Goal: Communication & Community: Answer question/provide support

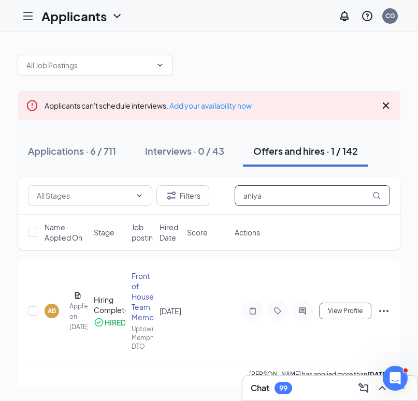
click at [309, 196] on input "aniya" at bounding box center [311, 195] width 155 height 21
click at [295, 194] on input "aniya" at bounding box center [311, 195] width 155 height 21
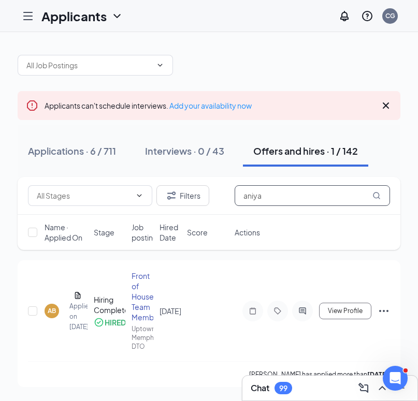
click at [295, 195] on input "aniya" at bounding box center [311, 195] width 155 height 21
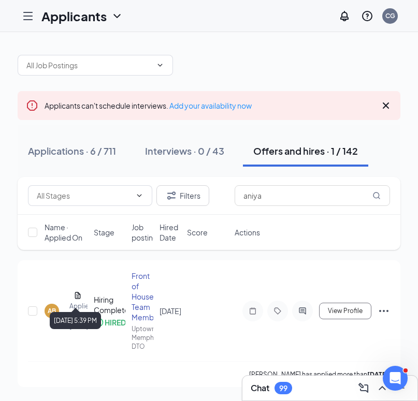
click at [61, 316] on div "[DATE] 5:39 PM" at bounding box center [75, 320] width 51 height 17
click at [51, 310] on div "[DATE] 5:39 PM" at bounding box center [75, 318] width 51 height 21
click at [49, 310] on div "AB" at bounding box center [52, 310] width 8 height 9
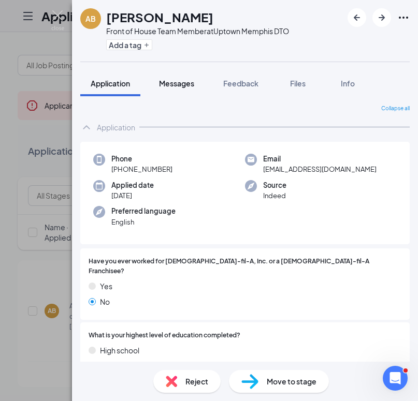
click at [174, 85] on span "Messages" at bounding box center [176, 83] width 35 height 9
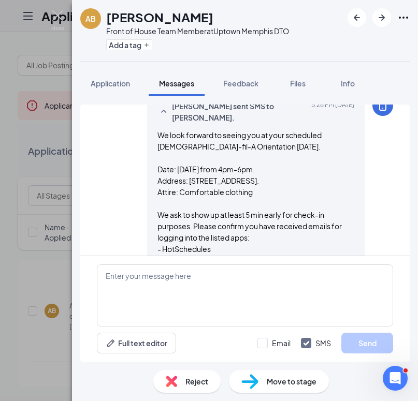
scroll to position [627, 0]
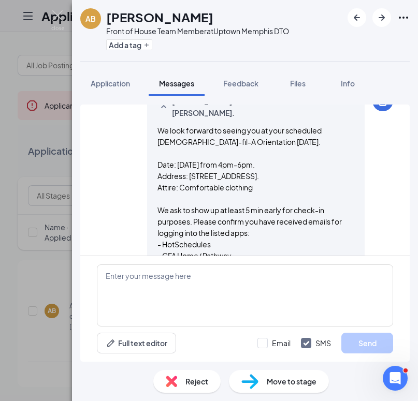
drag, startPoint x: 151, startPoint y: 120, endPoint x: 228, endPoint y: 244, distance: 146.2
click at [228, 244] on div "We look forward to seeing you at your scheduled [DEMOGRAPHIC_DATA]-fil-A Orient…" at bounding box center [255, 193] width 197 height 137
copy span "We look forward to seeing you at your scheduled [DEMOGRAPHIC_DATA]-fil-A Orient…"
click at [57, 15] on img at bounding box center [57, 20] width 13 height 20
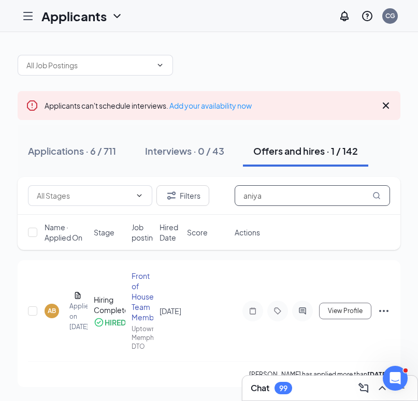
click at [254, 190] on input "aniya" at bounding box center [311, 195] width 155 height 21
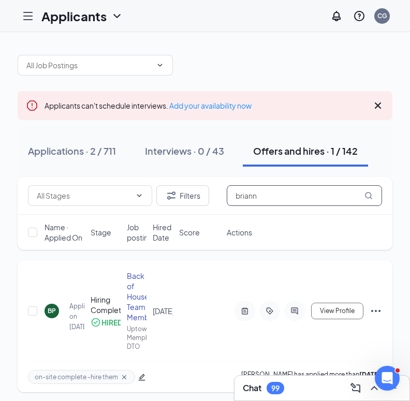
type input "briann"
click at [49, 311] on div "BP" at bounding box center [52, 310] width 8 height 9
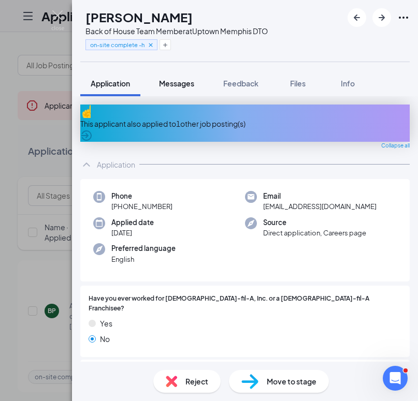
click at [174, 80] on span "Messages" at bounding box center [176, 83] width 35 height 9
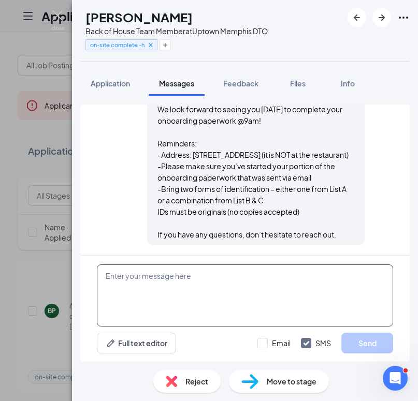
scroll to position [1648, 0]
click at [192, 273] on textarea at bounding box center [245, 296] width 296 height 62
paste textarea "We look forward to seeing you at your scheduled [DEMOGRAPHIC_DATA]-fil-A Orient…"
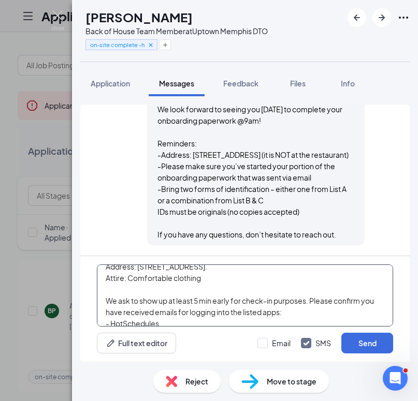
scroll to position [75, 0]
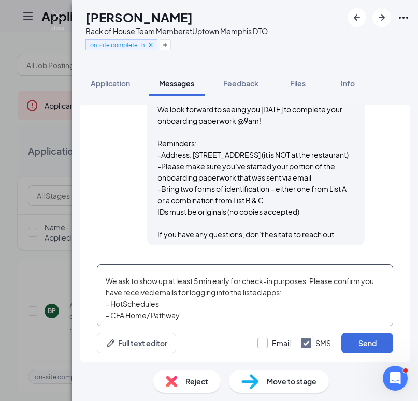
type textarea "We look forward to seeing you at your scheduled [DEMOGRAPHIC_DATA]-fil-A Orient…"
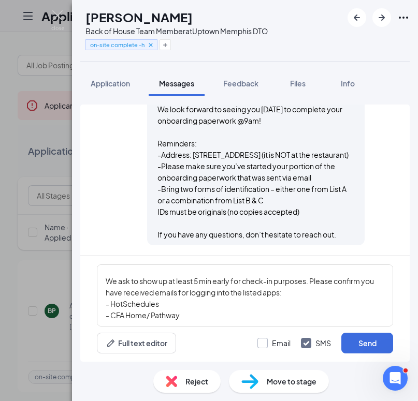
click at [261, 343] on input "Email" at bounding box center [273, 343] width 33 height 10
checkbox input "true"
click at [361, 344] on button "Send" at bounding box center [367, 343] width 52 height 21
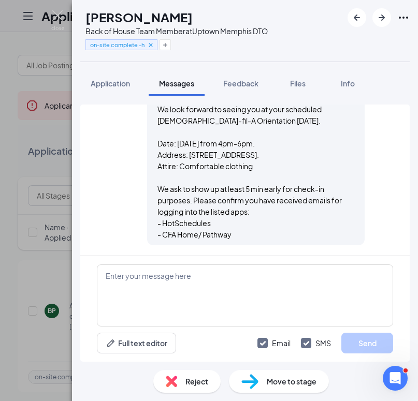
scroll to position [2031, 0]
click at [59, 17] on img at bounding box center [57, 20] width 13 height 20
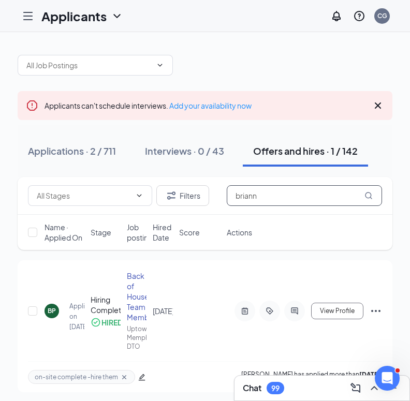
click at [271, 190] on input "briann" at bounding box center [304, 195] width 155 height 21
type input "c'"
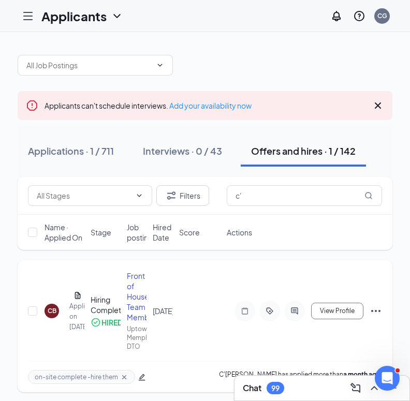
click at [53, 309] on div "CB" at bounding box center [52, 310] width 9 height 9
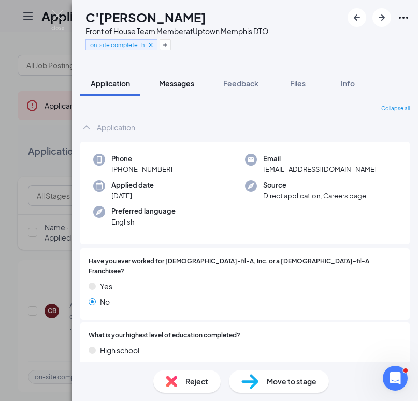
click at [161, 82] on span "Messages" at bounding box center [176, 83] width 35 height 9
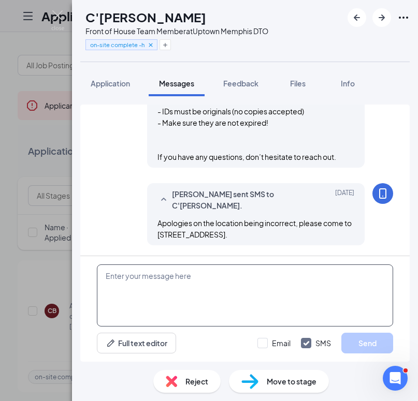
scroll to position [1206, 0]
click at [190, 276] on textarea at bounding box center [245, 296] width 296 height 62
paste textarea "We look forward to seeing you at your scheduled [DEMOGRAPHIC_DATA]-fil-A Orient…"
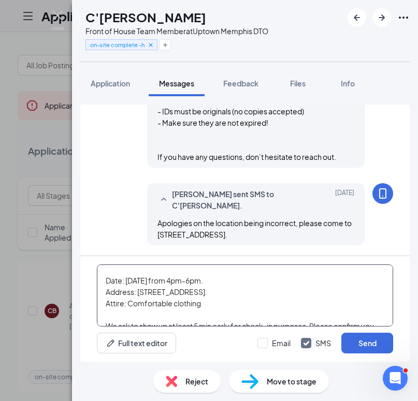
scroll to position [0, 0]
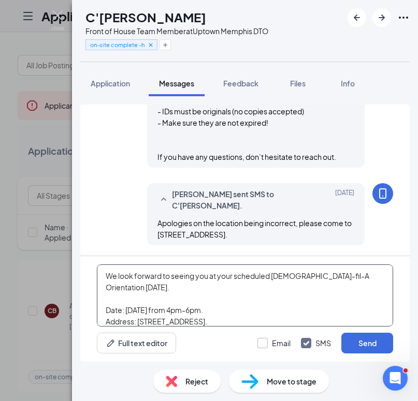
type textarea "We look forward to seeing you at your scheduled [DEMOGRAPHIC_DATA]-fil-A Orient…"
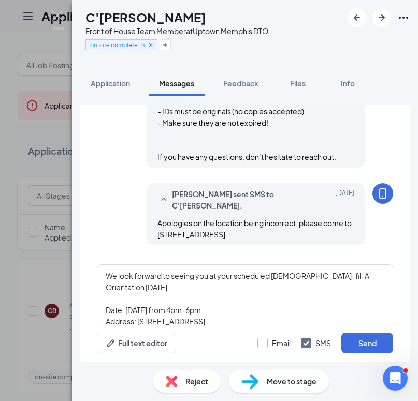
drag, startPoint x: 263, startPoint y: 340, endPoint x: 275, endPoint y: 339, distance: 12.4
click at [263, 340] on input "Email" at bounding box center [273, 343] width 33 height 10
checkbox input "true"
click at [377, 341] on button "Send" at bounding box center [367, 343] width 52 height 21
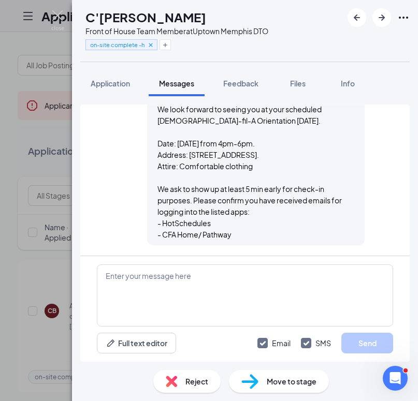
scroll to position [1589, 0]
click at [60, 15] on img at bounding box center [57, 20] width 13 height 20
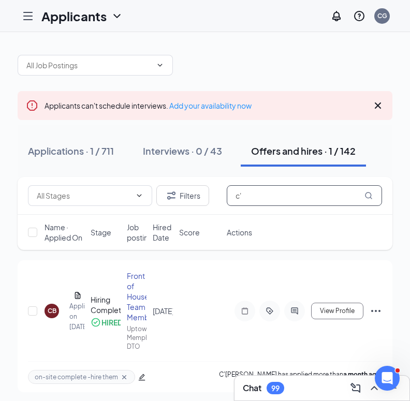
click at [269, 195] on input "c'" at bounding box center [304, 195] width 155 height 21
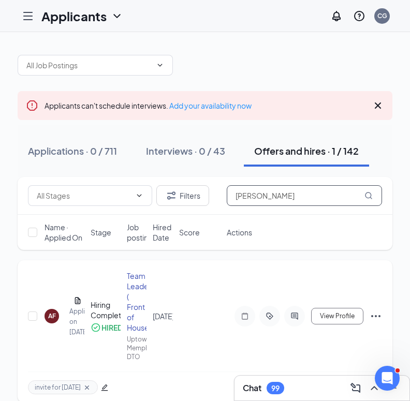
type input "[PERSON_NAME]"
click at [48, 316] on div "AF" at bounding box center [52, 316] width 8 height 9
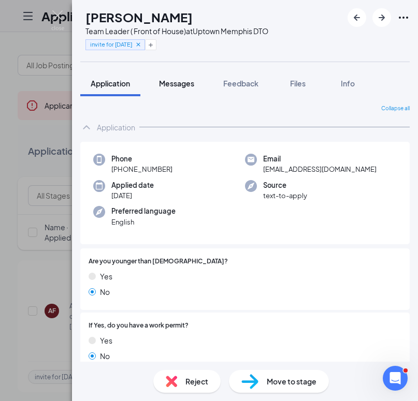
click at [178, 87] on span "Messages" at bounding box center [176, 83] width 35 height 9
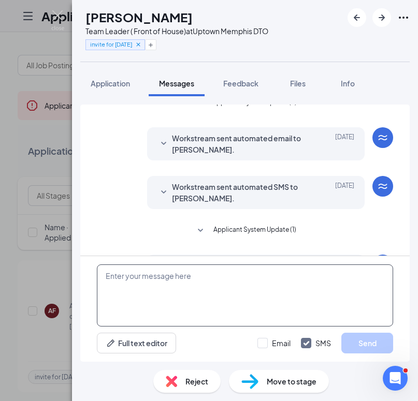
click at [207, 284] on textarea at bounding box center [245, 296] width 296 height 62
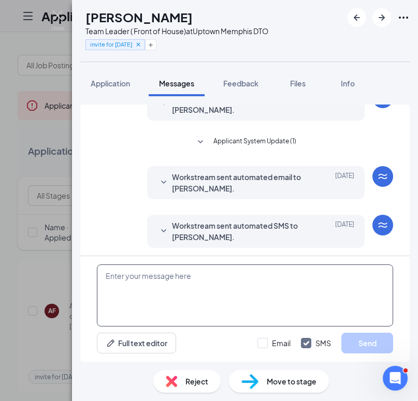
scroll to position [234, 0]
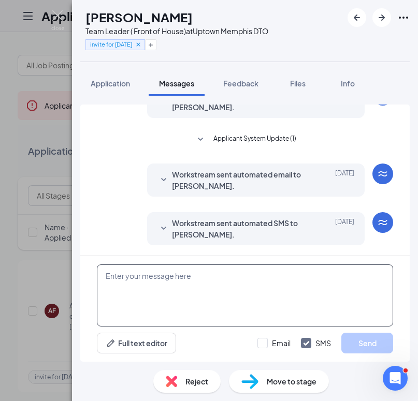
paste textarea "We look forward to seeing you at your scheduled [DEMOGRAPHIC_DATA]-fil-A Orient…"
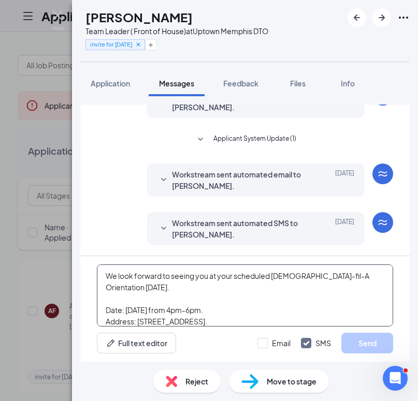
scroll to position [68, 0]
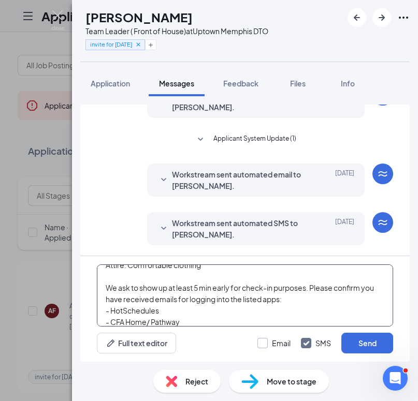
type textarea "We look forward to seeing you at your scheduled [DEMOGRAPHIC_DATA]-fil-A Orient…"
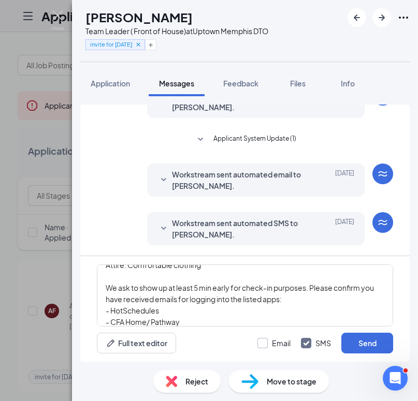
click at [262, 342] on input "Email" at bounding box center [273, 343] width 33 height 10
checkbox input "true"
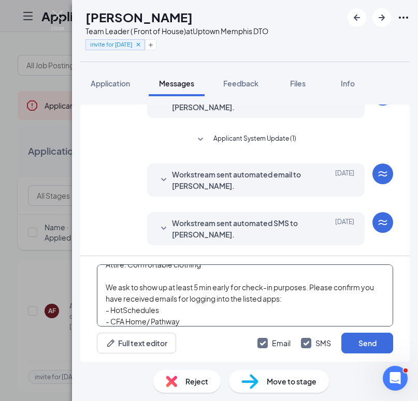
scroll to position [75, 0]
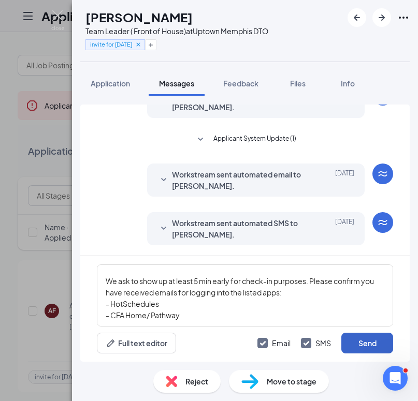
click at [350, 343] on button "Send" at bounding box center [367, 343] width 52 height 21
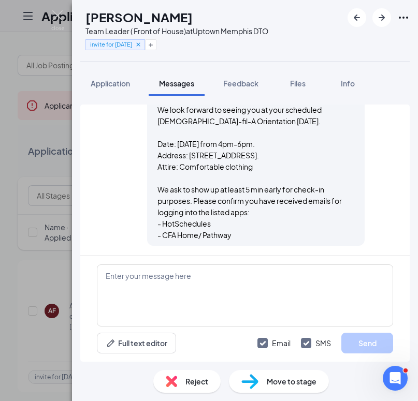
scroll to position [617, 0]
click at [59, 15] on img at bounding box center [57, 20] width 13 height 20
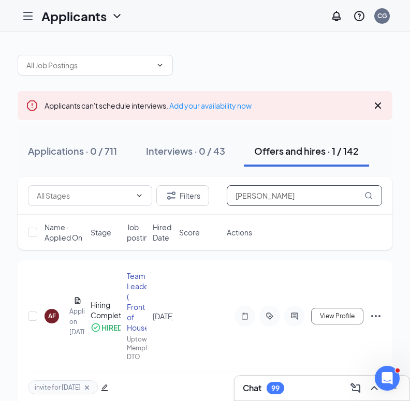
click at [286, 196] on input "[PERSON_NAME]" at bounding box center [304, 195] width 155 height 21
click at [285, 198] on input "[PERSON_NAME]" at bounding box center [304, 195] width 155 height 21
click at [284, 195] on input "[PERSON_NAME]" at bounding box center [304, 195] width 155 height 21
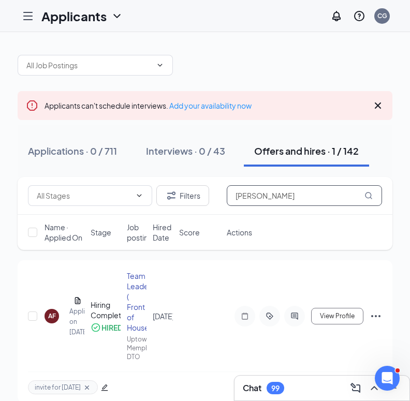
click at [284, 195] on input "[PERSON_NAME]" at bounding box center [304, 195] width 155 height 21
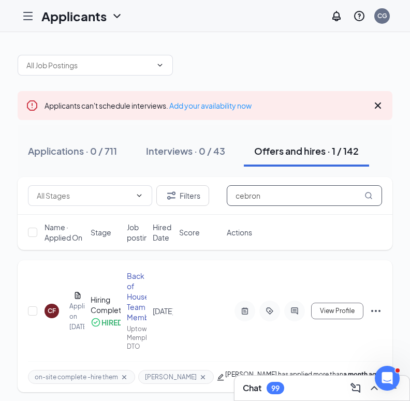
type input "cebron"
click at [50, 309] on div "CF" at bounding box center [52, 310] width 8 height 9
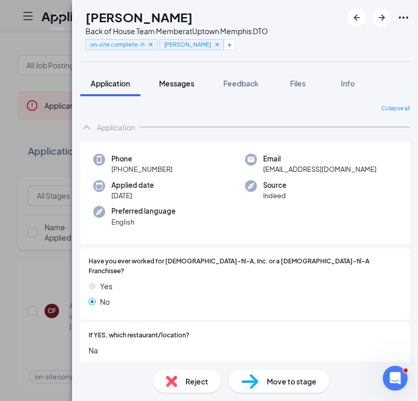
click at [177, 91] on button "Messages" at bounding box center [177, 83] width 56 height 26
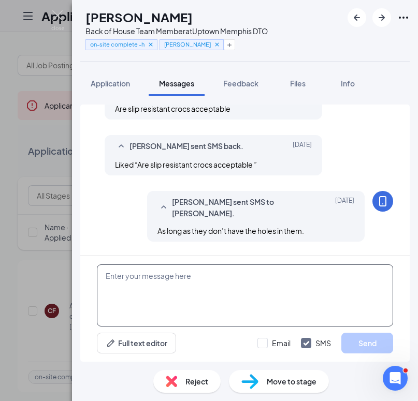
scroll to position [70, 0]
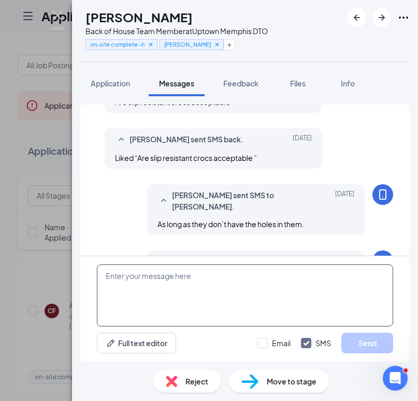
click at [190, 281] on textarea at bounding box center [245, 296] width 296 height 62
paste textarea "We look forward to seeing you at your scheduled [DEMOGRAPHIC_DATA]-fil-A Orient…"
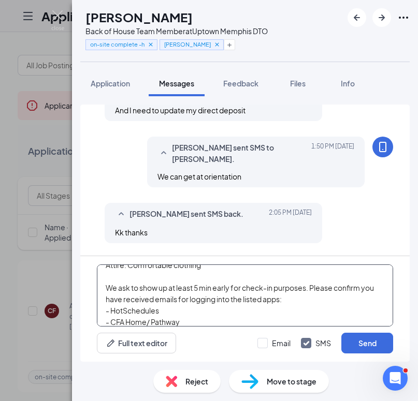
scroll to position [517, 0]
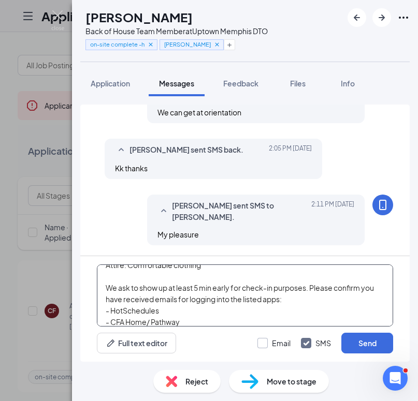
type textarea "We look forward to seeing you at your scheduled [DEMOGRAPHIC_DATA]-fil-A Orient…"
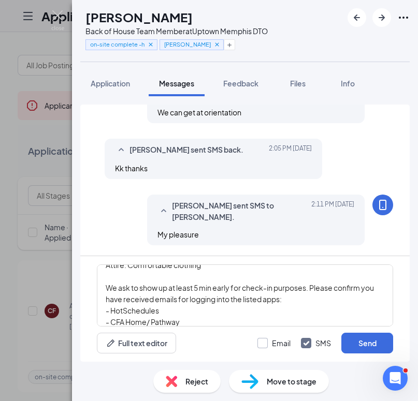
click at [266, 343] on input "Email" at bounding box center [273, 343] width 33 height 10
checkbox input "true"
click at [356, 342] on button "Send" at bounding box center [367, 343] width 52 height 21
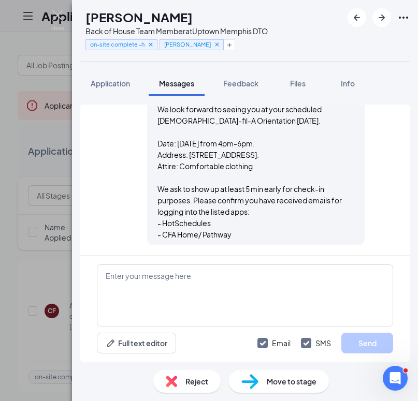
scroll to position [900, 0]
click at [58, 19] on img at bounding box center [57, 20] width 13 height 20
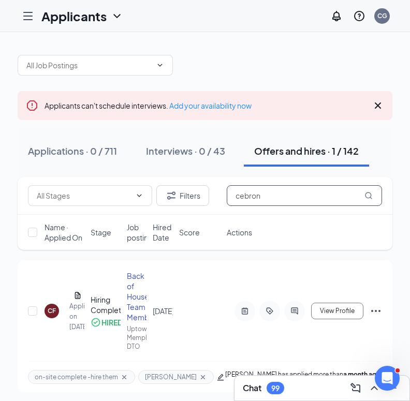
click at [263, 197] on input "cebron" at bounding box center [304, 195] width 155 height 21
click at [264, 196] on input "cebron" at bounding box center [304, 195] width 155 height 21
type input "[PERSON_NAME]"
click at [48, 314] on div "CJ" at bounding box center [51, 310] width 7 height 9
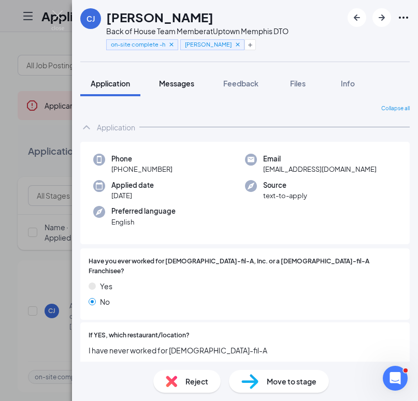
click at [182, 90] on button "Messages" at bounding box center [177, 83] width 56 height 26
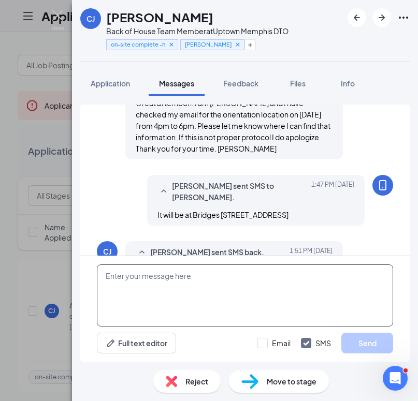
scroll to position [1103, 0]
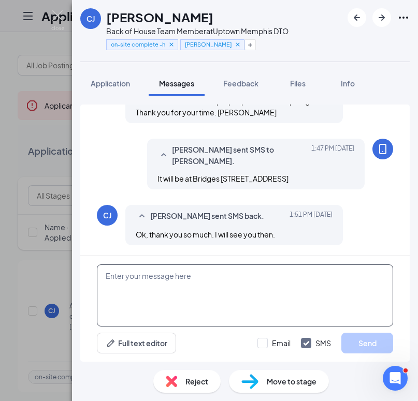
click at [182, 284] on textarea at bounding box center [245, 296] width 296 height 62
paste textarea "We look forward to seeing you at your scheduled [DEMOGRAPHIC_DATA]-fil-A Orient…"
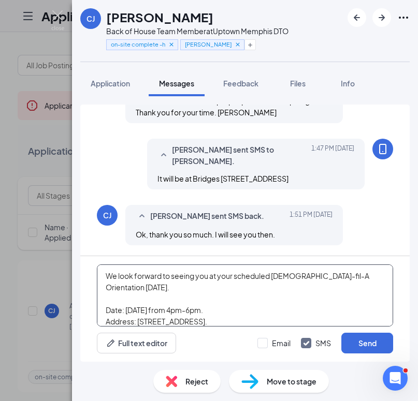
scroll to position [75, 0]
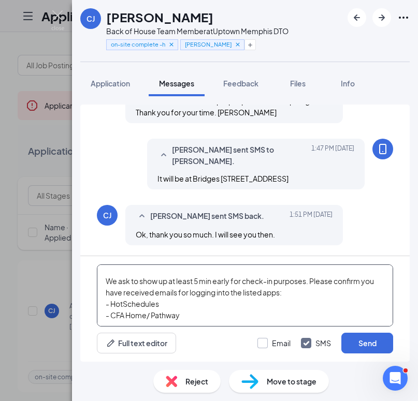
type textarea "We look forward to seeing you at your scheduled [DEMOGRAPHIC_DATA]-fil-A Orient…"
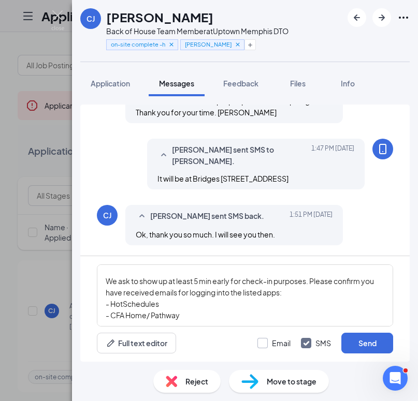
click at [265, 341] on input "Email" at bounding box center [273, 343] width 33 height 10
checkbox input "true"
click at [361, 344] on button "Send" at bounding box center [367, 343] width 52 height 21
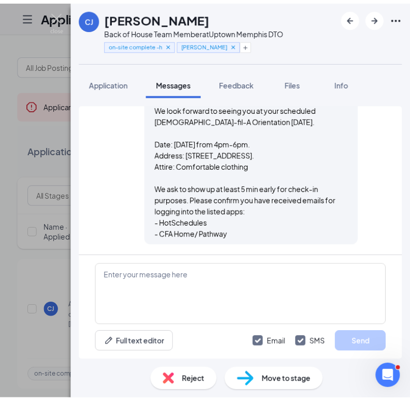
scroll to position [1486, 0]
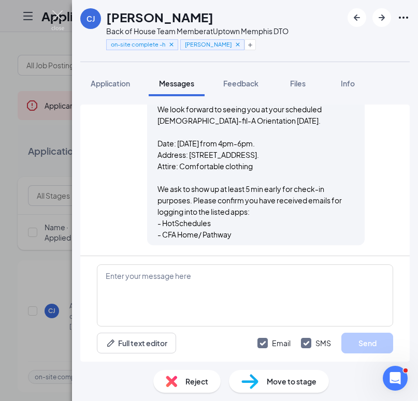
click at [59, 17] on img at bounding box center [57, 20] width 13 height 20
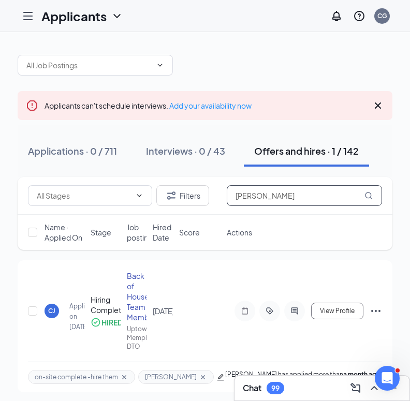
click at [254, 194] on input "[PERSON_NAME]" at bounding box center [304, 195] width 155 height 21
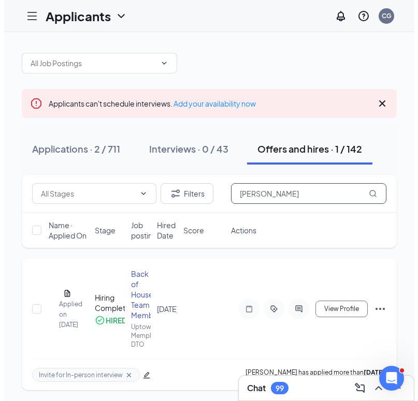
scroll to position [4, 0]
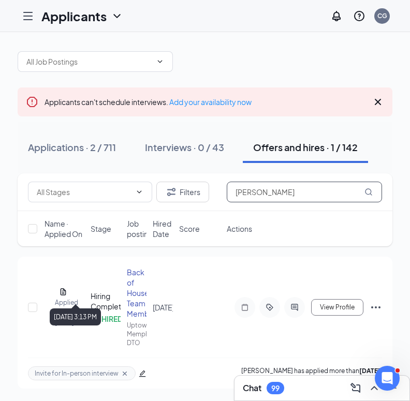
type input "[PERSON_NAME]"
click at [51, 306] on div "[DATE] 3:13 PM" at bounding box center [75, 314] width 51 height 21
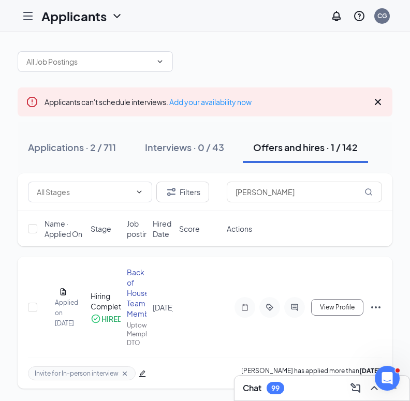
click at [45, 307] on div "CS" at bounding box center [45, 307] width 0 height 0
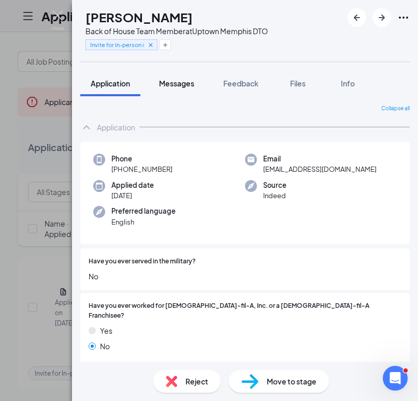
click at [166, 80] on span "Messages" at bounding box center [176, 83] width 35 height 9
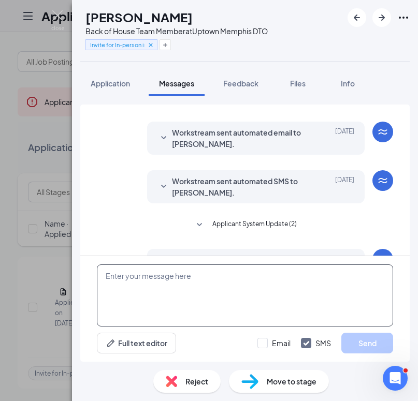
scroll to position [185, 0]
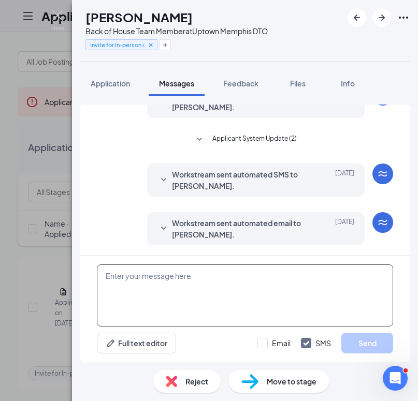
click at [207, 274] on textarea at bounding box center [245, 296] width 296 height 62
paste textarea "We look forward to seeing you at your scheduled [DEMOGRAPHIC_DATA]-fil-A Orient…"
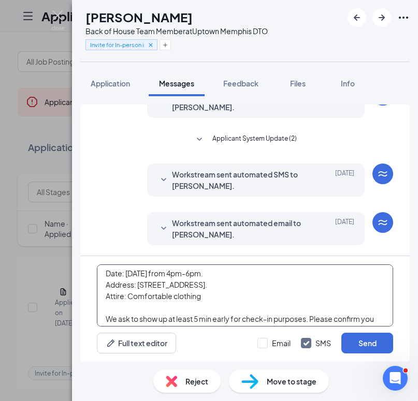
scroll to position [0, 0]
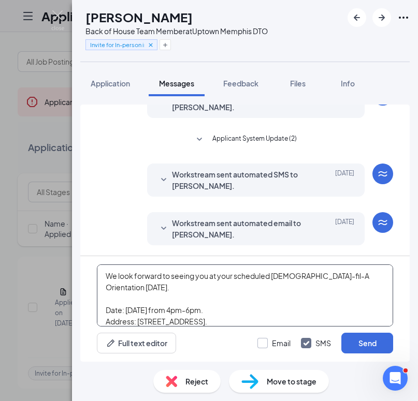
type textarea "We look forward to seeing you at your scheduled [DEMOGRAPHIC_DATA]-fil-A Orient…"
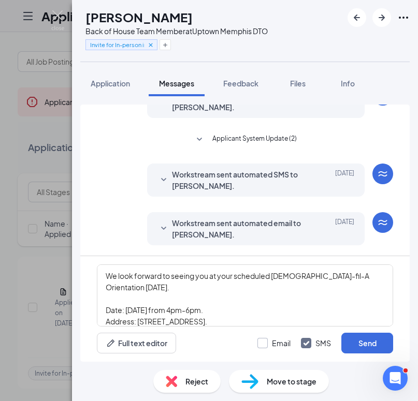
click at [262, 343] on input "Email" at bounding box center [273, 343] width 33 height 10
checkbox input "true"
click at [355, 346] on button "Send" at bounding box center [367, 343] width 52 height 21
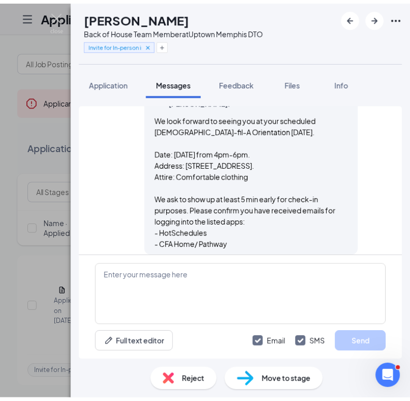
scroll to position [568, 0]
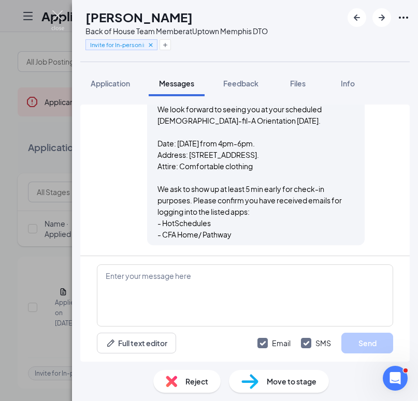
click at [62, 11] on img at bounding box center [57, 20] width 13 height 20
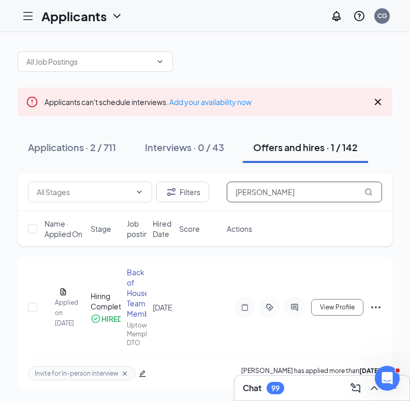
click at [285, 198] on input "[PERSON_NAME]" at bounding box center [304, 192] width 155 height 21
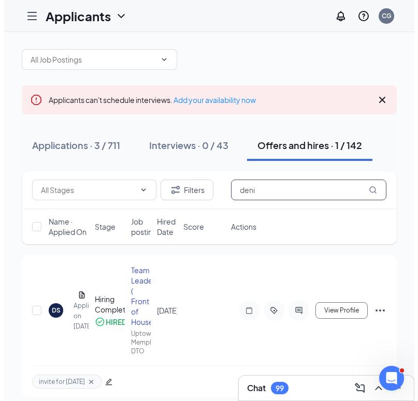
scroll to position [14, 0]
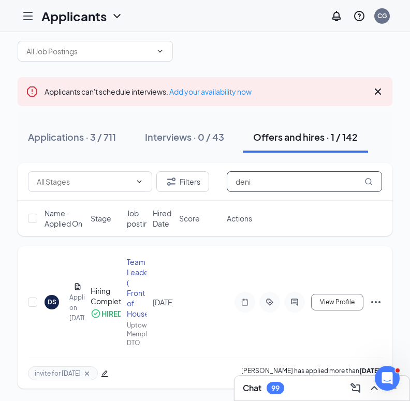
type input "deni"
click at [52, 302] on div "DS" at bounding box center [52, 302] width 9 height 9
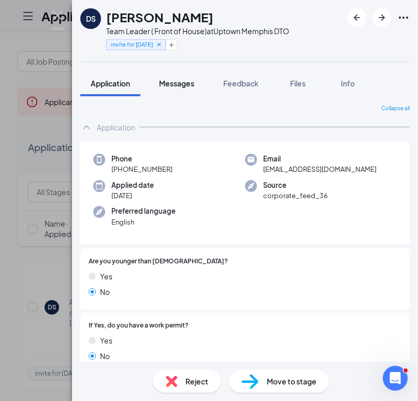
click at [175, 86] on span "Messages" at bounding box center [176, 83] width 35 height 9
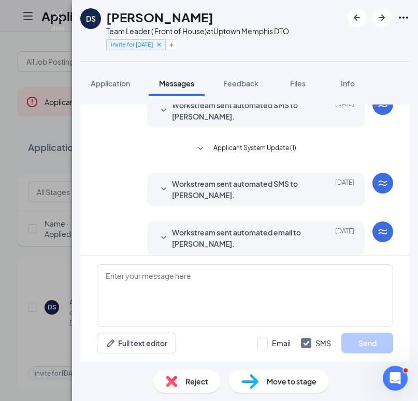
scroll to position [234, 0]
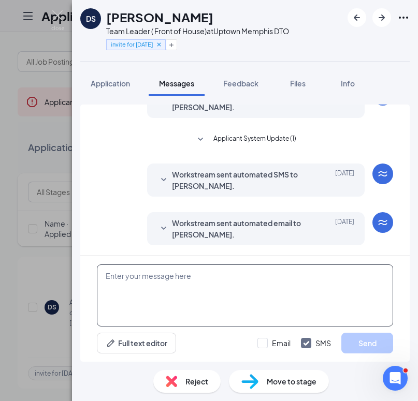
click at [233, 281] on textarea at bounding box center [245, 296] width 296 height 62
paste textarea "We look forward to seeing you at your scheduled [DEMOGRAPHIC_DATA]-fil-A Orient…"
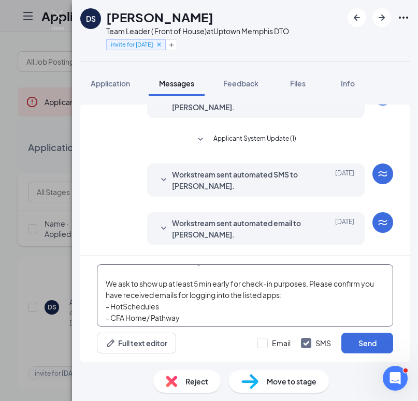
scroll to position [75, 0]
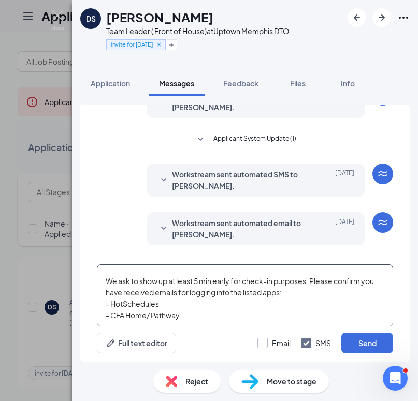
type textarea "We look forward to seeing you at your scheduled [DEMOGRAPHIC_DATA]-fil-A Orient…"
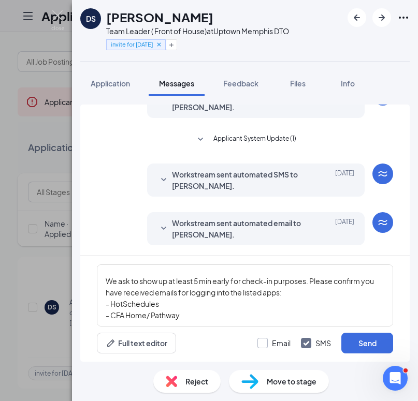
click at [261, 341] on input "Email" at bounding box center [273, 343] width 33 height 10
checkbox input "true"
click at [373, 348] on button "Send" at bounding box center [367, 343] width 52 height 21
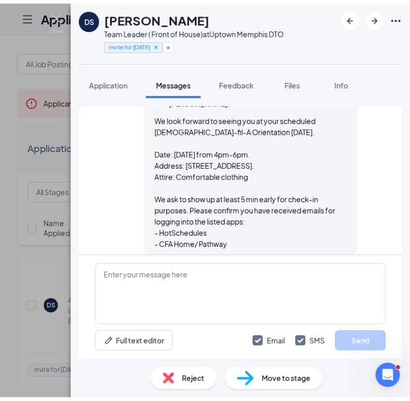
scroll to position [617, 0]
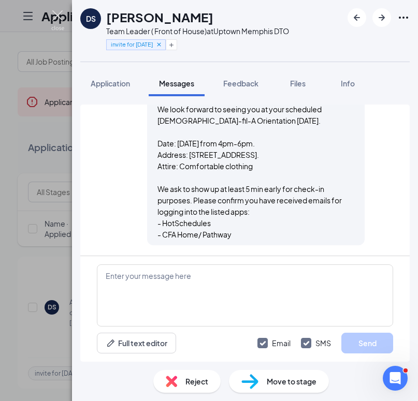
click at [59, 14] on img at bounding box center [57, 20] width 13 height 20
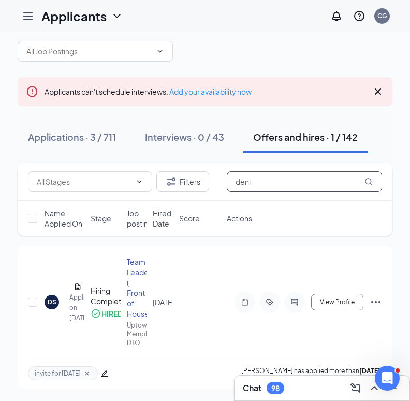
click at [331, 184] on input "deni" at bounding box center [304, 181] width 155 height 21
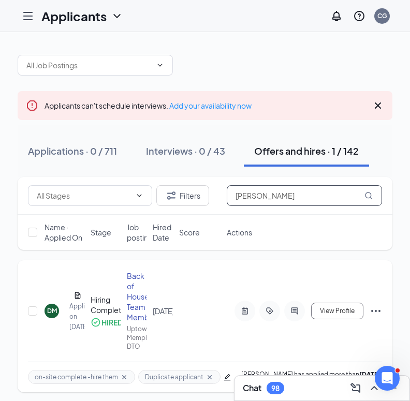
type input "[PERSON_NAME]"
click at [51, 313] on div "DM" at bounding box center [52, 310] width 10 height 9
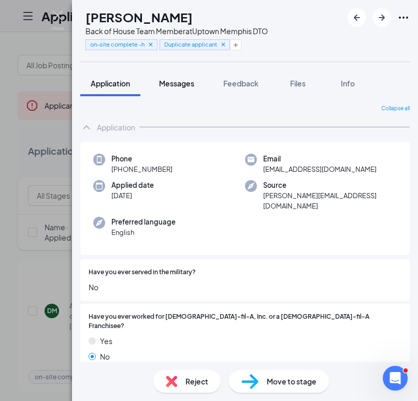
click at [166, 80] on span "Messages" at bounding box center [176, 83] width 35 height 9
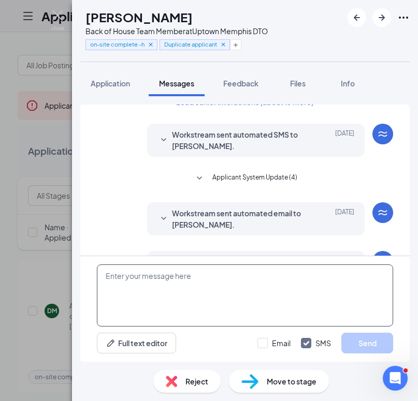
click at [193, 276] on textarea at bounding box center [245, 296] width 296 height 62
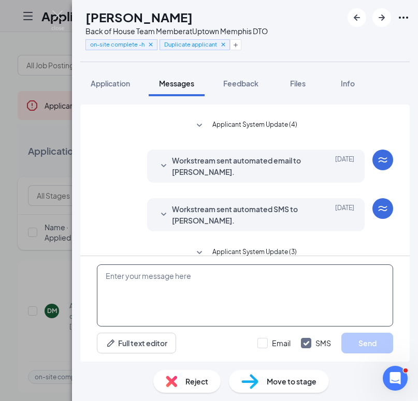
scroll to position [88, 0]
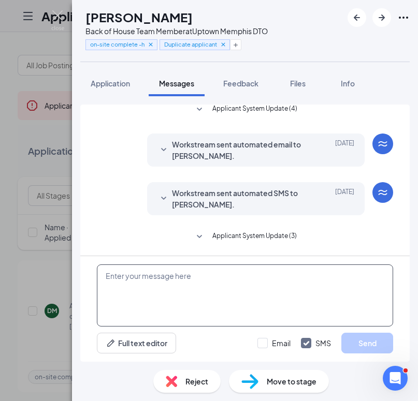
paste textarea "We look forward to seeing you at your scheduled [DEMOGRAPHIC_DATA]-fil-A Orient…"
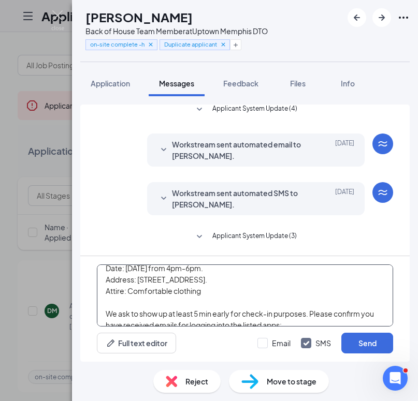
scroll to position [0, 0]
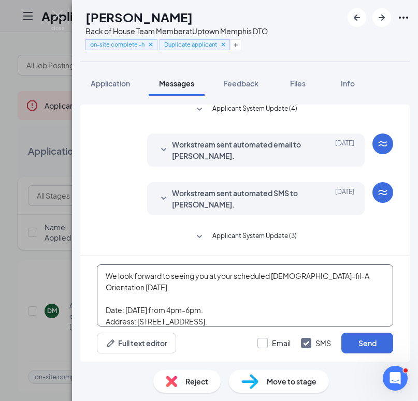
type textarea "We look forward to seeing you at your scheduled [DEMOGRAPHIC_DATA]-fil-A Orient…"
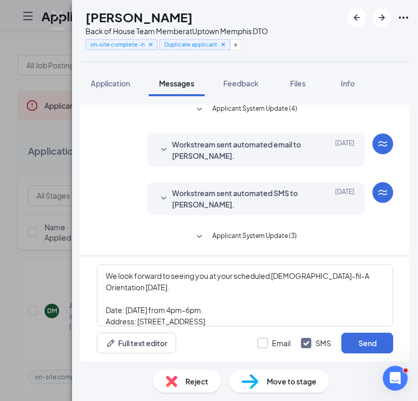
click at [265, 342] on input "Email" at bounding box center [273, 343] width 33 height 10
checkbox input "true"
click at [342, 343] on button "Send" at bounding box center [367, 343] width 52 height 21
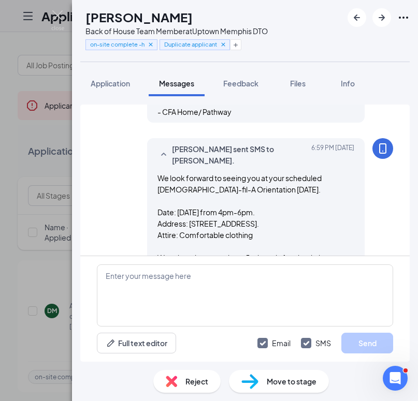
scroll to position [450, 0]
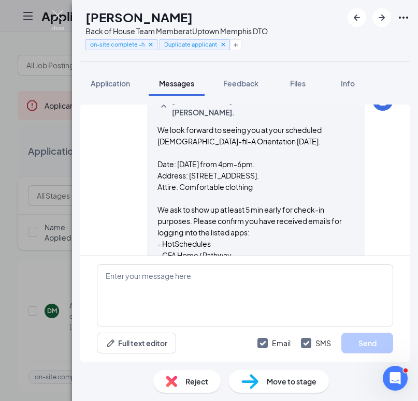
click at [51, 10] on img at bounding box center [57, 20] width 13 height 20
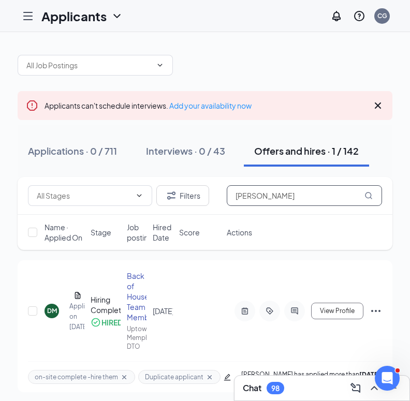
click at [276, 200] on input "[PERSON_NAME]" at bounding box center [304, 195] width 155 height 21
type input "dwann"
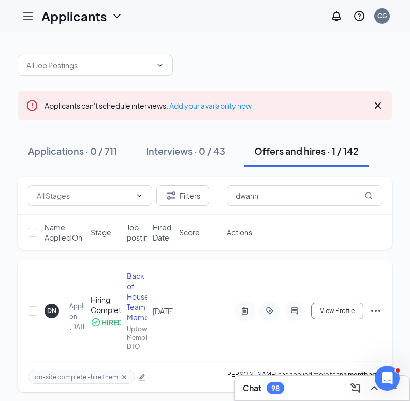
click at [52, 311] on div "DN" at bounding box center [51, 310] width 9 height 9
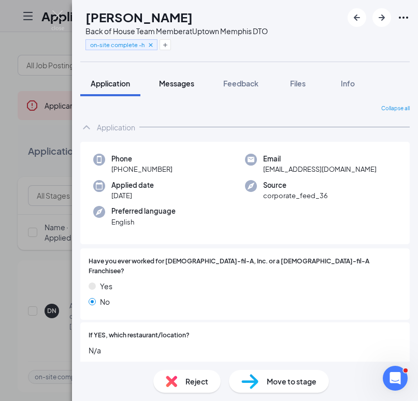
click at [187, 83] on span "Messages" at bounding box center [176, 83] width 35 height 9
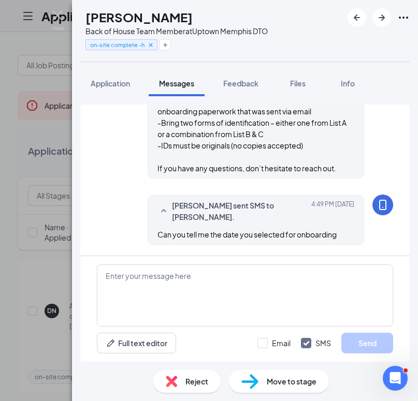
scroll to position [1666, 0]
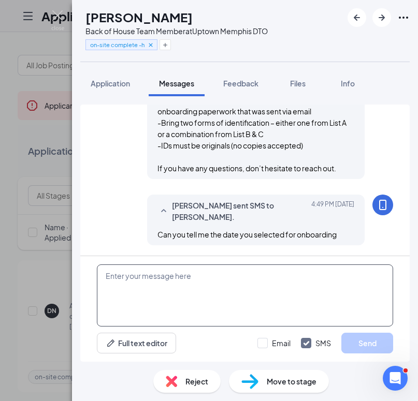
click at [170, 272] on textarea at bounding box center [245, 296] width 296 height 62
paste textarea "We look forward to seeing you at your scheduled [DEMOGRAPHIC_DATA]-fil-A Orient…"
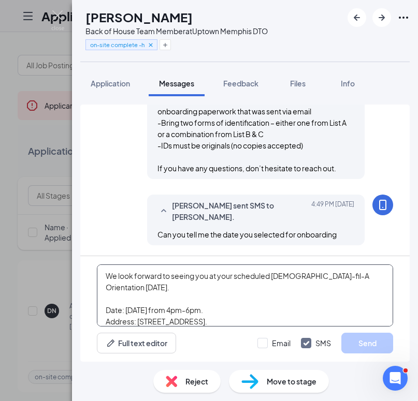
scroll to position [68, 0]
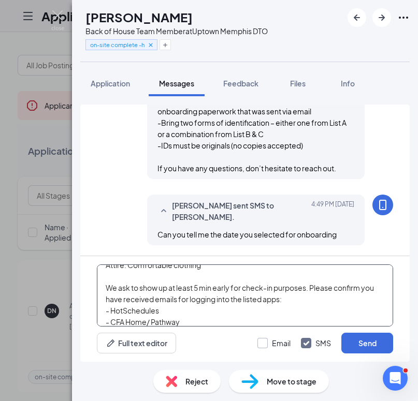
type textarea "We look forward to seeing you at your scheduled [DEMOGRAPHIC_DATA]-fil-A Orient…"
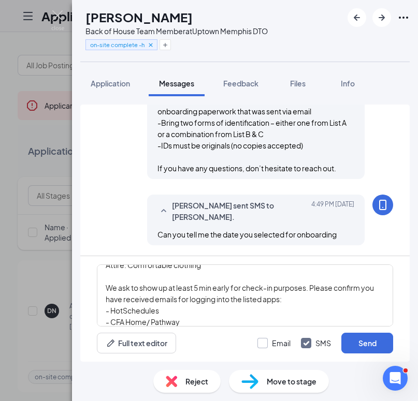
click at [257, 341] on input "Email" at bounding box center [273, 343] width 33 height 10
checkbox input "true"
click at [374, 344] on button "Send" at bounding box center [367, 343] width 52 height 21
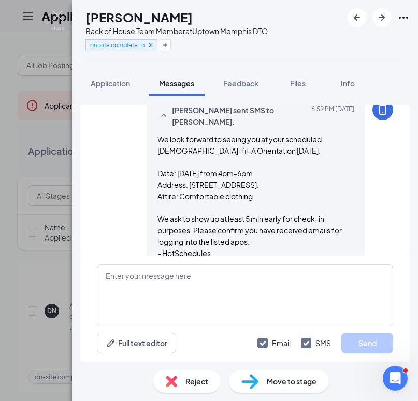
scroll to position [2049, 0]
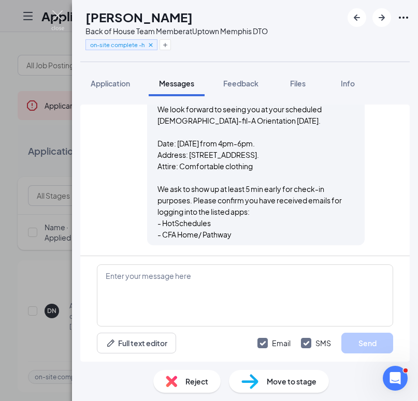
click at [55, 11] on img at bounding box center [57, 20] width 13 height 20
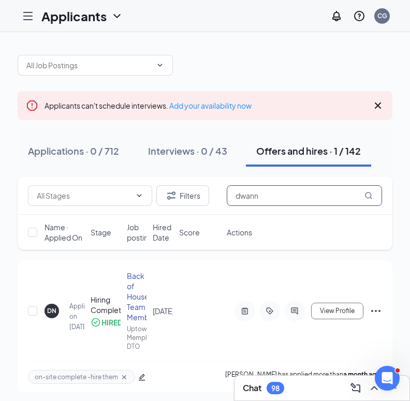
click at [307, 199] on input "dwann" at bounding box center [304, 195] width 155 height 21
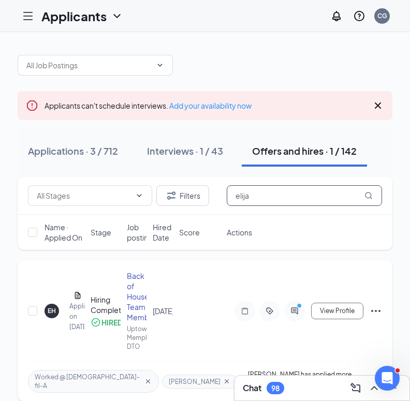
type input "elija"
click at [48, 312] on div "EH" at bounding box center [52, 310] width 8 height 9
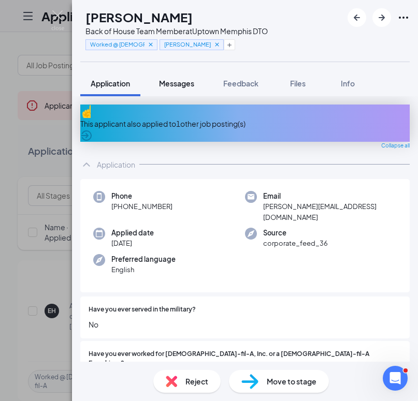
click at [169, 91] on button "Messages" at bounding box center [177, 83] width 56 height 26
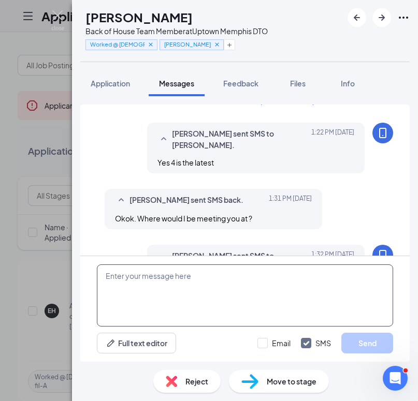
click at [234, 276] on textarea at bounding box center [245, 296] width 296 height 62
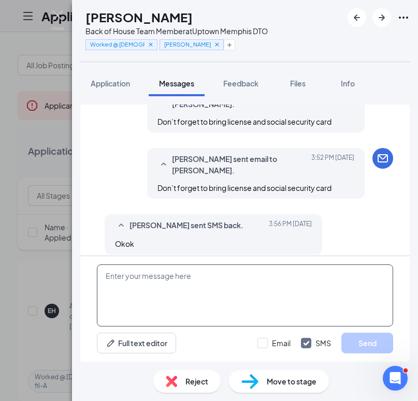
scroll to position [503, 0]
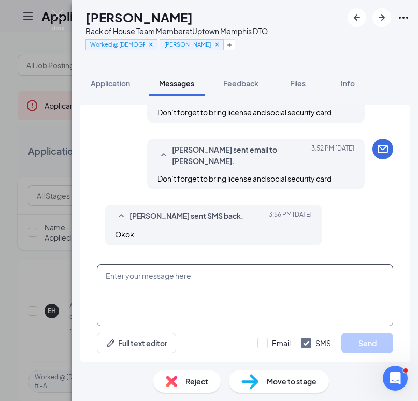
paste textarea "We look forward to seeing you at your scheduled [DEMOGRAPHIC_DATA]-fil-A Orient…"
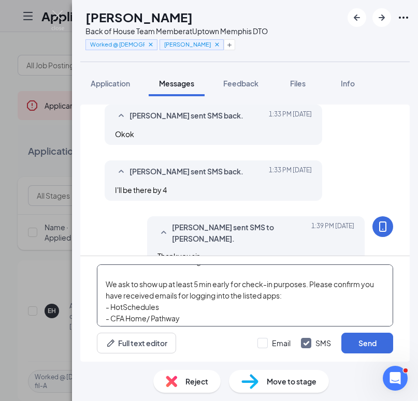
scroll to position [75, 0]
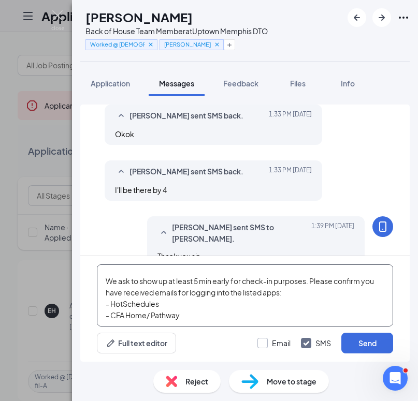
type textarea "We look forward to seeing you at your scheduled [DEMOGRAPHIC_DATA]-fil-A Orient…"
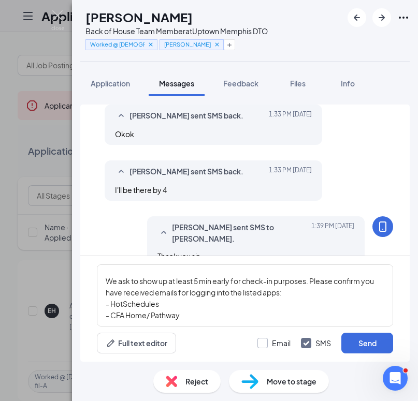
click at [268, 346] on input "Email" at bounding box center [273, 343] width 33 height 10
checkbox input "true"
click at [371, 344] on button "Send" at bounding box center [367, 343] width 52 height 21
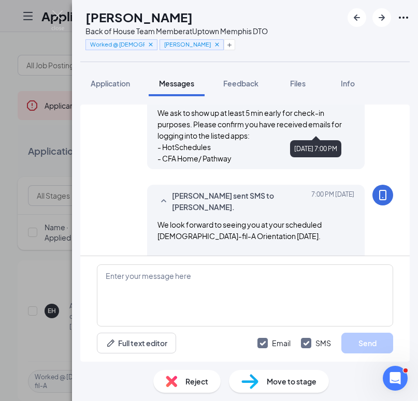
scroll to position [865, 0]
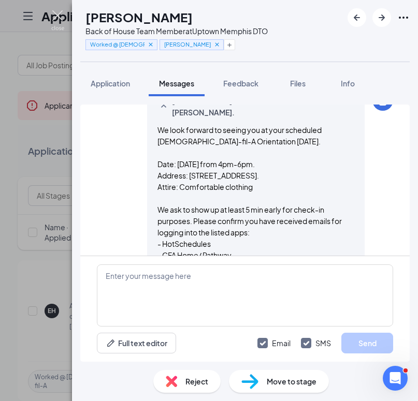
click at [54, 21] on img at bounding box center [57, 20] width 13 height 20
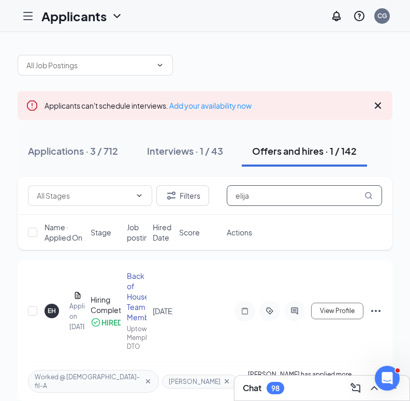
click at [272, 200] on input "elija" at bounding box center [304, 195] width 155 height 21
click at [271, 200] on input "elija" at bounding box center [304, 195] width 155 height 21
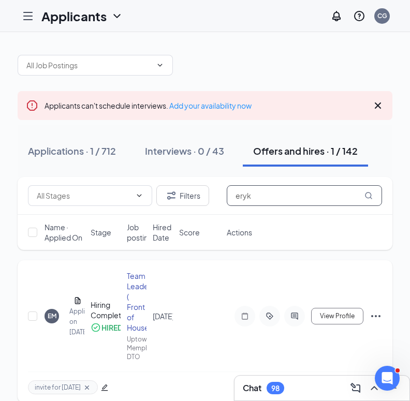
type input "eryk"
click at [54, 312] on div "EM" at bounding box center [52, 316] width 9 height 9
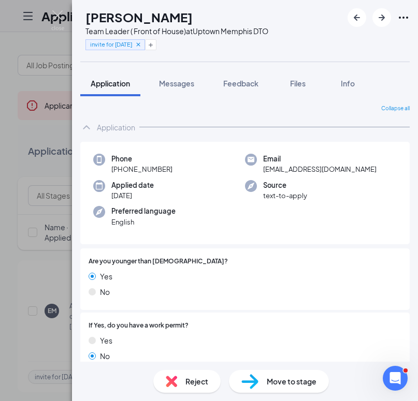
click at [179, 85] on span "Messages" at bounding box center [176, 83] width 35 height 9
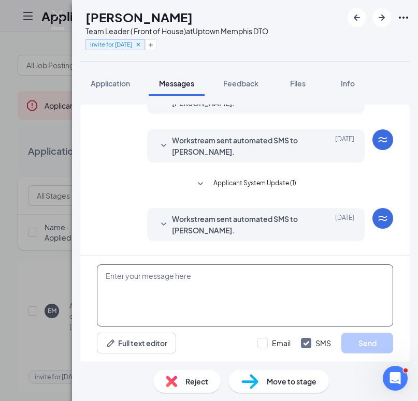
scroll to position [234, 0]
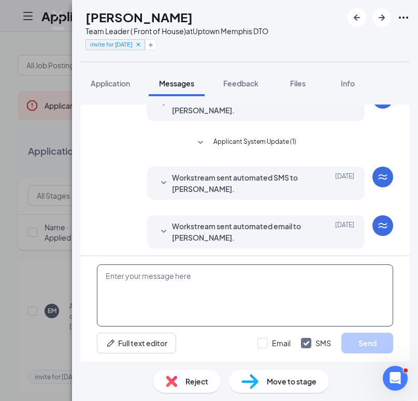
click at [215, 275] on textarea at bounding box center [245, 296] width 296 height 62
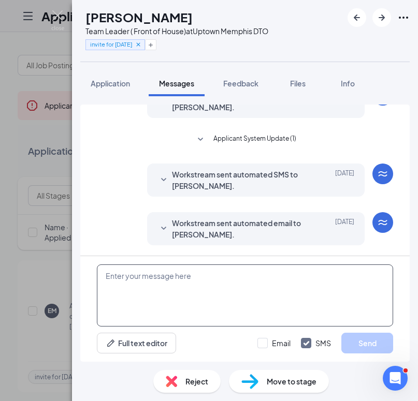
paste textarea "We look forward to seeing you at your scheduled [DEMOGRAPHIC_DATA]-fil-A Orient…"
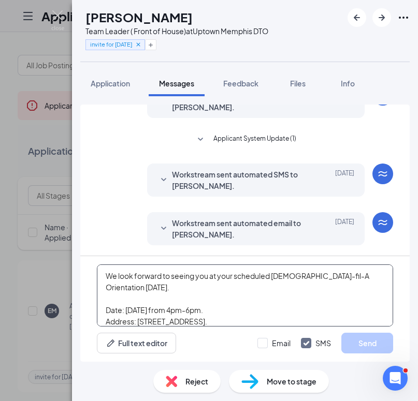
scroll to position [68, 0]
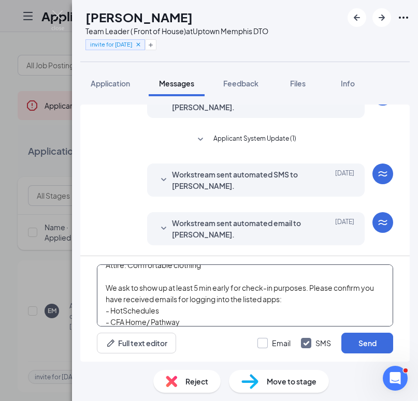
type textarea "We look forward to seeing you at your scheduled [DEMOGRAPHIC_DATA]-fil-A Orient…"
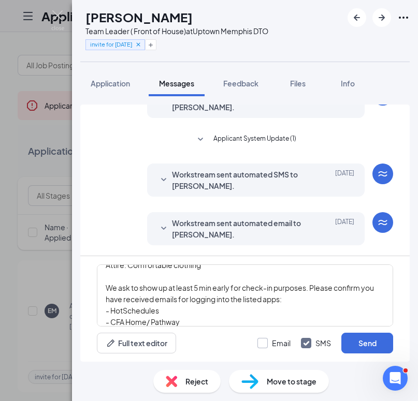
click at [264, 341] on input "Email" at bounding box center [273, 343] width 33 height 10
checkbox input "true"
click at [378, 347] on button "Send" at bounding box center [367, 343] width 52 height 21
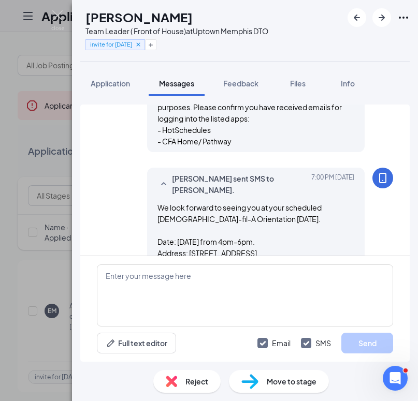
scroll to position [617, 0]
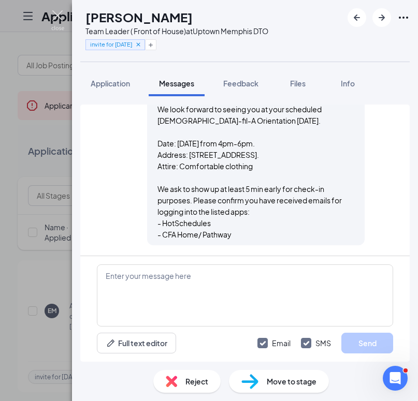
click at [57, 20] on img at bounding box center [57, 20] width 13 height 20
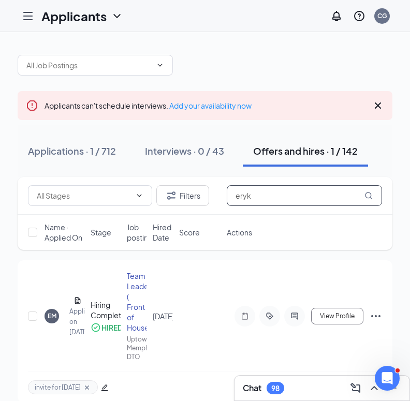
click at [252, 198] on input "eryk" at bounding box center [304, 195] width 155 height 21
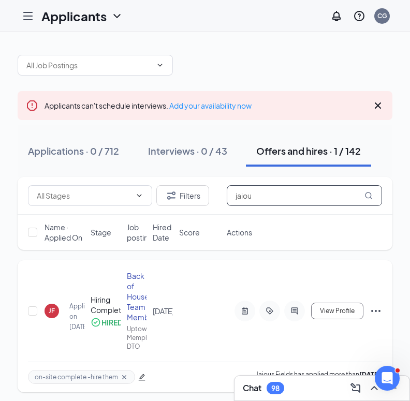
type input "jaiou"
click at [54, 312] on div "JF" at bounding box center [52, 310] width 6 height 9
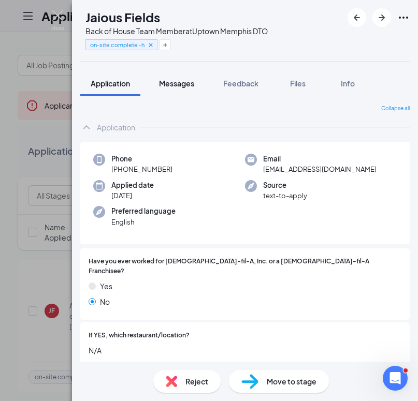
click at [188, 83] on span "Messages" at bounding box center [176, 83] width 35 height 9
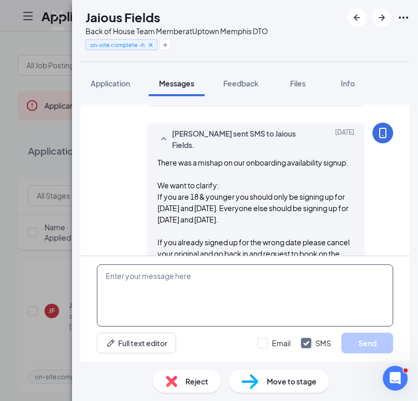
click at [235, 294] on textarea at bounding box center [245, 296] width 296 height 62
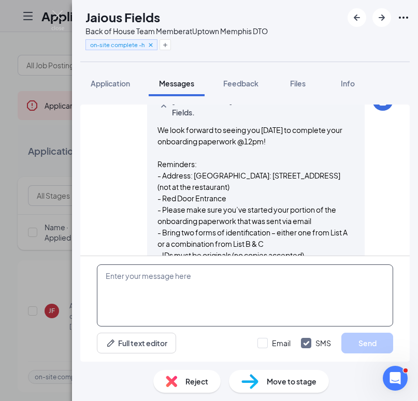
scroll to position [1732, 0]
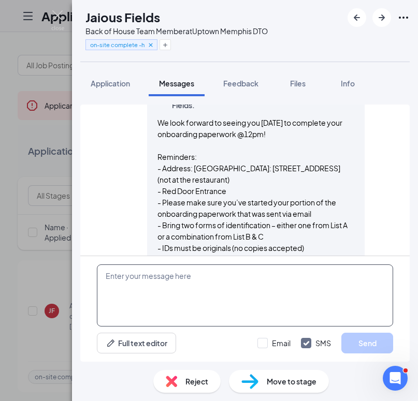
paste textarea "We look forward to seeing you at your scheduled [DEMOGRAPHIC_DATA]-fil-A Orient…"
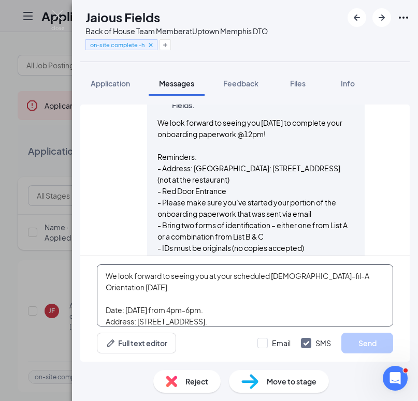
scroll to position [68, 0]
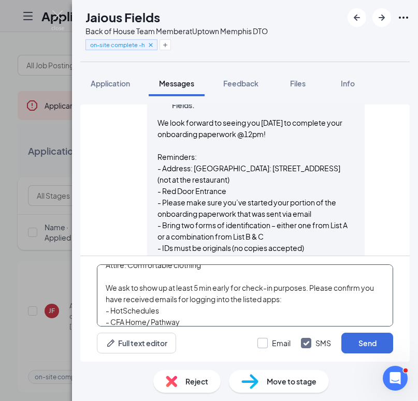
type textarea "We look forward to seeing you at your scheduled [DEMOGRAPHIC_DATA]-fil-A Orient…"
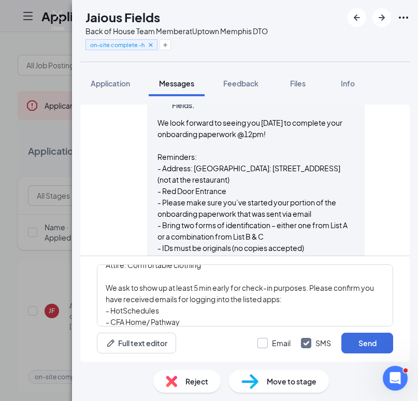
click at [263, 345] on input "Email" at bounding box center [273, 343] width 33 height 10
checkbox input "true"
click at [369, 342] on button "Send" at bounding box center [367, 343] width 52 height 21
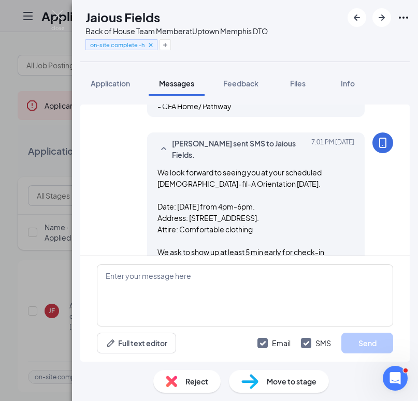
scroll to position [2094, 0]
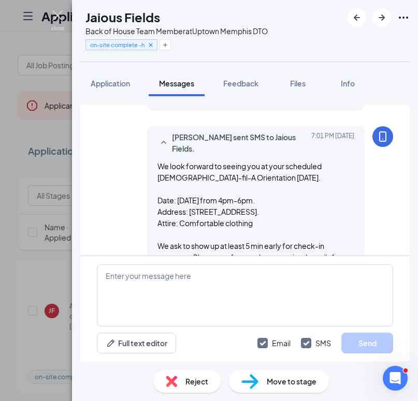
click at [57, 15] on img at bounding box center [57, 20] width 13 height 20
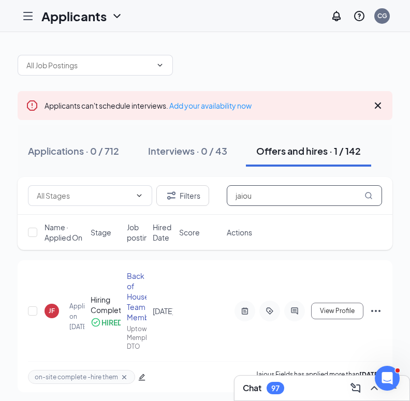
click at [343, 193] on input "jaiou" at bounding box center [304, 195] width 155 height 21
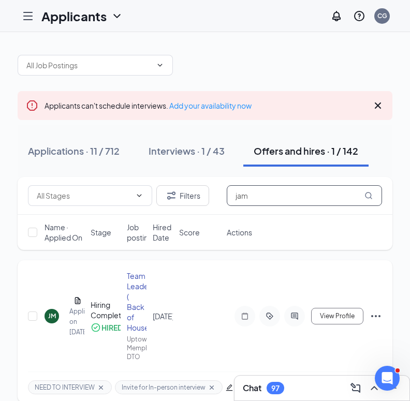
type input "jam"
click at [49, 317] on div "JM" at bounding box center [52, 316] width 8 height 9
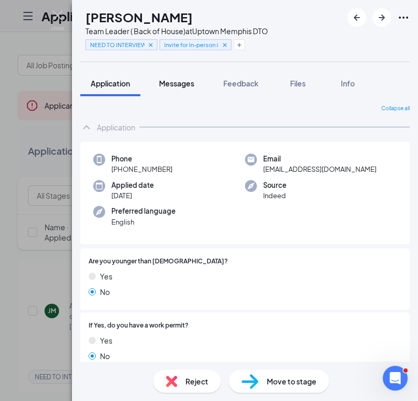
click at [165, 85] on span "Messages" at bounding box center [176, 83] width 35 height 9
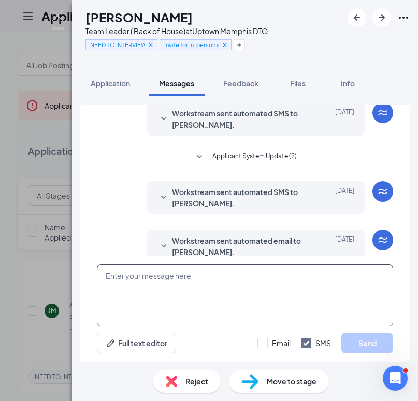
scroll to position [185, 0]
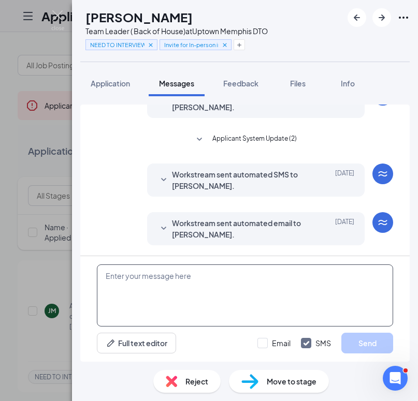
click at [247, 285] on textarea at bounding box center [245, 296] width 296 height 62
paste textarea "We look forward to seeing you at your scheduled [DEMOGRAPHIC_DATA]-fil-A Orient…"
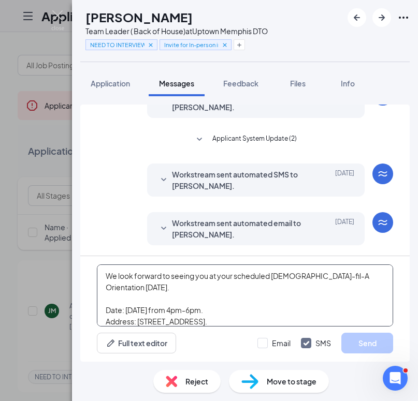
scroll to position [68, 0]
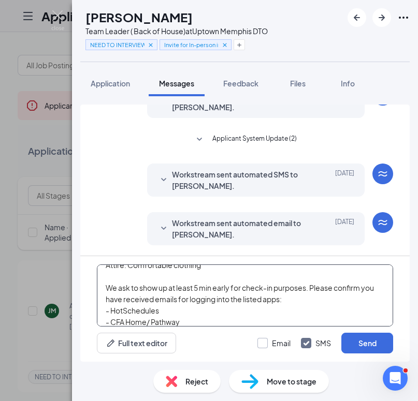
type textarea "We look forward to seeing you at your scheduled [DEMOGRAPHIC_DATA]-fil-A Orient…"
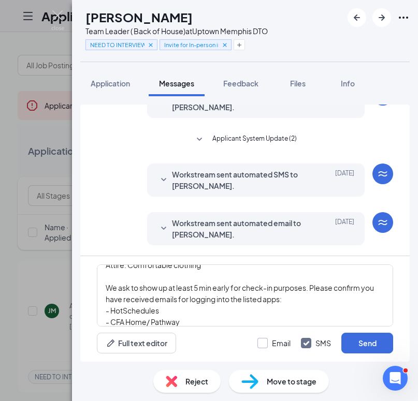
click at [267, 345] on input "Email" at bounding box center [273, 343] width 33 height 10
checkbox input "true"
click at [358, 344] on button "Send" at bounding box center [367, 343] width 52 height 21
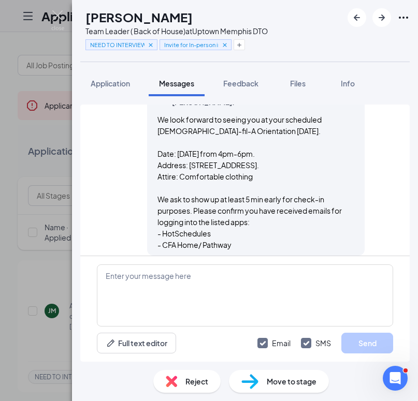
scroll to position [568, 0]
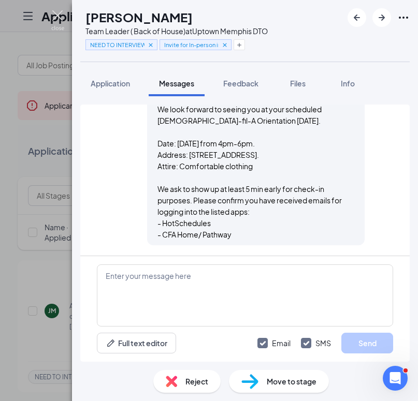
click at [55, 17] on img at bounding box center [57, 20] width 13 height 20
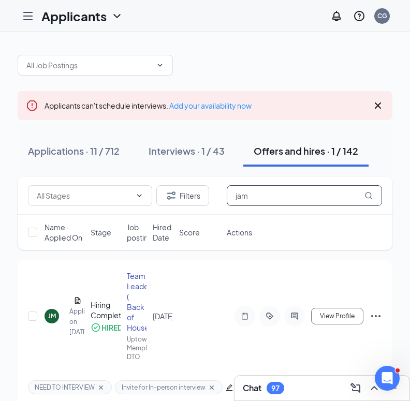
click at [257, 200] on input "jam" at bounding box center [304, 195] width 155 height 21
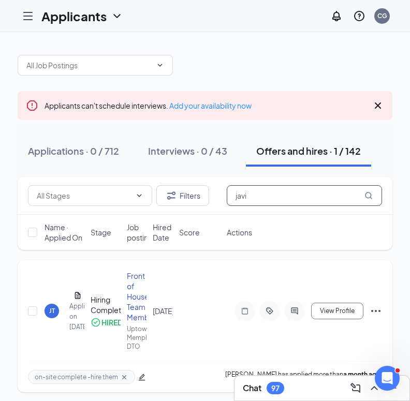
type input "javi"
click at [49, 314] on div "JT" at bounding box center [52, 310] width 6 height 9
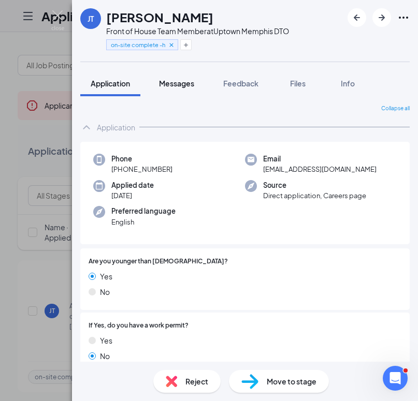
click at [168, 86] on span "Messages" at bounding box center [176, 83] width 35 height 9
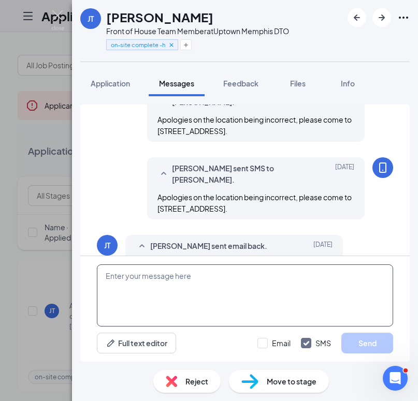
click at [185, 289] on textarea at bounding box center [245, 296] width 296 height 62
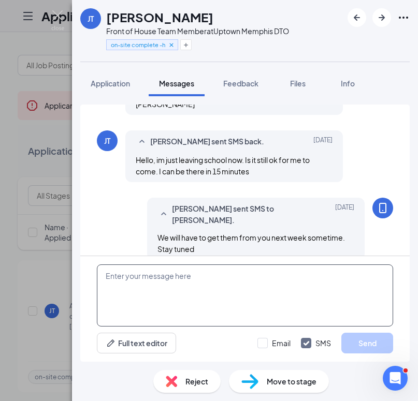
scroll to position [846, 0]
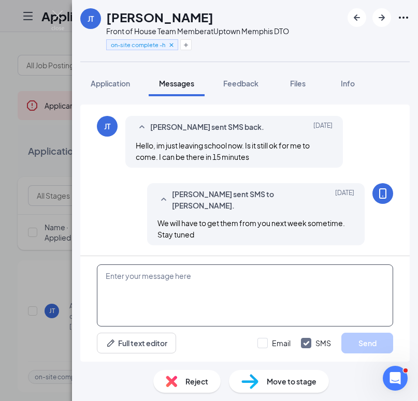
paste textarea "We look forward to seeing you at your scheduled [DEMOGRAPHIC_DATA]-fil-A Orient…"
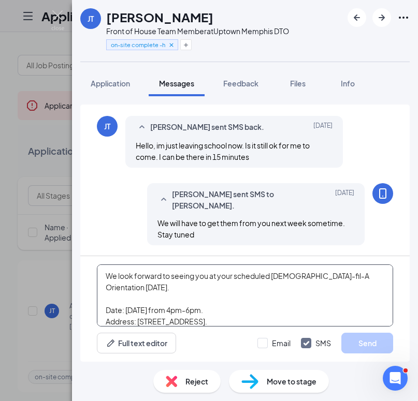
scroll to position [68, 0]
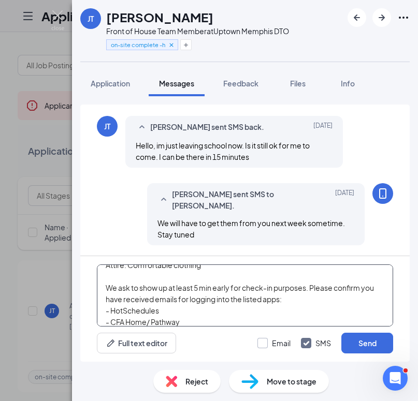
type textarea "We look forward to seeing you at your scheduled [DEMOGRAPHIC_DATA]-fil-A Orient…"
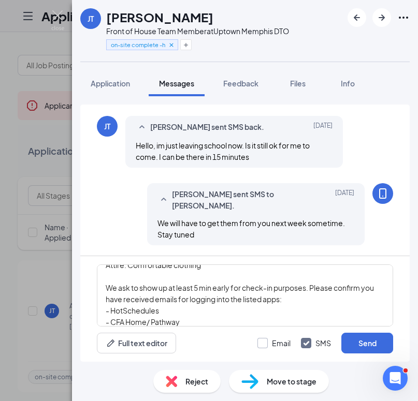
click at [263, 346] on input "Email" at bounding box center [273, 343] width 33 height 10
checkbox input "true"
click at [354, 346] on button "Send" at bounding box center [367, 343] width 52 height 21
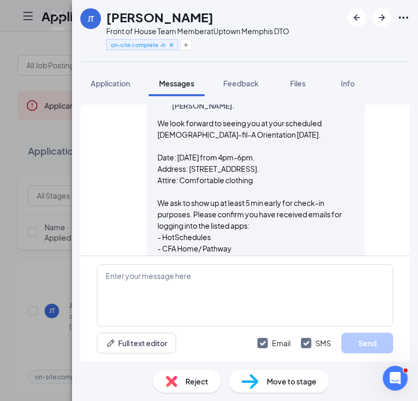
scroll to position [1219, 0]
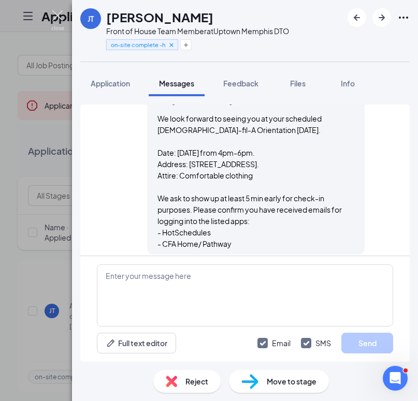
click at [55, 15] on img at bounding box center [57, 20] width 13 height 20
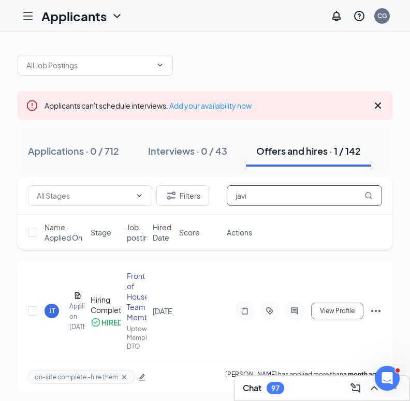
click at [258, 190] on input "javi" at bounding box center [304, 195] width 155 height 21
click at [258, 191] on input "javi" at bounding box center [304, 195] width 155 height 21
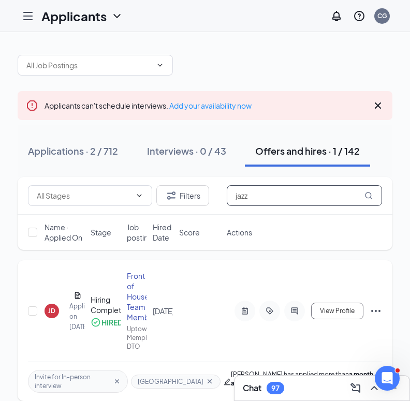
type input "jazz"
click at [53, 310] on div "JD" at bounding box center [51, 310] width 7 height 9
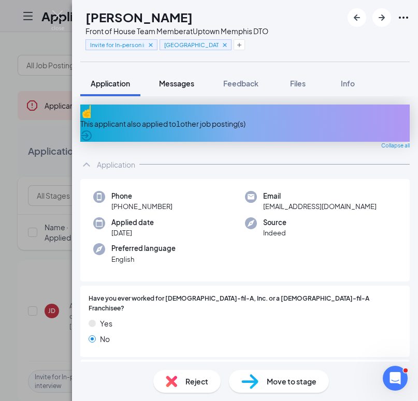
click at [172, 79] on span "Messages" at bounding box center [176, 83] width 35 height 9
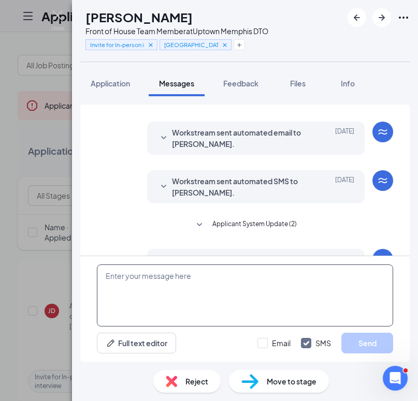
click at [176, 277] on textarea at bounding box center [245, 296] width 296 height 62
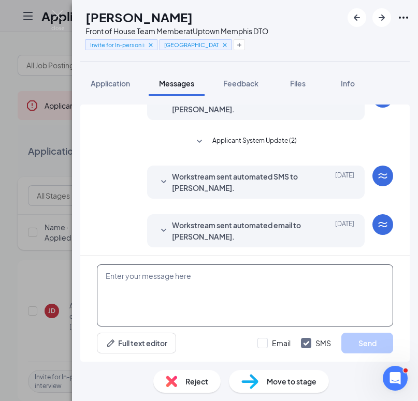
scroll to position [185, 0]
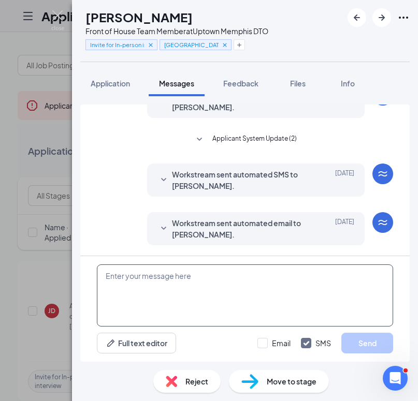
paste textarea "We look forward to seeing you at your scheduled [DEMOGRAPHIC_DATA]-fil-A Orient…"
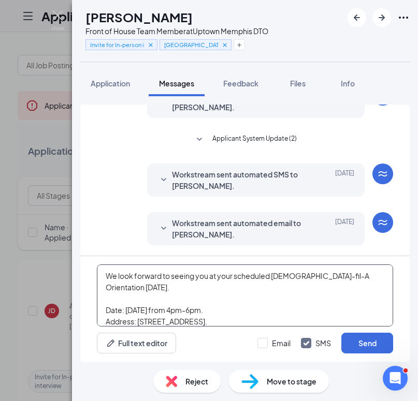
scroll to position [68, 0]
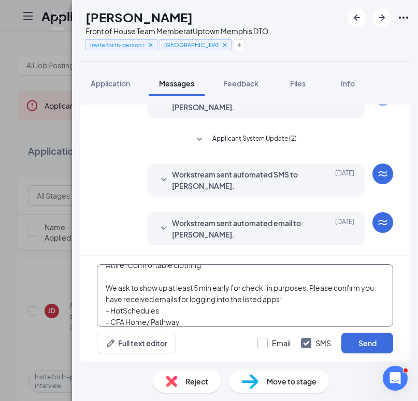
type textarea "We look forward to seeing you at your scheduled [DEMOGRAPHIC_DATA]-fil-A Orient…"
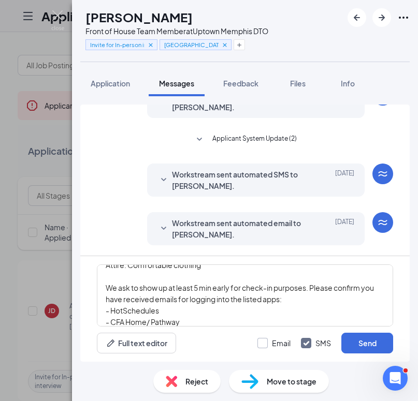
click at [262, 343] on input "Email" at bounding box center [273, 343] width 33 height 10
checkbox input "true"
click at [372, 343] on button "Send" at bounding box center [367, 343] width 52 height 21
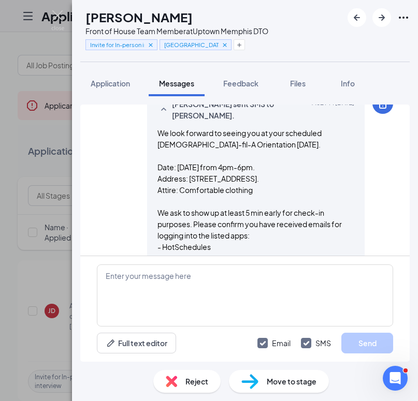
scroll to position [548, 0]
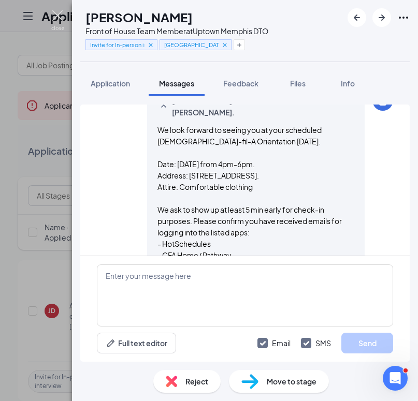
click at [62, 14] on img at bounding box center [57, 20] width 13 height 20
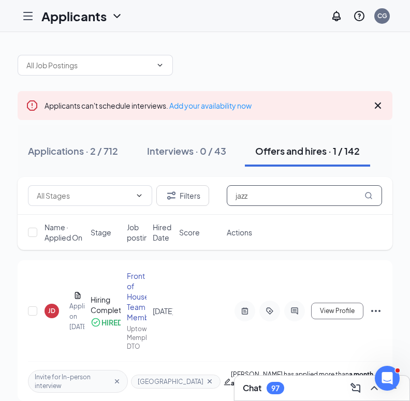
click at [285, 195] on input "jazz" at bounding box center [304, 195] width 155 height 21
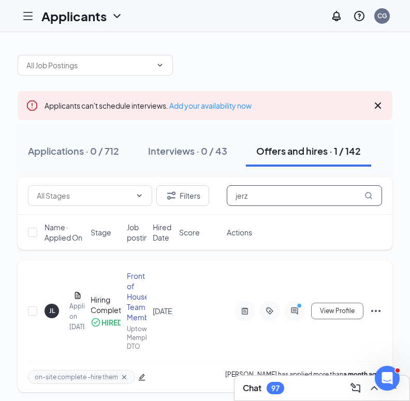
type input "jerz"
click at [49, 310] on div "JL" at bounding box center [52, 310] width 6 height 9
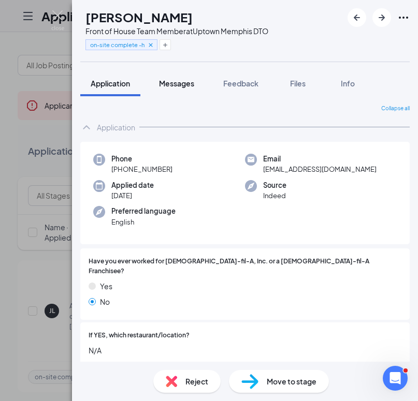
click at [183, 83] on span "Messages" at bounding box center [176, 83] width 35 height 9
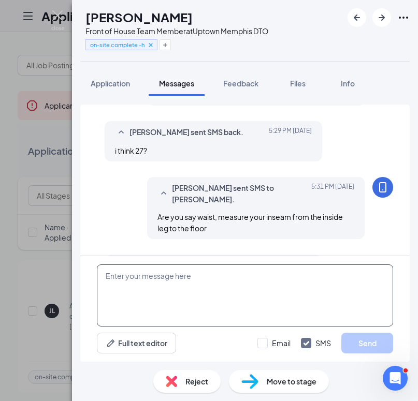
click at [186, 281] on textarea at bounding box center [245, 296] width 296 height 62
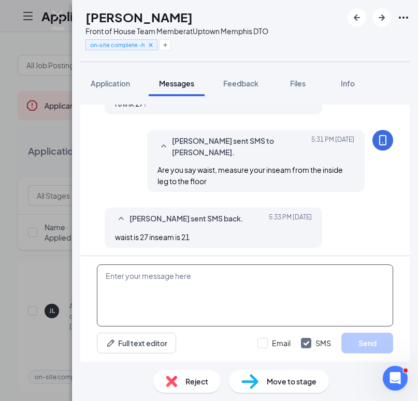
scroll to position [528, 0]
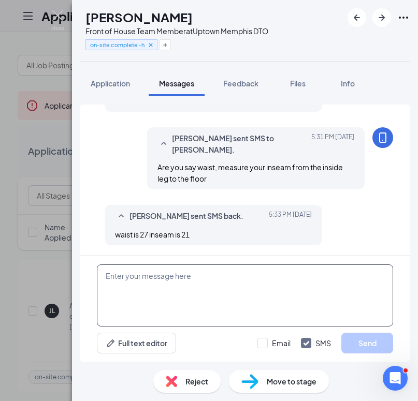
paste textarea "We look forward to seeing you at your scheduled [DEMOGRAPHIC_DATA]-fil-A Orient…"
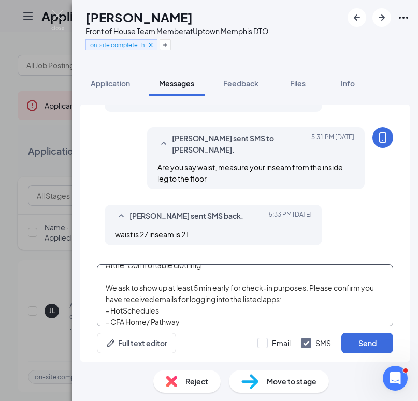
scroll to position [75, 0]
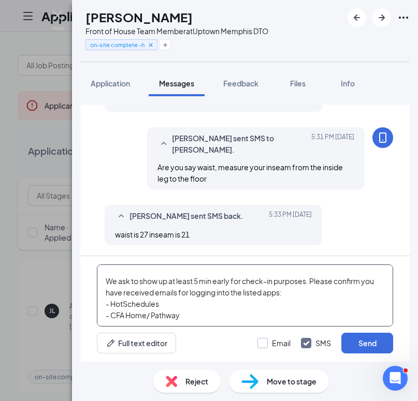
type textarea "We look forward to seeing you at your scheduled [DEMOGRAPHIC_DATA]-fil-A Orient…"
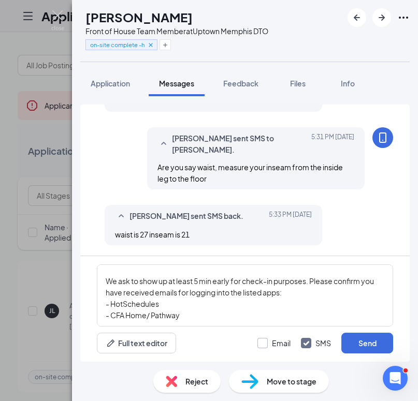
click at [264, 341] on input "Email" at bounding box center [273, 343] width 33 height 10
checkbox input "true"
click at [350, 342] on button "Send" at bounding box center [367, 343] width 52 height 21
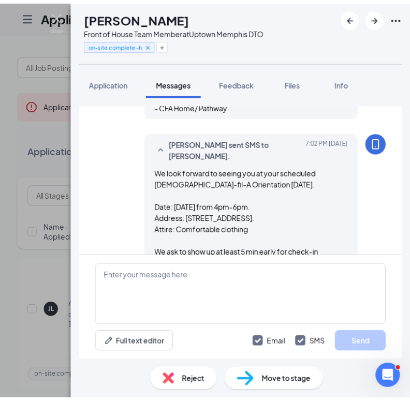
scroll to position [901, 0]
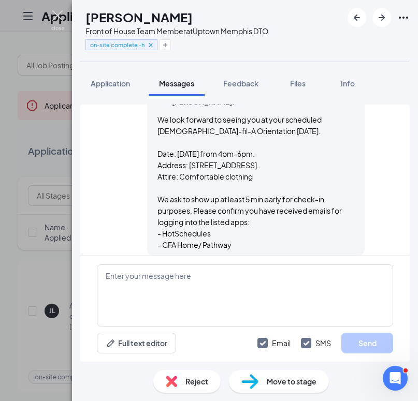
click at [55, 19] on img at bounding box center [57, 20] width 13 height 20
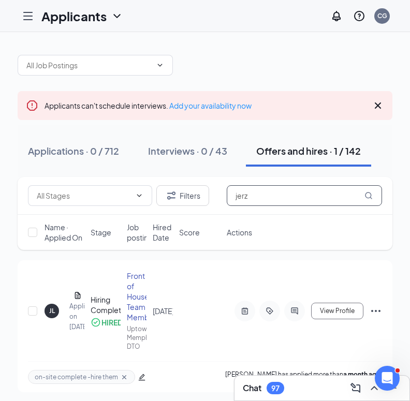
click at [280, 197] on input "jerz" at bounding box center [304, 195] width 155 height 21
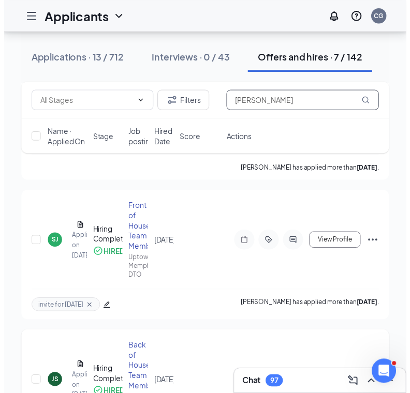
scroll to position [325, 0]
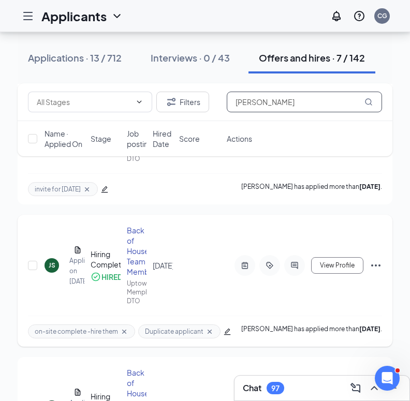
type input "[PERSON_NAME]"
click at [55, 266] on div "JS" at bounding box center [52, 265] width 14 height 14
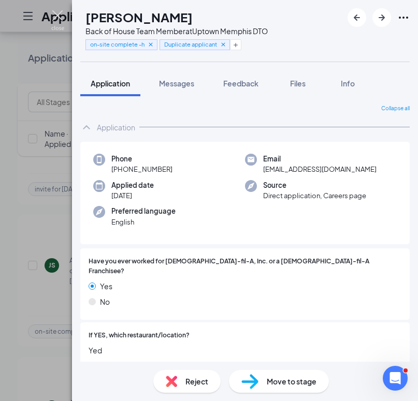
click at [56, 13] on img at bounding box center [57, 20] width 13 height 20
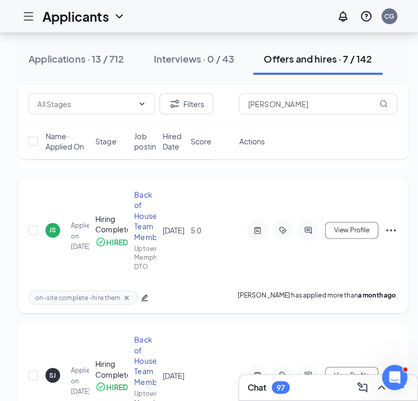
scroll to position [823, 0]
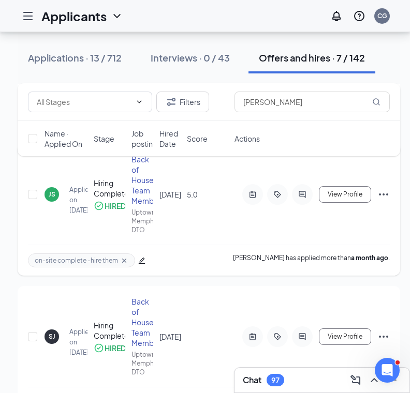
click at [50, 192] on div "JS" at bounding box center [52, 194] width 7 height 9
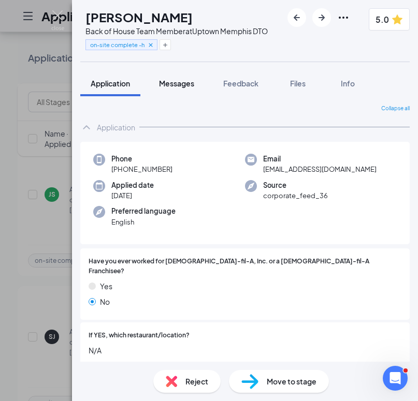
click at [176, 78] on div "Messages" at bounding box center [176, 83] width 35 height 10
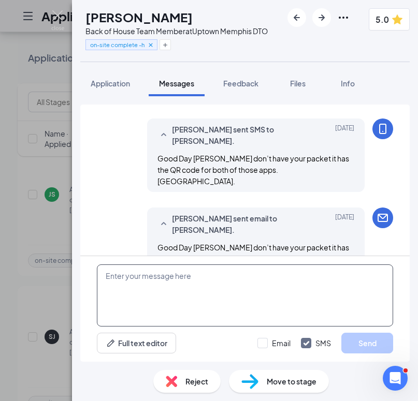
click at [197, 269] on textarea at bounding box center [245, 296] width 296 height 62
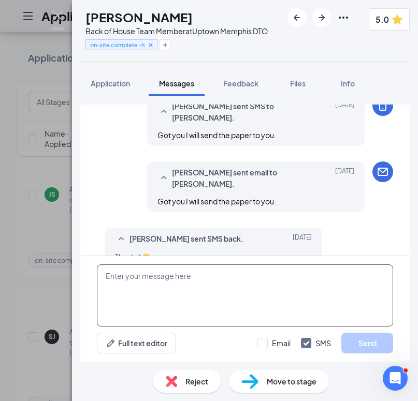
scroll to position [607, 0]
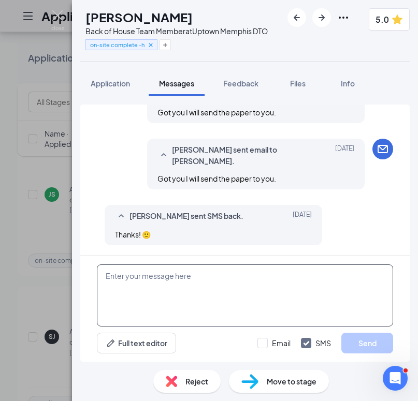
paste textarea "We look forward to seeing you at your scheduled [DEMOGRAPHIC_DATA]-fil-A Orient…"
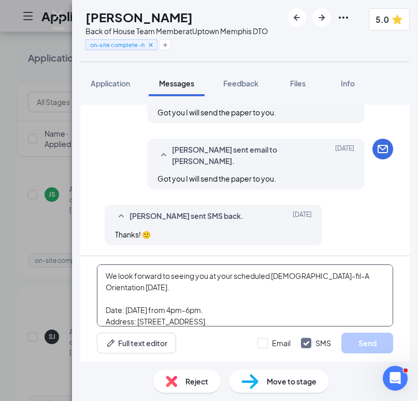
scroll to position [68, 0]
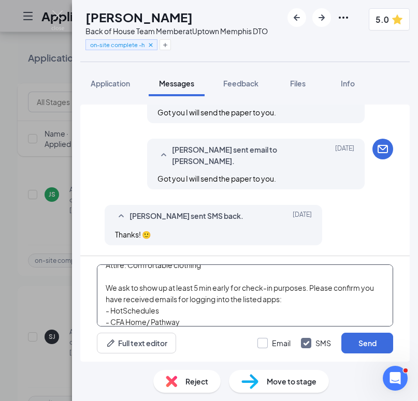
type textarea "We look forward to seeing you at your scheduled [DEMOGRAPHIC_DATA]-fil-A Orient…"
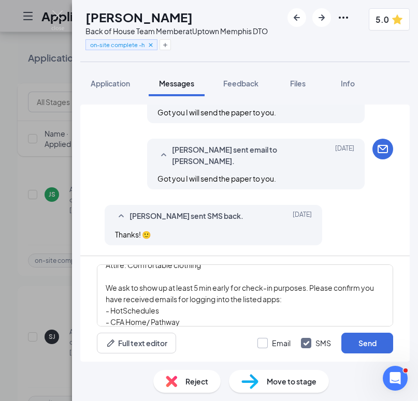
click at [260, 345] on input "Email" at bounding box center [273, 343] width 33 height 10
checkbox input "true"
click at [359, 342] on button "Send" at bounding box center [367, 343] width 52 height 21
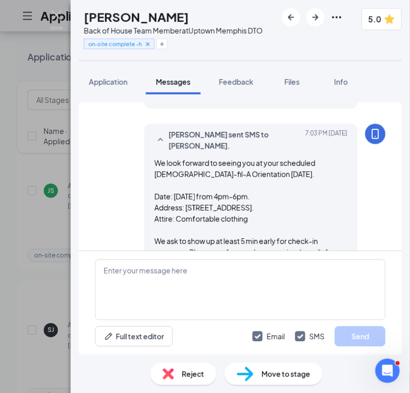
scroll to position [970, 0]
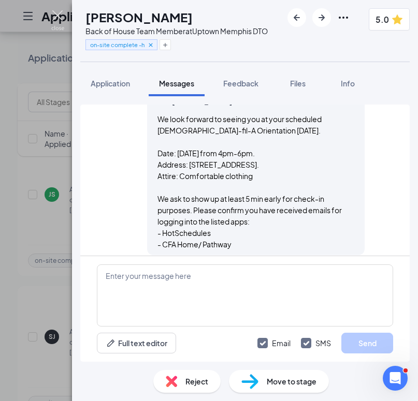
click at [61, 15] on img at bounding box center [57, 20] width 13 height 20
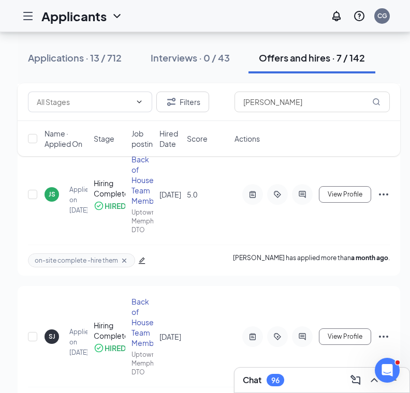
click at [239, 113] on div "Filters [PERSON_NAME]" at bounding box center [209, 102] width 383 height 38
click at [241, 107] on input "[PERSON_NAME]" at bounding box center [311, 102] width 155 height 21
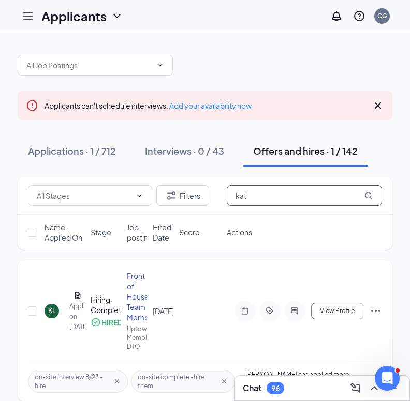
type input "kat"
click at [52, 311] on div "KL" at bounding box center [51, 310] width 7 height 9
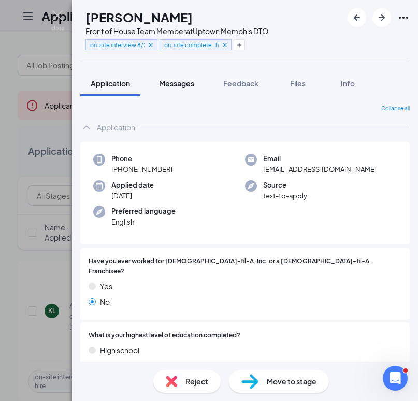
click at [170, 89] on button "Messages" at bounding box center [177, 83] width 56 height 26
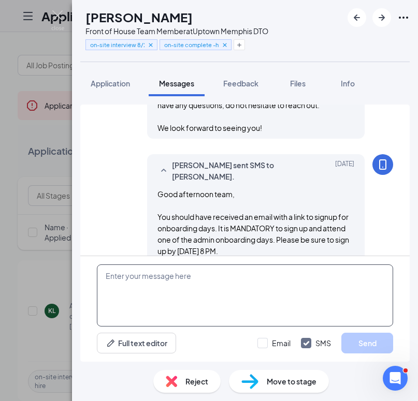
click at [202, 282] on textarea at bounding box center [245, 296] width 296 height 62
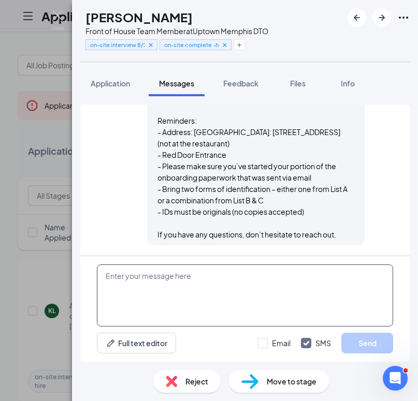
scroll to position [1825, 0]
paste textarea "We look forward to seeing you at your scheduled [DEMOGRAPHIC_DATA]-fil-A Orient…"
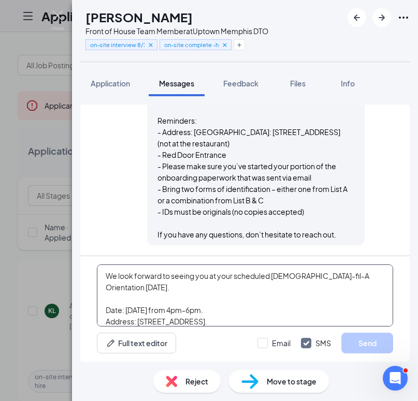
scroll to position [68, 0]
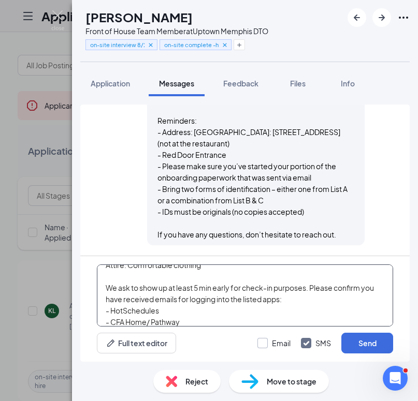
type textarea "We look forward to seeing you at your scheduled [DEMOGRAPHIC_DATA]-fil-A Orient…"
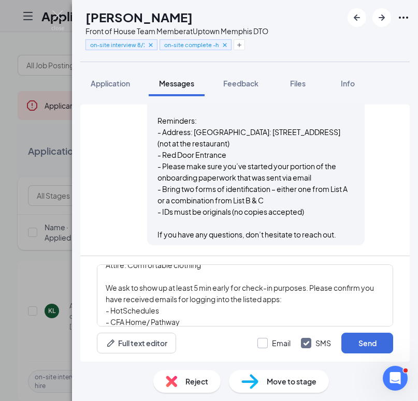
click at [265, 342] on input "Email" at bounding box center [273, 343] width 33 height 10
checkbox input "true"
click at [354, 344] on button "Send" at bounding box center [367, 343] width 52 height 21
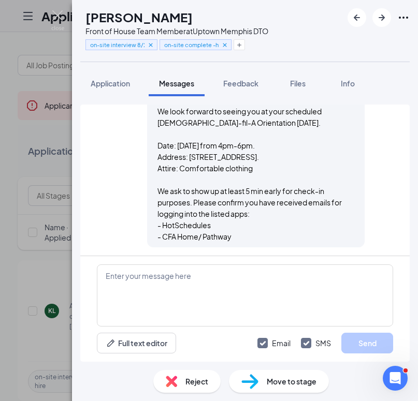
scroll to position [2208, 0]
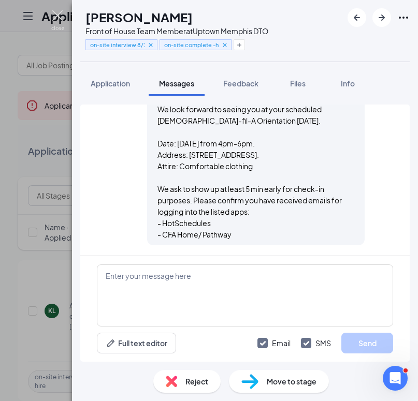
click at [53, 17] on img at bounding box center [57, 20] width 13 height 20
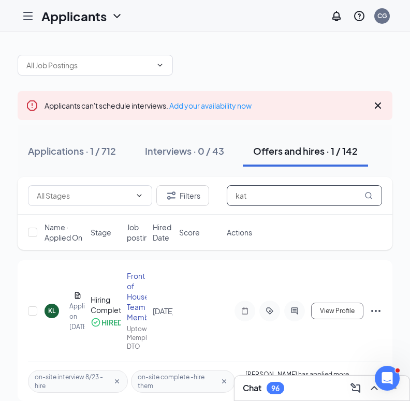
click at [277, 190] on input "kat" at bounding box center [304, 195] width 155 height 21
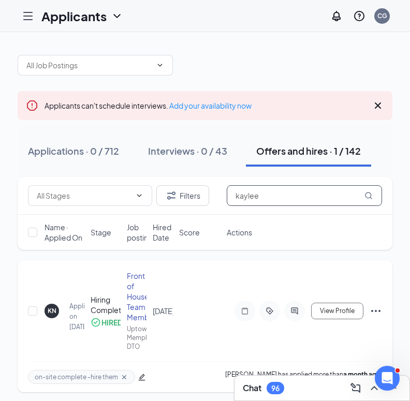
type input "kaylee"
click at [48, 309] on div "KN" at bounding box center [52, 310] width 9 height 9
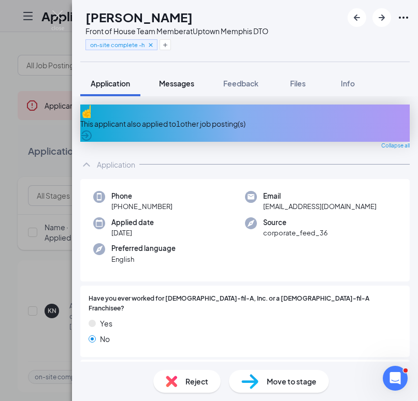
click at [179, 82] on span "Messages" at bounding box center [176, 83] width 35 height 9
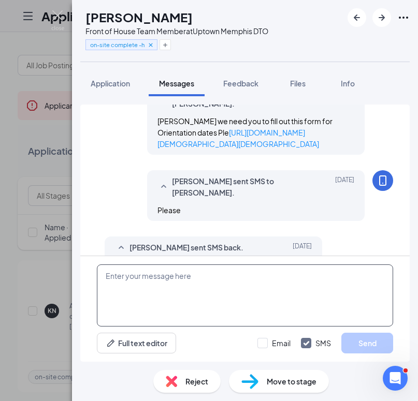
click at [196, 277] on textarea at bounding box center [245, 296] width 296 height 62
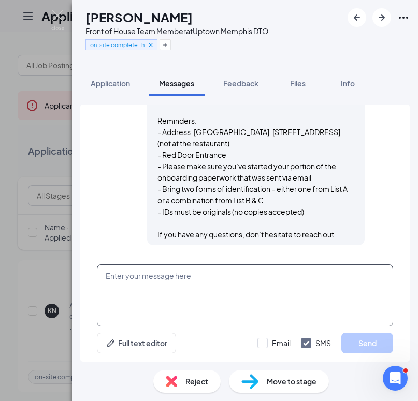
scroll to position [816, 0]
paste textarea "We look forward to seeing you at your scheduled [DEMOGRAPHIC_DATA]-fil-A Orient…"
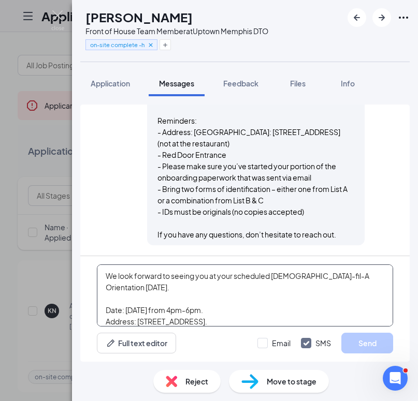
scroll to position [68, 0]
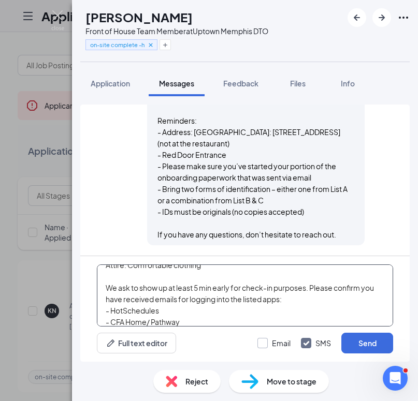
type textarea "We look forward to seeing you at your scheduled [DEMOGRAPHIC_DATA]-fil-A Orient…"
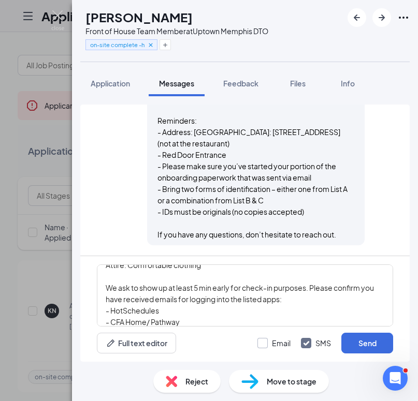
click at [264, 347] on input "Email" at bounding box center [273, 343] width 33 height 10
checkbox input "true"
click at [383, 341] on button "Send" at bounding box center [367, 343] width 52 height 21
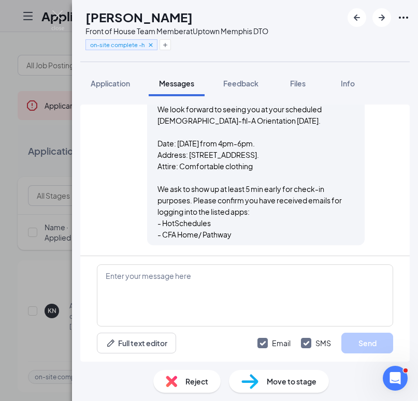
scroll to position [1199, 0]
click at [60, 13] on img at bounding box center [57, 20] width 13 height 20
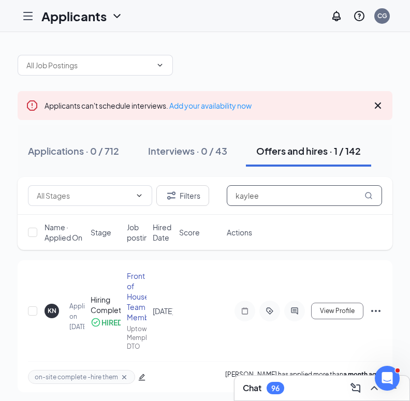
click at [280, 198] on input "kaylee" at bounding box center [304, 195] width 155 height 21
click at [280, 197] on input "kaylee" at bounding box center [304, 195] width 155 height 21
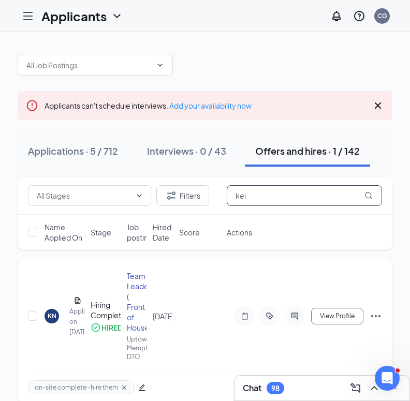
type input "kei"
click at [53, 316] on div "KN" at bounding box center [52, 316] width 9 height 9
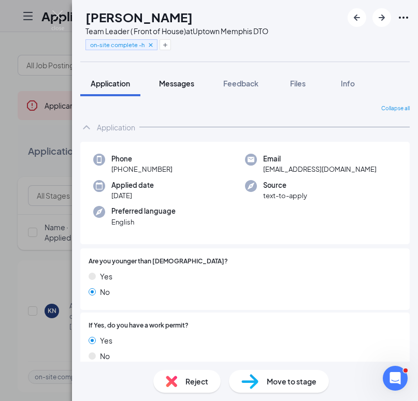
click at [164, 85] on span "Messages" at bounding box center [176, 83] width 35 height 9
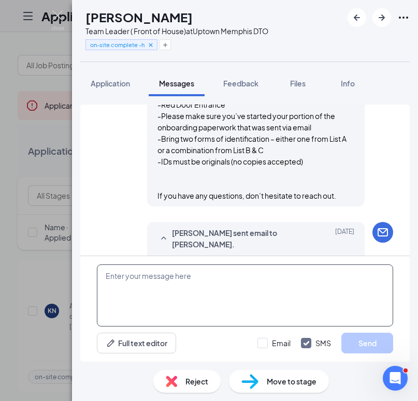
click at [186, 284] on textarea at bounding box center [245, 296] width 296 height 62
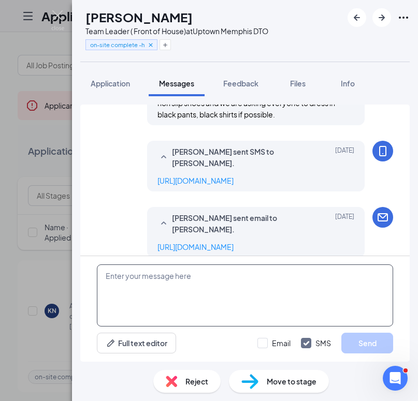
scroll to position [814, 0]
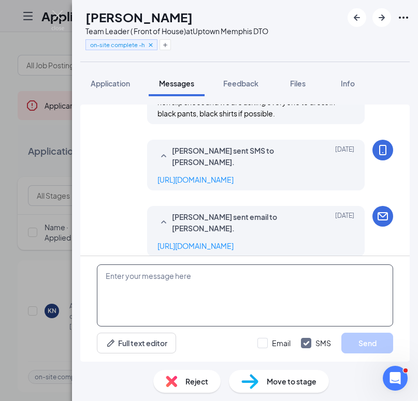
paste textarea "We look forward to seeing you at your scheduled [DEMOGRAPHIC_DATA]-fil-A Orient…"
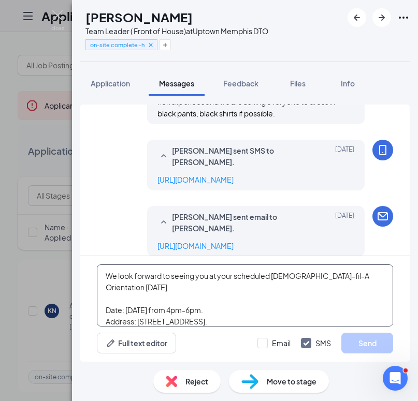
scroll to position [68, 0]
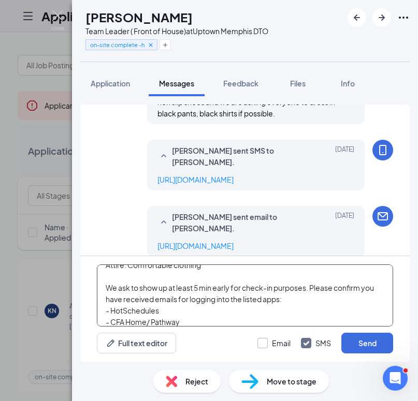
type textarea "We look forward to seeing you at your scheduled [DEMOGRAPHIC_DATA]-fil-A Orient…"
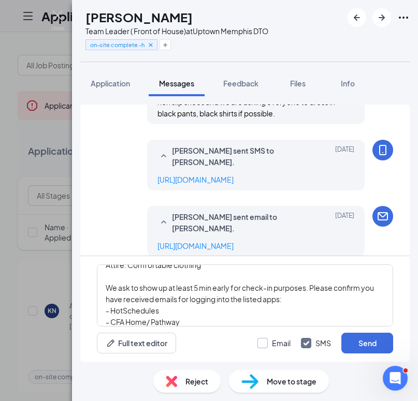
click at [259, 342] on input "Email" at bounding box center [273, 343] width 33 height 10
checkbox input "true"
click at [379, 342] on button "Send" at bounding box center [367, 343] width 52 height 21
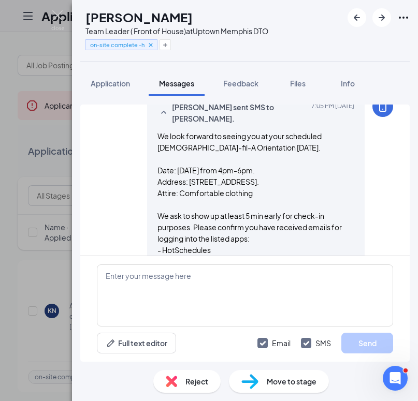
scroll to position [1197, 0]
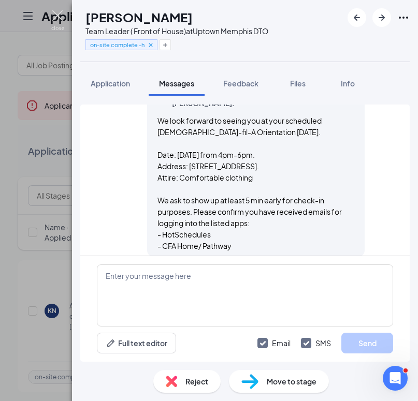
click at [56, 15] on img at bounding box center [57, 20] width 13 height 20
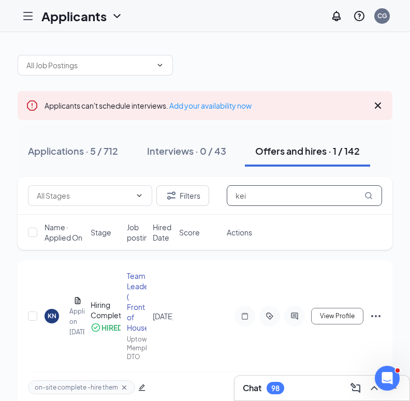
click at [257, 202] on input "kei" at bounding box center [304, 195] width 155 height 21
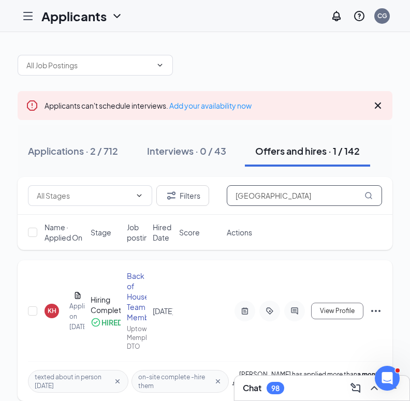
type input "[GEOGRAPHIC_DATA]"
click at [51, 313] on div "KH" at bounding box center [52, 310] width 9 height 9
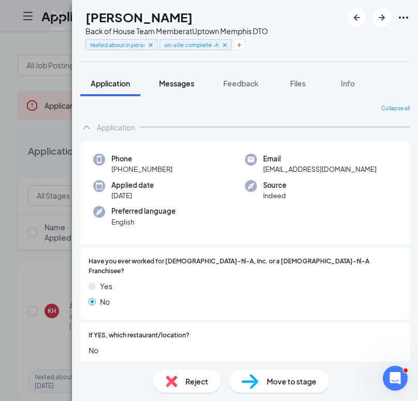
click at [171, 82] on span "Messages" at bounding box center [176, 83] width 35 height 9
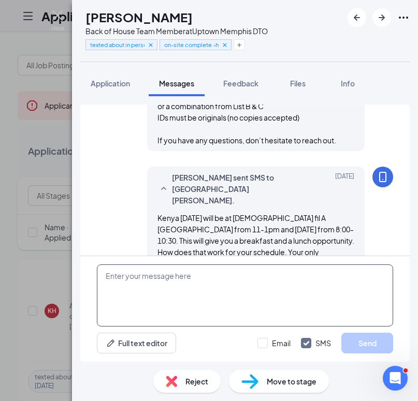
click at [196, 271] on textarea at bounding box center [245, 296] width 296 height 62
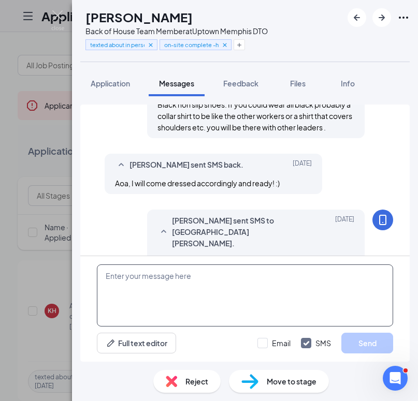
scroll to position [774, 0]
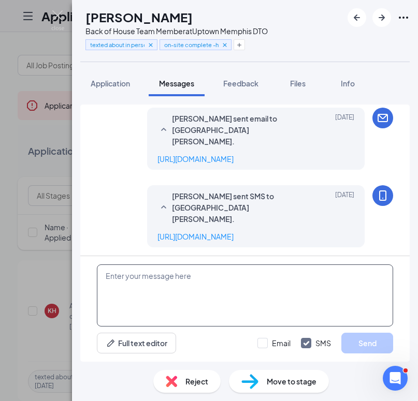
paste textarea "We look forward to seeing you at your scheduled [DEMOGRAPHIC_DATA]-fil-A Orient…"
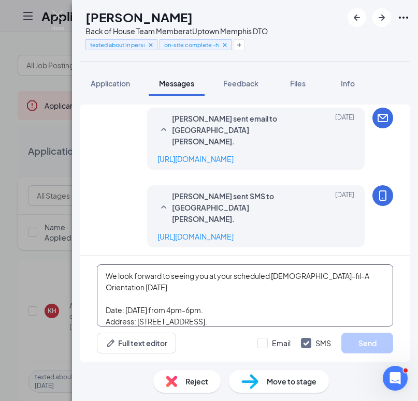
scroll to position [68, 0]
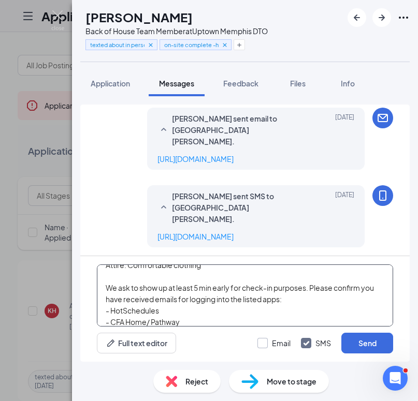
type textarea "We look forward to seeing you at your scheduled [DEMOGRAPHIC_DATA]-fil-A Orient…"
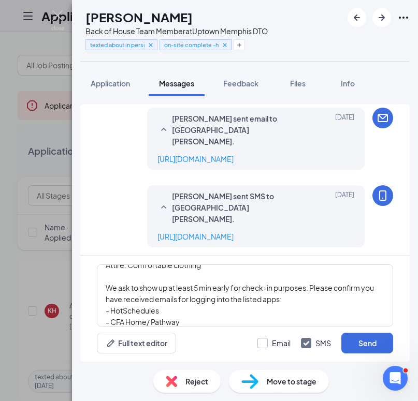
click at [266, 346] on input "Email" at bounding box center [273, 343] width 33 height 10
checkbox input "true"
click at [361, 344] on button "Send" at bounding box center [367, 343] width 52 height 21
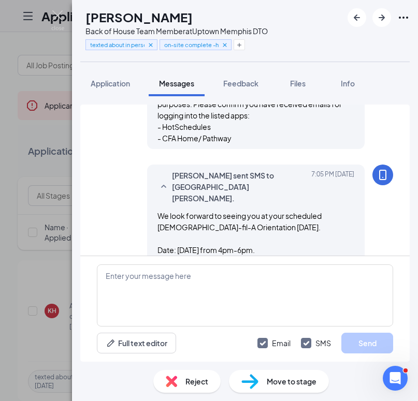
scroll to position [1157, 0]
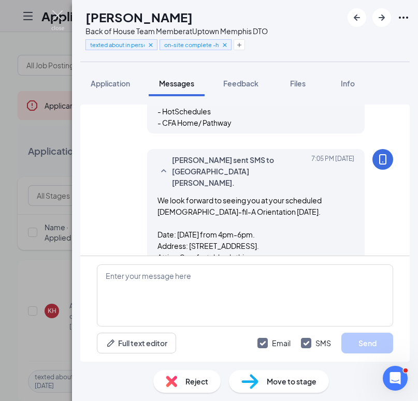
click at [59, 13] on img at bounding box center [57, 20] width 13 height 20
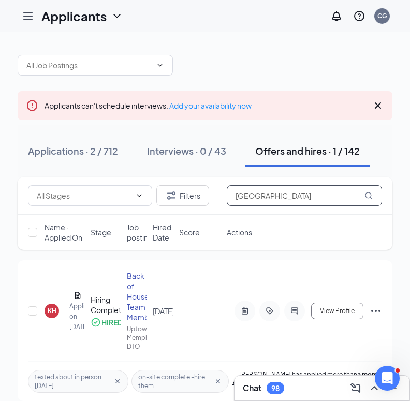
click at [257, 196] on input "[GEOGRAPHIC_DATA]" at bounding box center [304, 195] width 155 height 21
type input "[PERSON_NAME]"
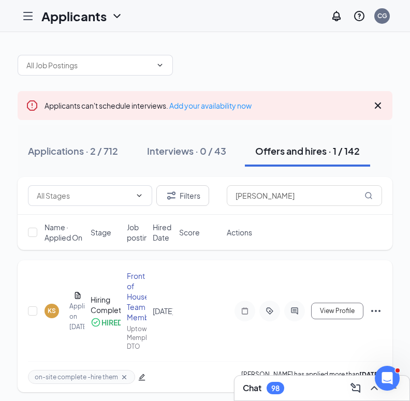
click at [51, 310] on div "KS" at bounding box center [52, 310] width 8 height 9
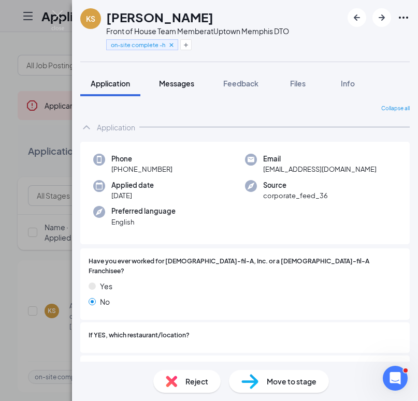
click at [184, 80] on span "Messages" at bounding box center [176, 83] width 35 height 9
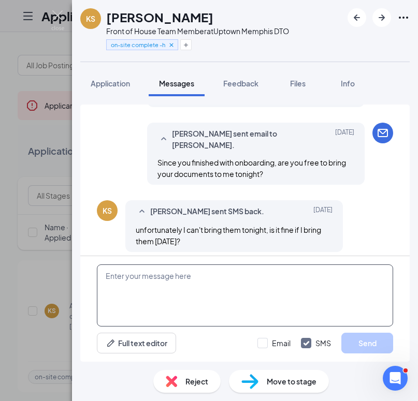
click at [233, 285] on textarea at bounding box center [245, 296] width 296 height 62
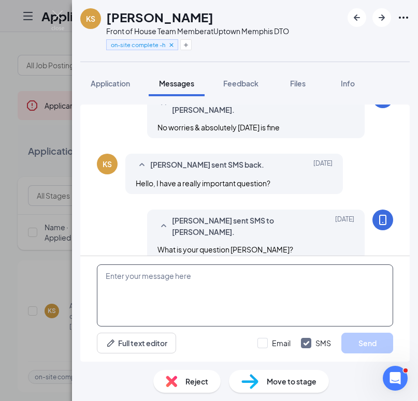
scroll to position [420, 0]
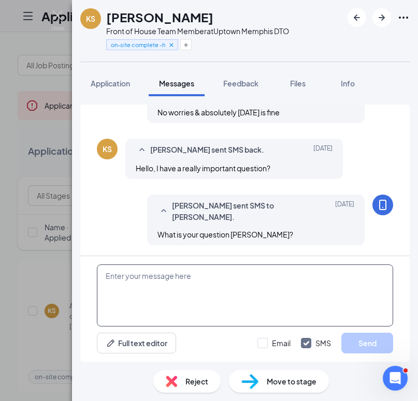
paste textarea "We look forward to seeing you at your scheduled [DEMOGRAPHIC_DATA]-fil-A Orient…"
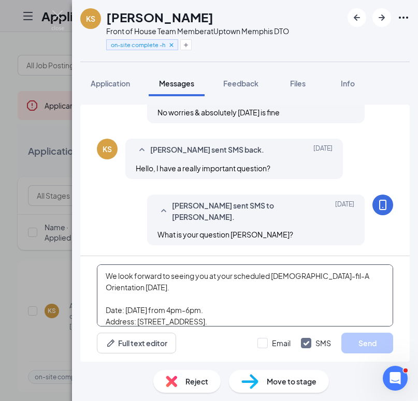
scroll to position [68, 0]
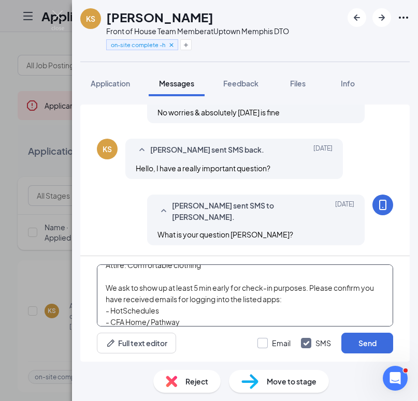
type textarea "We look forward to seeing you at your scheduled [DEMOGRAPHIC_DATA]-fil-A Orient…"
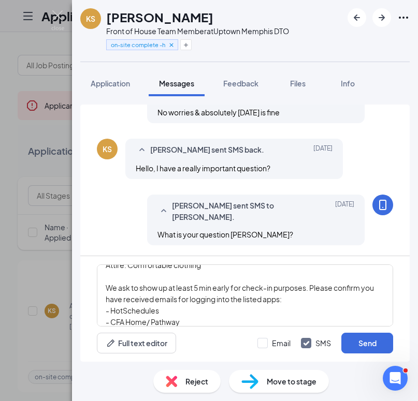
drag, startPoint x: 259, startPoint y: 341, endPoint x: 297, endPoint y: 341, distance: 38.3
click at [259, 341] on input "Email" at bounding box center [273, 343] width 33 height 10
checkbox input "true"
click at [368, 342] on button "Send" at bounding box center [367, 343] width 52 height 21
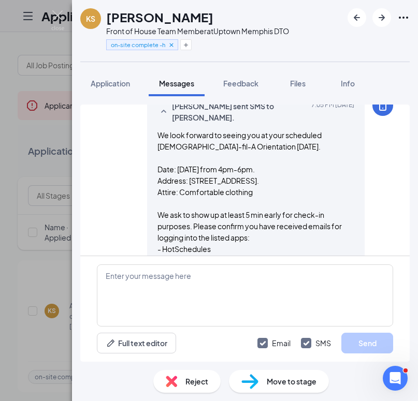
scroll to position [793, 0]
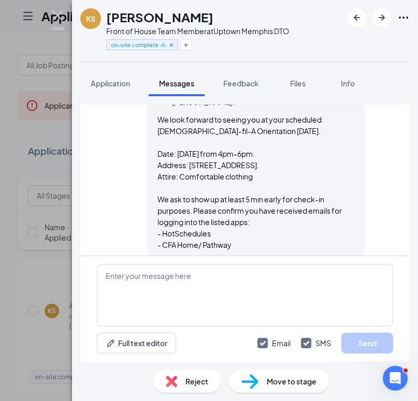
click at [58, 15] on img at bounding box center [57, 20] width 13 height 20
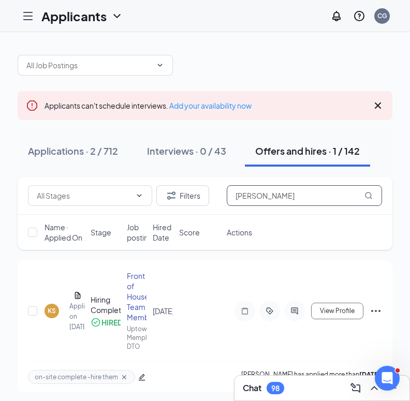
click at [307, 202] on input "[PERSON_NAME]" at bounding box center [304, 195] width 155 height 21
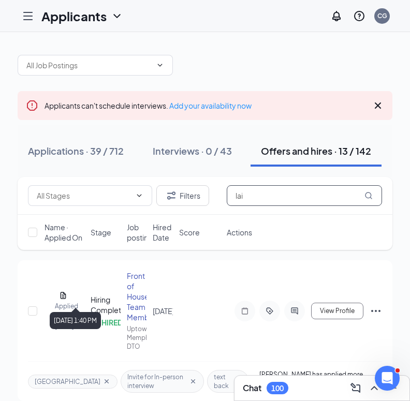
type input "lai"
click at [52, 310] on div "[DATE] 1:40 PM" at bounding box center [75, 318] width 51 height 21
click at [50, 310] on div "[DATE] 1:40 PM" at bounding box center [75, 318] width 51 height 21
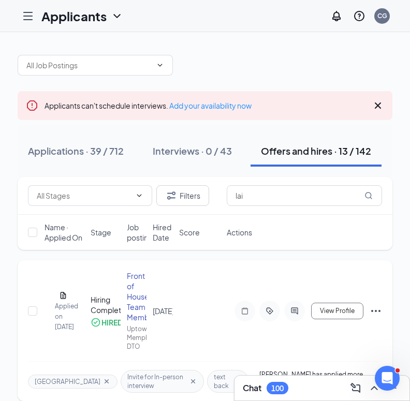
click at [45, 311] on div "LR" at bounding box center [45, 311] width 0 height 0
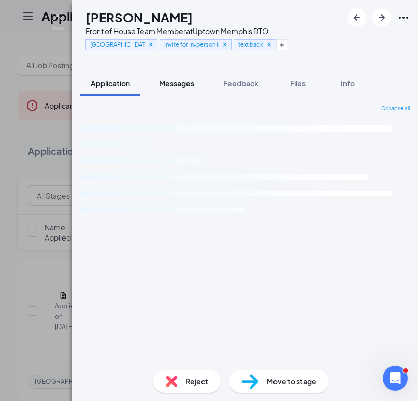
click at [171, 84] on span "Messages" at bounding box center [176, 83] width 35 height 9
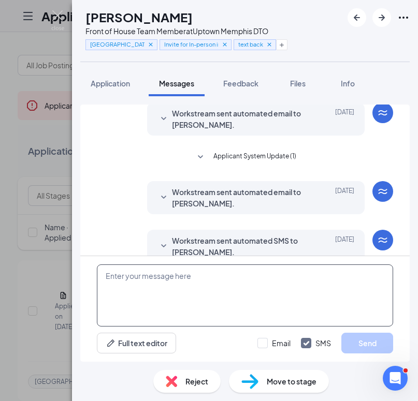
scroll to position [185, 0]
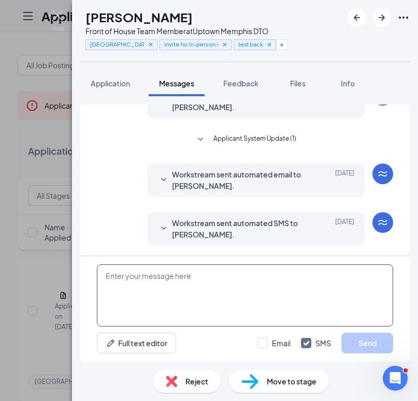
click at [194, 282] on textarea at bounding box center [245, 296] width 296 height 62
paste textarea "We look forward to seeing you at your scheduled [DEMOGRAPHIC_DATA]-fil-A Orient…"
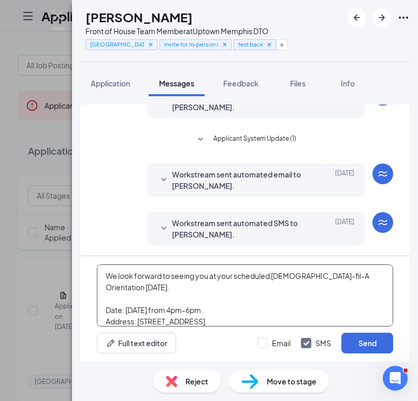
scroll to position [68, 0]
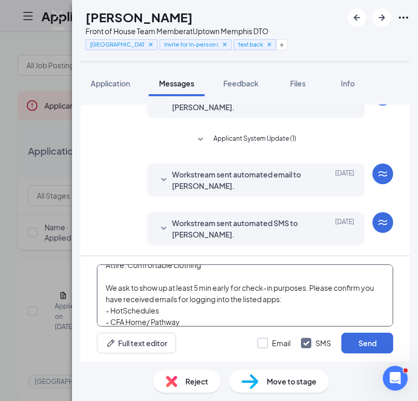
type textarea "We look forward to seeing you at your scheduled [DEMOGRAPHIC_DATA]-fil-A Orient…"
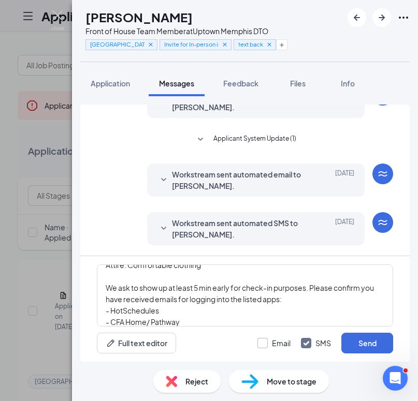
click at [263, 345] on input "Email" at bounding box center [273, 343] width 33 height 10
checkbox input "true"
click at [354, 344] on button "Send" at bounding box center [367, 343] width 52 height 21
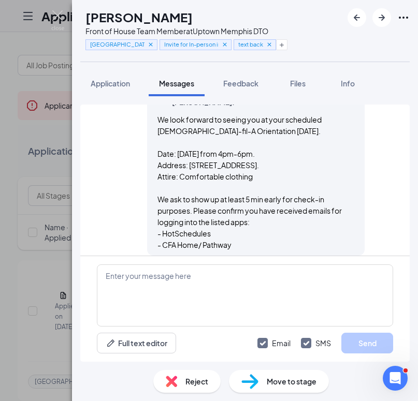
scroll to position [568, 0]
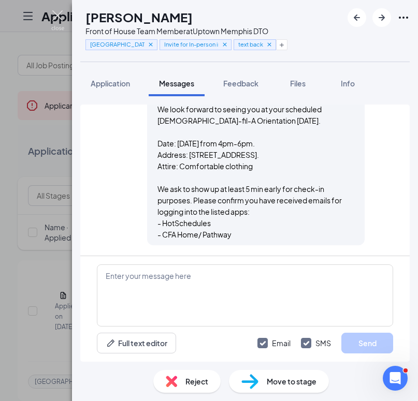
click at [58, 17] on img at bounding box center [57, 20] width 13 height 20
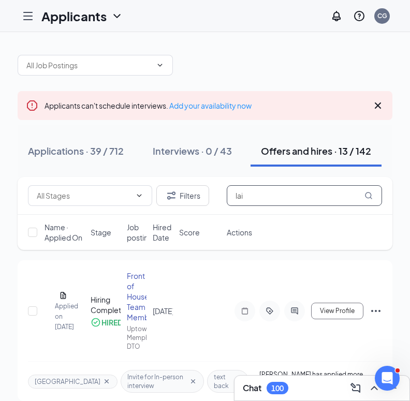
click at [251, 198] on input "lai" at bounding box center [304, 195] width 155 height 21
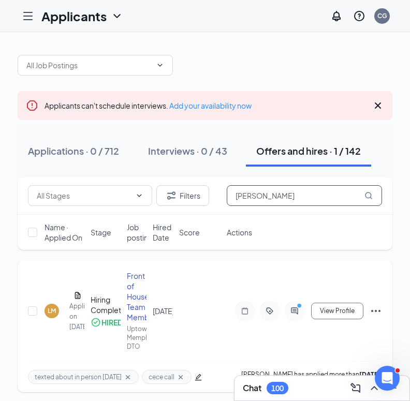
type input "[PERSON_NAME]"
click at [49, 311] on div "LM" at bounding box center [52, 310] width 8 height 9
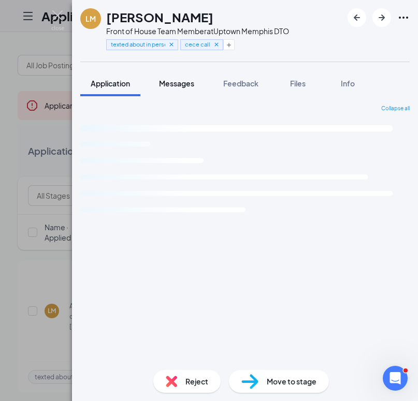
click at [182, 84] on span "Messages" at bounding box center [176, 83] width 35 height 9
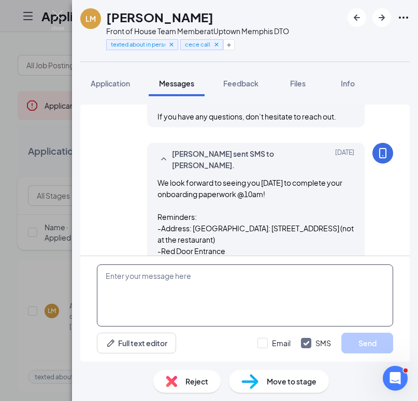
click at [225, 278] on textarea at bounding box center [245, 296] width 296 height 62
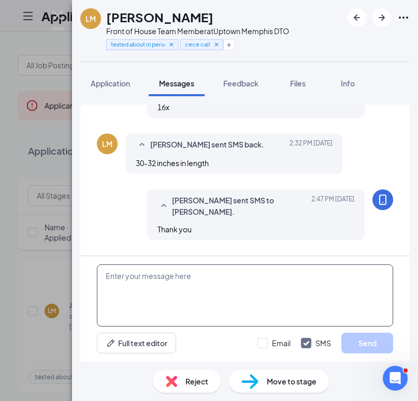
scroll to position [1133, 0]
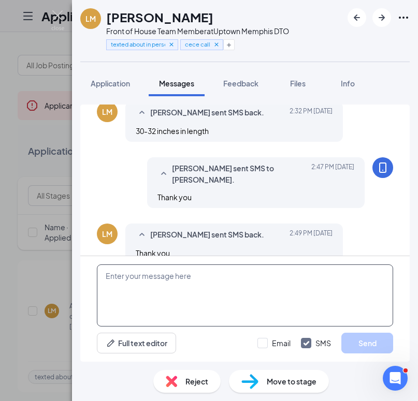
paste textarea "We look forward to seeing you at your scheduled [DEMOGRAPHIC_DATA]-fil-A Orient…"
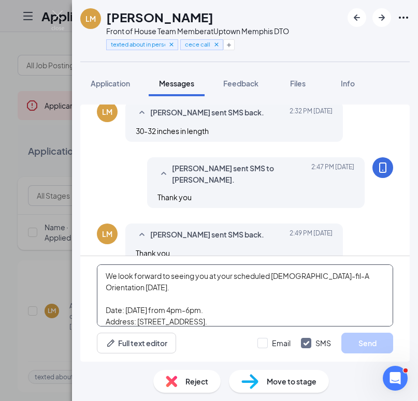
scroll to position [68, 0]
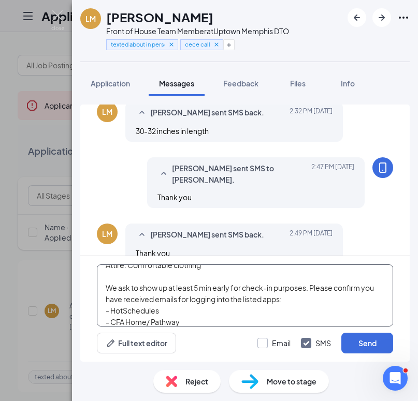
type textarea "We look forward to seeing you at your scheduled [DEMOGRAPHIC_DATA]-fil-A Orient…"
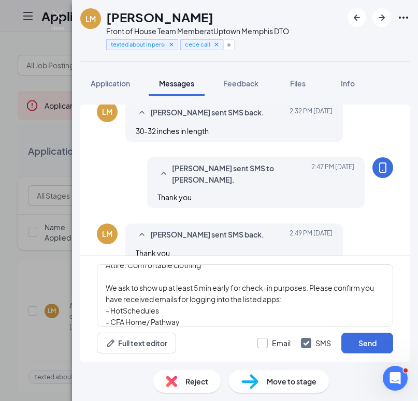
click at [261, 345] on input "Email" at bounding box center [273, 343] width 33 height 10
checkbox input "true"
click at [367, 345] on button "Send" at bounding box center [367, 343] width 52 height 21
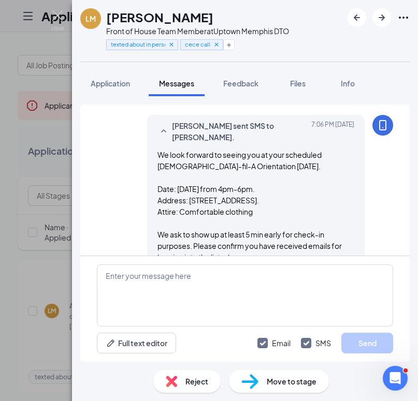
scroll to position [1495, 0]
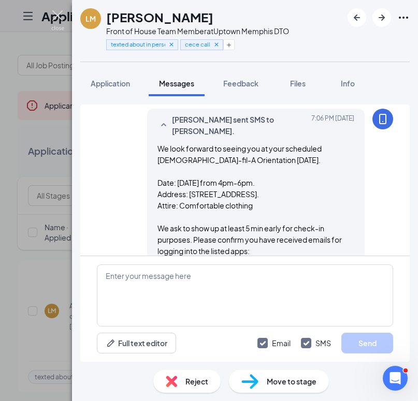
click at [53, 14] on img at bounding box center [57, 20] width 13 height 20
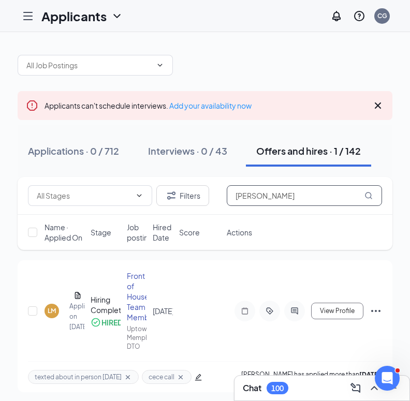
click at [255, 197] on input "[PERSON_NAME]" at bounding box center [304, 195] width 155 height 21
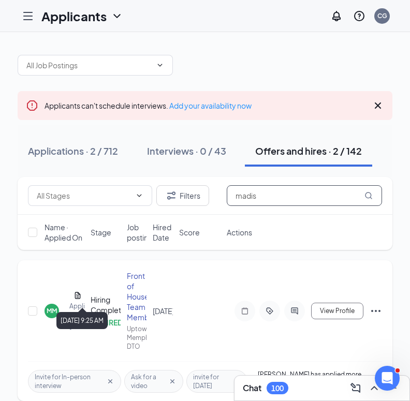
type input "madis"
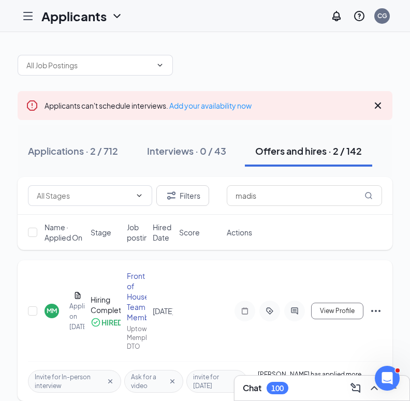
click at [50, 312] on div "MM" at bounding box center [52, 310] width 10 height 9
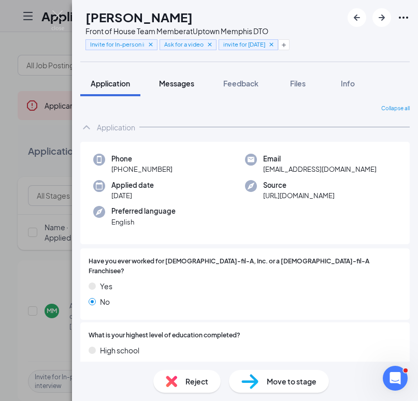
click at [172, 86] on span "Messages" at bounding box center [176, 83] width 35 height 9
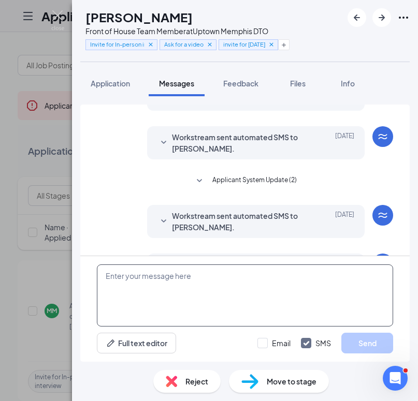
click at [185, 277] on textarea at bounding box center [245, 296] width 296 height 62
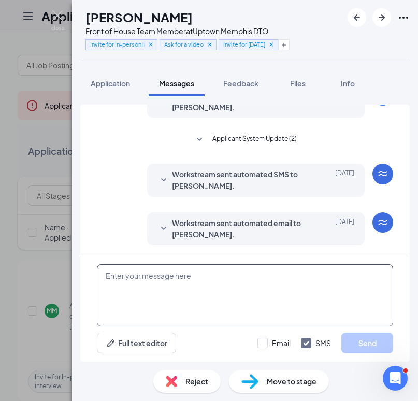
paste textarea "We look forward to seeing you at your scheduled [DEMOGRAPHIC_DATA]-fil-A Orient…"
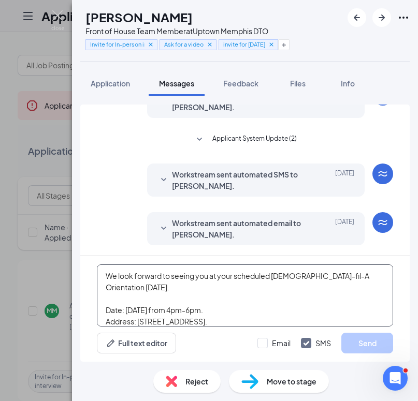
scroll to position [68, 0]
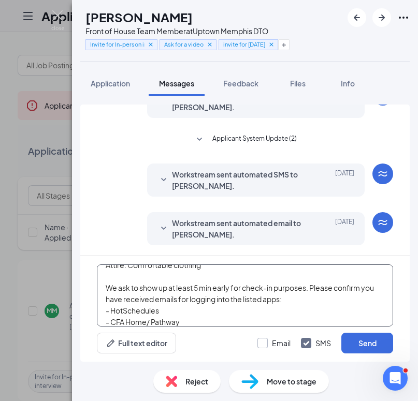
type textarea "We look forward to seeing you at your scheduled [DEMOGRAPHIC_DATA]-fil-A Orient…"
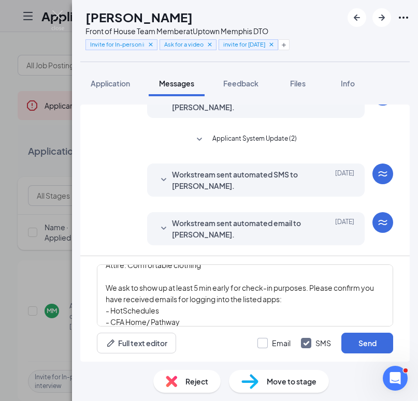
click at [258, 343] on input "Email" at bounding box center [273, 343] width 33 height 10
checkbox input "true"
click at [371, 343] on button "Send" at bounding box center [367, 343] width 52 height 21
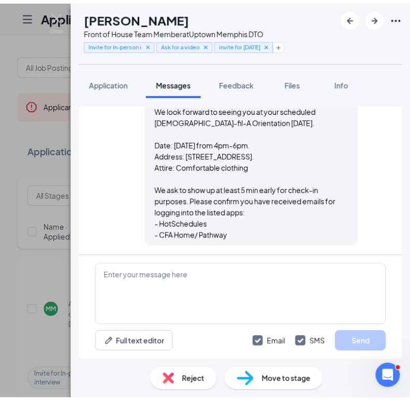
scroll to position [568, 0]
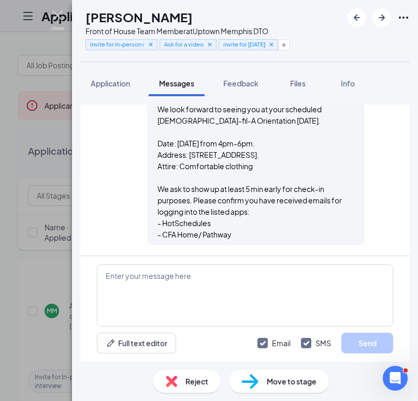
click at [57, 14] on img at bounding box center [57, 20] width 13 height 20
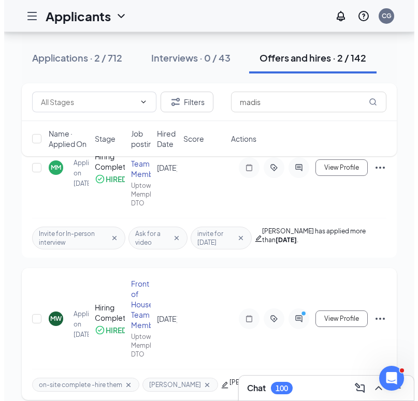
scroll to position [155, 0]
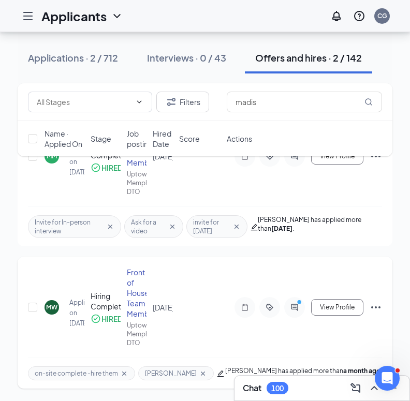
click at [51, 310] on div "MW" at bounding box center [51, 307] width 11 height 9
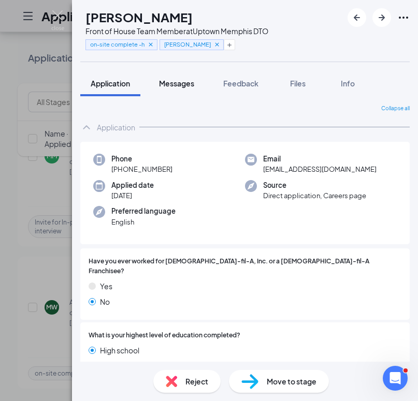
click at [175, 86] on span "Messages" at bounding box center [176, 83] width 35 height 9
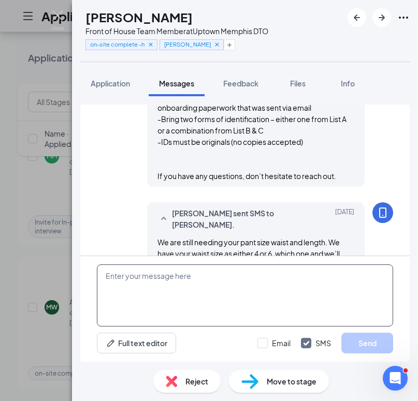
click at [200, 282] on textarea at bounding box center [245, 296] width 296 height 62
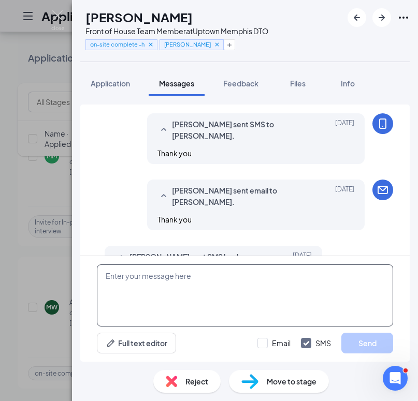
scroll to position [718, 0]
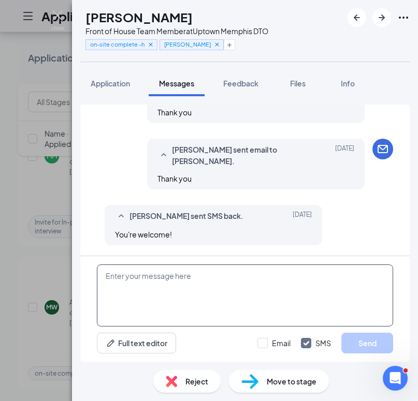
paste textarea "We look forward to seeing you at your scheduled [DEMOGRAPHIC_DATA]-fil-A Orient…"
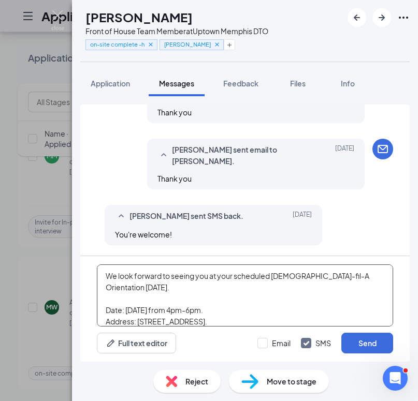
scroll to position [68, 0]
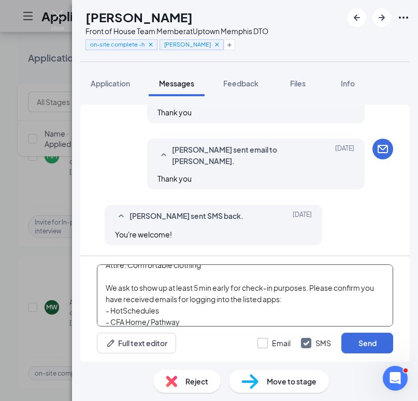
type textarea "We look forward to seeing you at your scheduled [DEMOGRAPHIC_DATA]-fil-A Orient…"
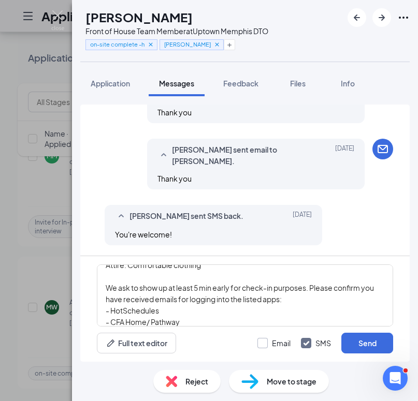
click at [267, 342] on input "Email" at bounding box center [273, 343] width 33 height 10
checkbox input "true"
click at [359, 338] on button "Send" at bounding box center [367, 343] width 52 height 21
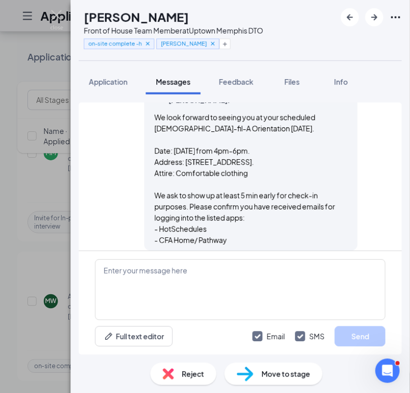
scroll to position [1102, 0]
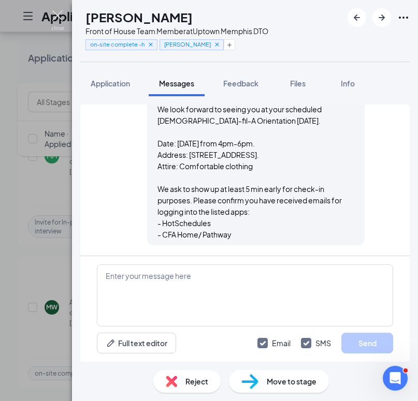
click at [57, 14] on img at bounding box center [57, 20] width 13 height 20
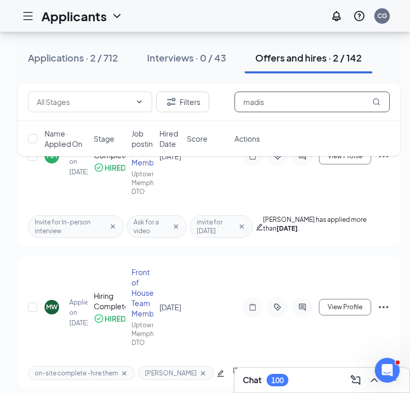
click at [292, 107] on input "madis" at bounding box center [311, 102] width 155 height 21
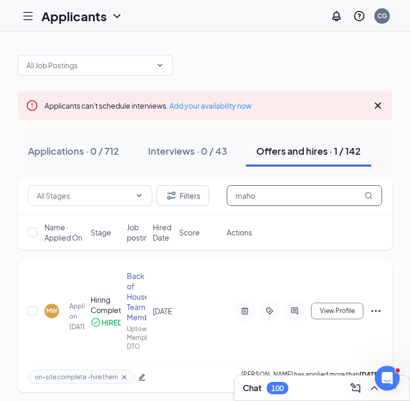
type input "maho"
click at [52, 311] on div "MW" at bounding box center [51, 310] width 11 height 9
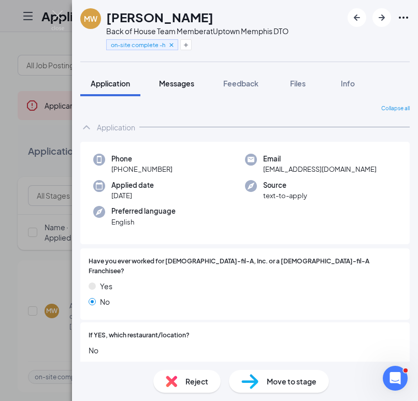
click at [175, 85] on span "Messages" at bounding box center [176, 83] width 35 height 9
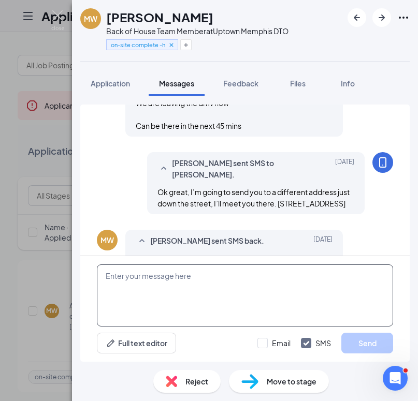
click at [186, 278] on textarea at bounding box center [245, 296] width 296 height 62
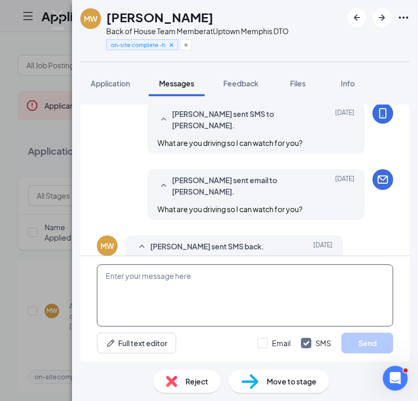
scroll to position [538, 0]
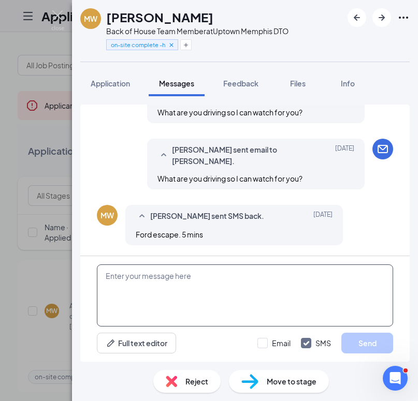
paste textarea "We look forward to seeing you at your scheduled [DEMOGRAPHIC_DATA]-fil-A Orient…"
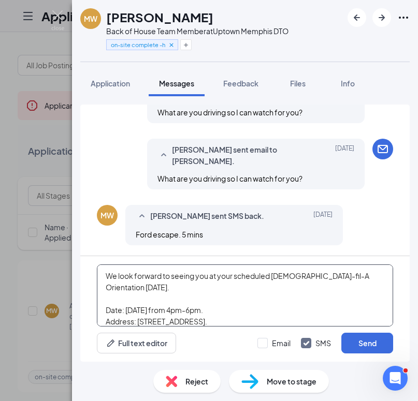
scroll to position [68, 0]
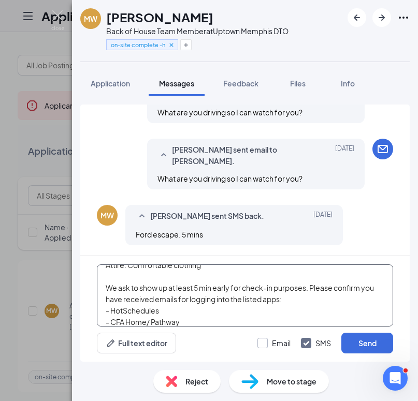
type textarea "We look forward to seeing you at your scheduled [DEMOGRAPHIC_DATA]-fil-A Orient…"
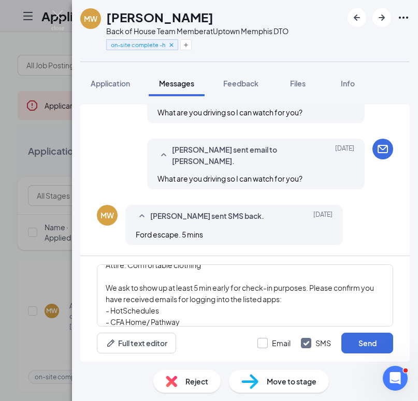
click at [258, 343] on input "Email" at bounding box center [273, 343] width 33 height 10
checkbox input "true"
click at [359, 343] on button "Send" at bounding box center [367, 343] width 52 height 21
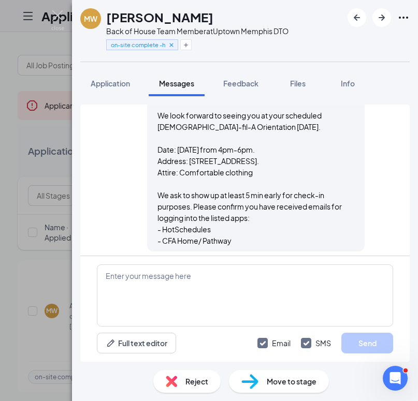
scroll to position [921, 0]
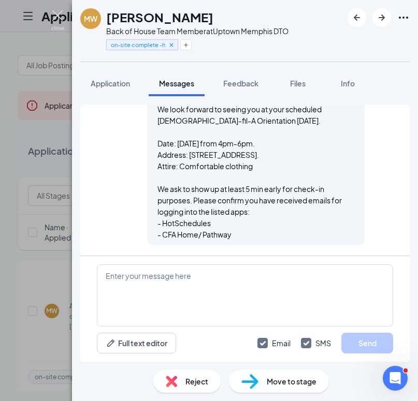
click at [58, 13] on img at bounding box center [57, 20] width 13 height 20
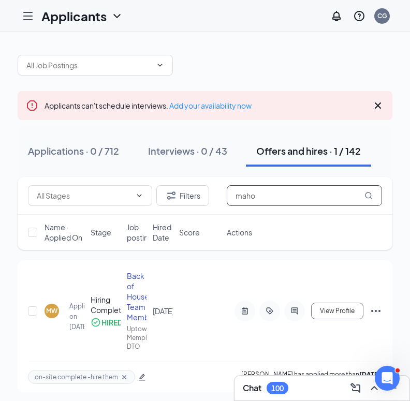
click at [271, 195] on input "maho" at bounding box center [304, 195] width 155 height 21
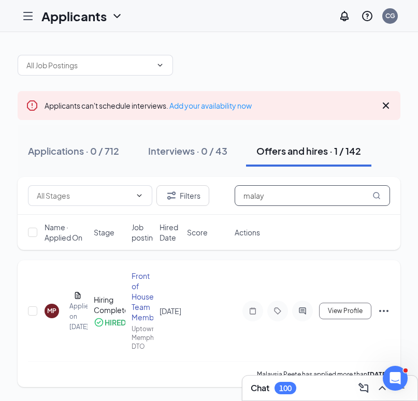
type input "malay"
click at [50, 311] on div "MP" at bounding box center [51, 310] width 9 height 9
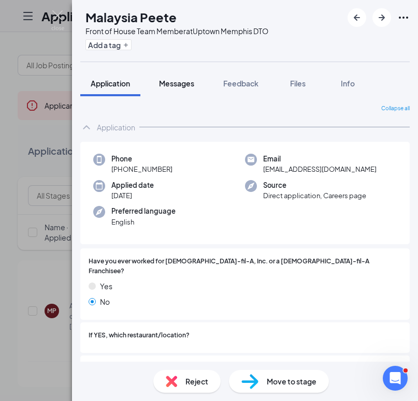
click at [182, 86] on span "Messages" at bounding box center [176, 83] width 35 height 9
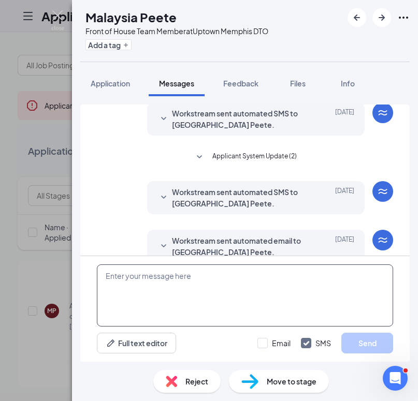
scroll to position [185, 0]
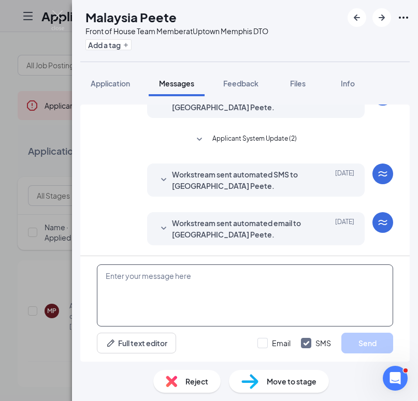
click at [210, 281] on textarea at bounding box center [245, 296] width 296 height 62
paste textarea "We look forward to seeing you at your scheduled [DEMOGRAPHIC_DATA]-fil-A Orient…"
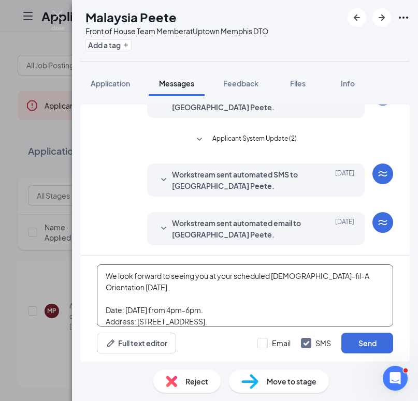
scroll to position [68, 0]
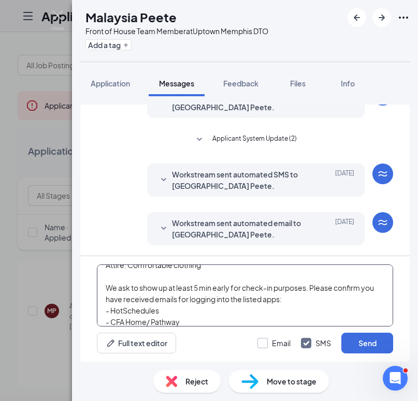
type textarea "We look forward to seeing you at your scheduled [DEMOGRAPHIC_DATA]-fil-A Orient…"
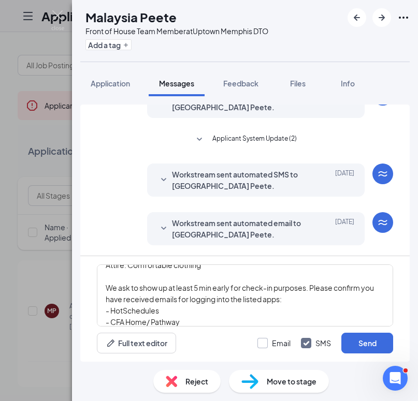
click at [261, 346] on input "Email" at bounding box center [273, 343] width 33 height 10
checkbox input "true"
click at [360, 347] on button "Send" at bounding box center [367, 343] width 52 height 21
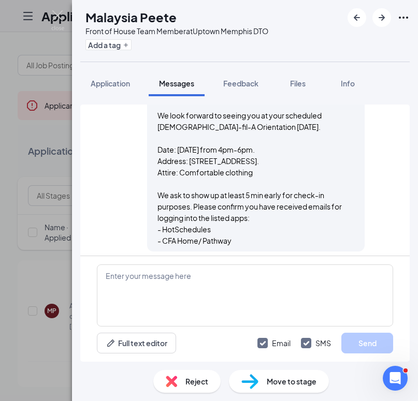
scroll to position [568, 0]
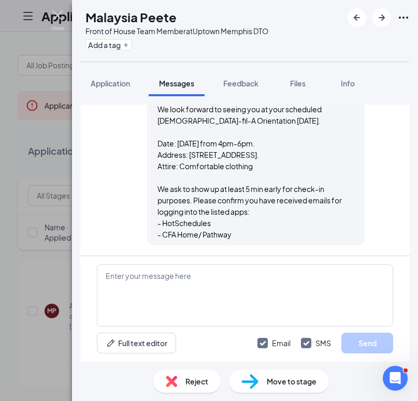
click at [56, 16] on img at bounding box center [57, 20] width 13 height 20
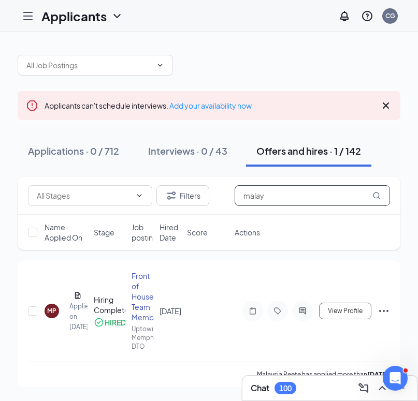
click at [275, 194] on input "malay" at bounding box center [311, 195] width 155 height 21
type input "manue"
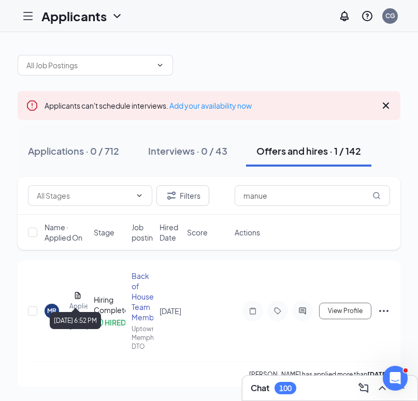
click at [50, 313] on div "[DATE] 6:52 PM" at bounding box center [75, 320] width 51 height 17
click at [50, 314] on div "MR" at bounding box center [51, 310] width 9 height 9
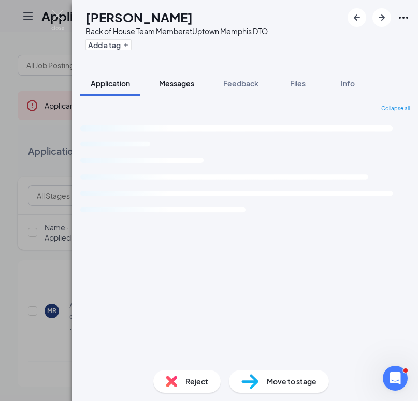
click at [180, 85] on span "Messages" at bounding box center [176, 83] width 35 height 9
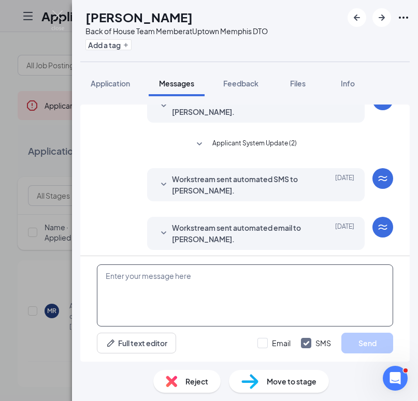
click at [188, 277] on textarea at bounding box center [245, 296] width 296 height 62
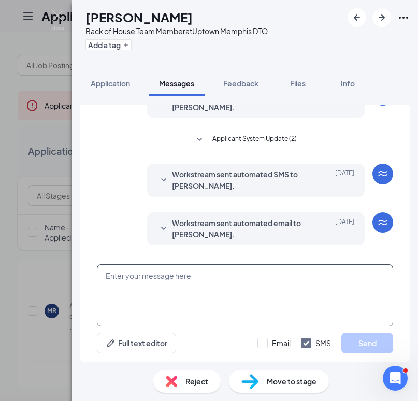
paste textarea "We look forward to seeing you at your scheduled [DEMOGRAPHIC_DATA]-fil-A Orient…"
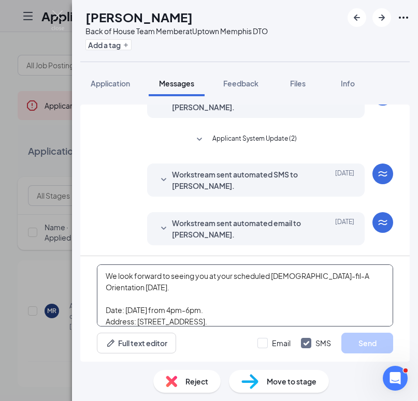
scroll to position [68, 0]
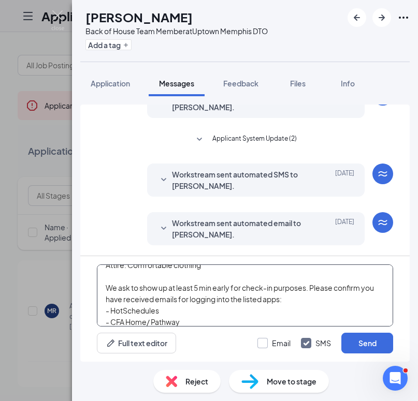
type textarea "We look forward to seeing you at your scheduled [DEMOGRAPHIC_DATA]-fil-A Orient…"
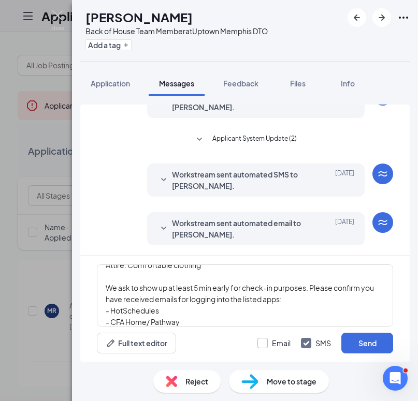
click at [263, 341] on input "Email" at bounding box center [273, 343] width 33 height 10
checkbox input "true"
click at [367, 347] on button "Send" at bounding box center [367, 343] width 52 height 21
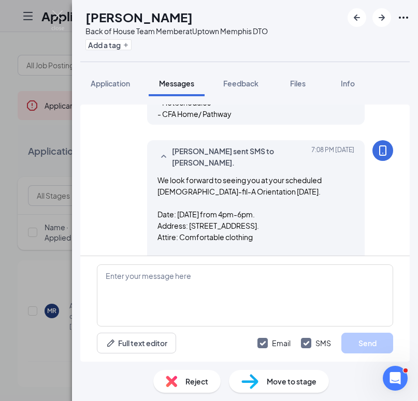
scroll to position [520, 0]
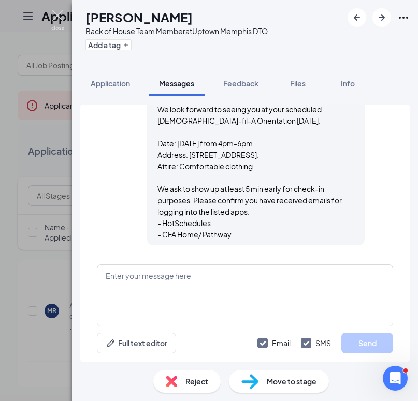
click at [57, 19] on img at bounding box center [57, 20] width 13 height 20
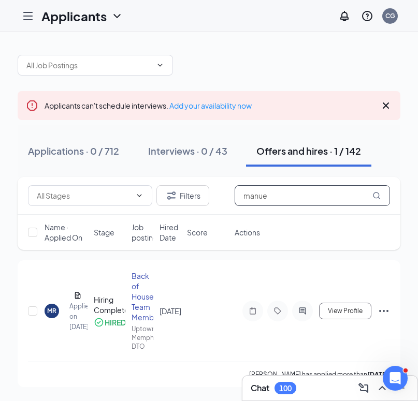
click at [293, 199] on input "manue" at bounding box center [311, 195] width 155 height 21
click at [292, 196] on input "manue" at bounding box center [311, 195] width 155 height 21
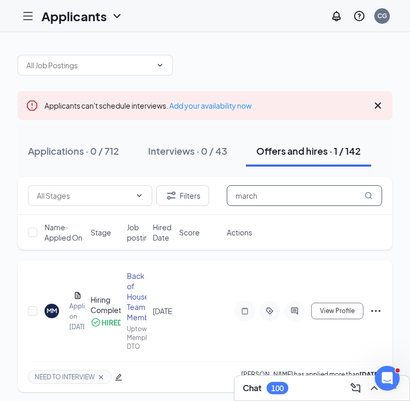
type input "march"
click at [51, 311] on div "MM" at bounding box center [52, 310] width 10 height 9
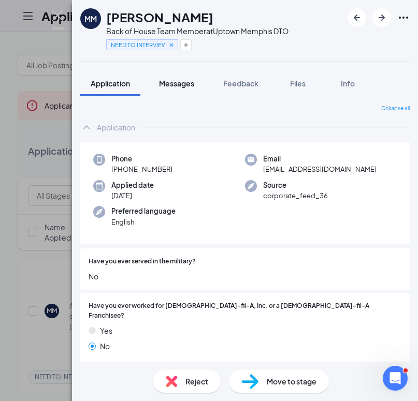
click at [183, 76] on button "Messages" at bounding box center [177, 83] width 56 height 26
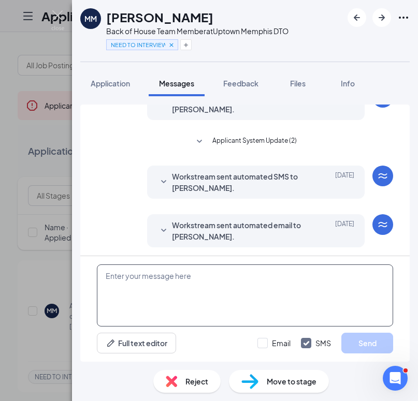
scroll to position [185, 0]
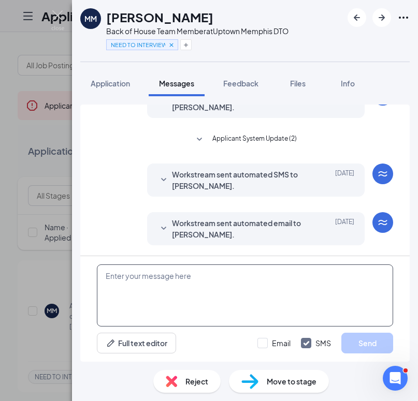
click at [208, 286] on textarea at bounding box center [245, 296] width 296 height 62
paste textarea "We look forward to seeing you at your scheduled [DEMOGRAPHIC_DATA]-fil-A Orient…"
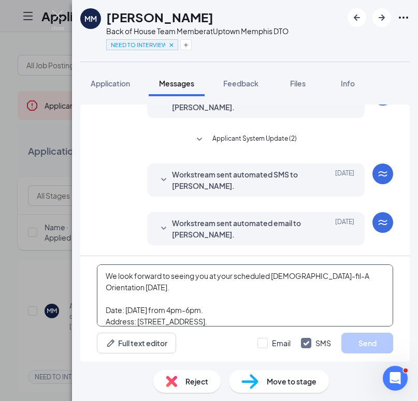
scroll to position [68, 0]
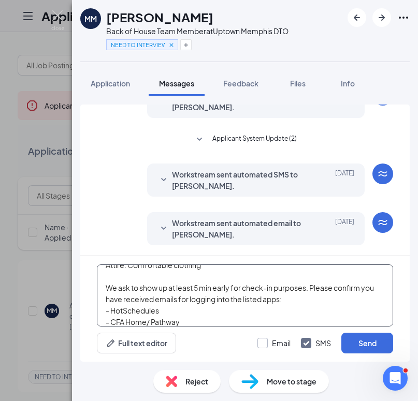
type textarea "We look forward to seeing you at your scheduled [DEMOGRAPHIC_DATA]-fil-A Orient…"
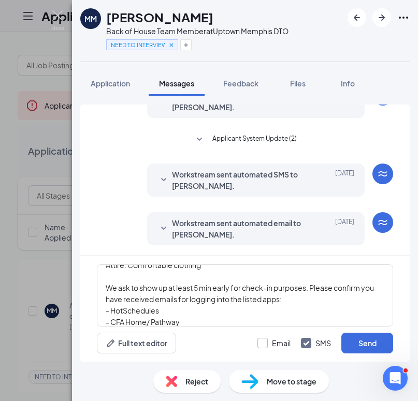
click at [260, 344] on input "Email" at bounding box center [273, 343] width 33 height 10
checkbox input "true"
click at [359, 344] on button "Send" at bounding box center [367, 343] width 52 height 21
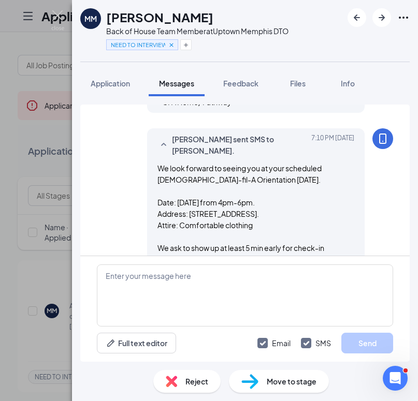
scroll to position [568, 0]
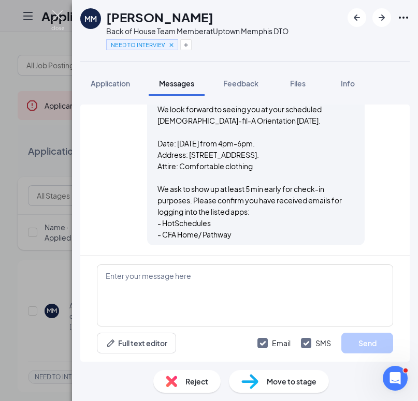
click at [56, 17] on img at bounding box center [57, 20] width 13 height 20
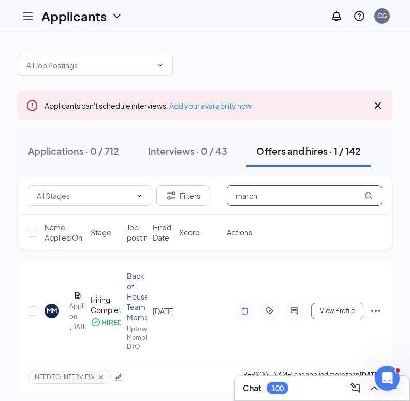
click at [265, 202] on input "march" at bounding box center [304, 195] width 155 height 21
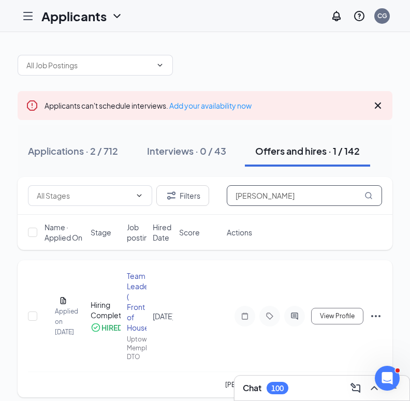
type input "[PERSON_NAME]"
click at [48, 317] on div "MP" at bounding box center [44, 316] width 9 height 9
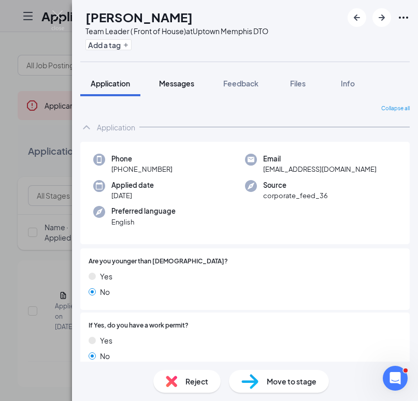
click at [172, 91] on button "Messages" at bounding box center [177, 83] width 56 height 26
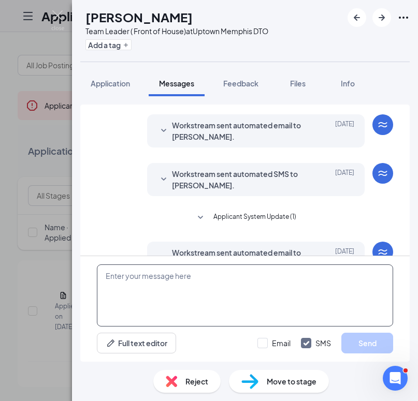
click at [206, 281] on textarea at bounding box center [245, 296] width 296 height 62
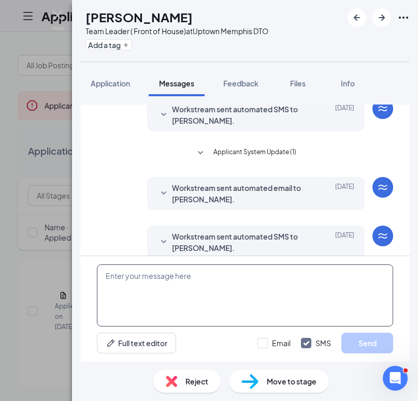
scroll to position [234, 0]
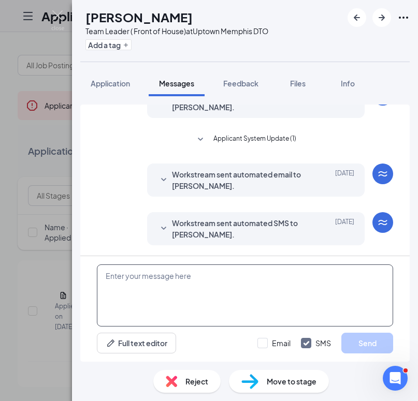
paste textarea "We look forward to seeing you at your scheduled [DEMOGRAPHIC_DATA]-fil-A Orient…"
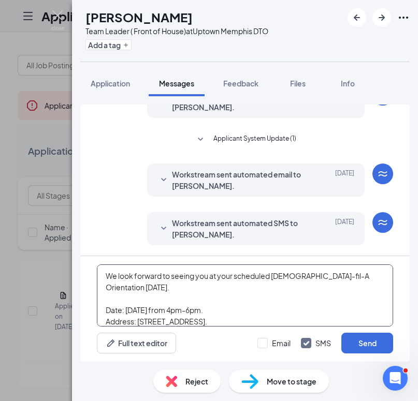
scroll to position [68, 0]
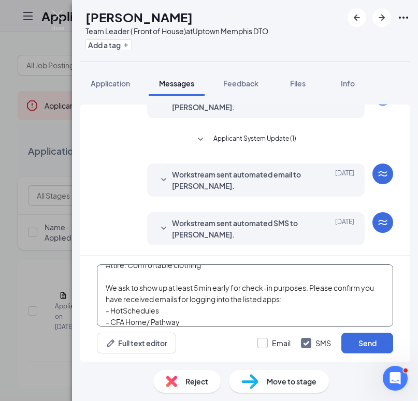
type textarea "We look forward to seeing you at your scheduled [DEMOGRAPHIC_DATA]-fil-A Orient…"
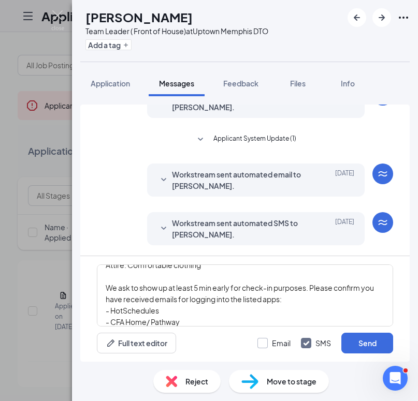
click at [258, 344] on input "Email" at bounding box center [273, 343] width 33 height 10
checkbox input "true"
click at [382, 345] on button "Send" at bounding box center [367, 343] width 52 height 21
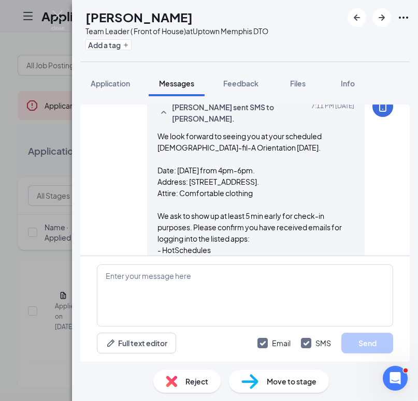
scroll to position [596, 0]
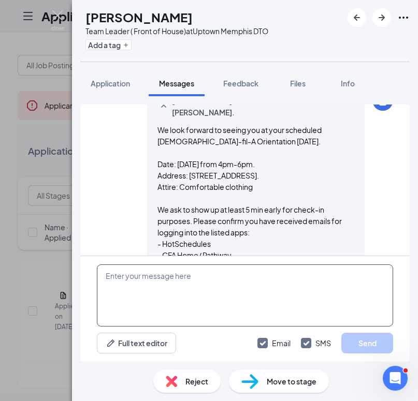
click at [303, 277] on textarea at bounding box center [245, 296] width 296 height 62
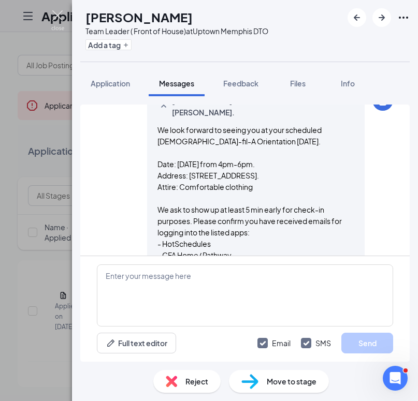
click at [57, 18] on img at bounding box center [57, 20] width 13 height 20
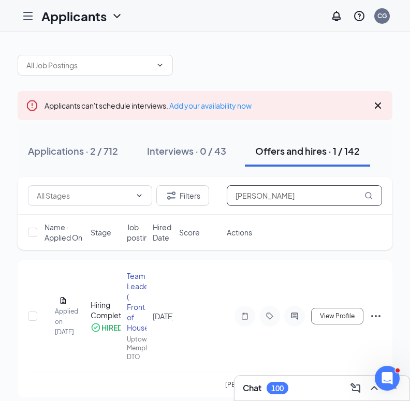
click at [285, 202] on input "[PERSON_NAME]" at bounding box center [304, 195] width 155 height 21
click at [286, 202] on input "[PERSON_NAME]" at bounding box center [304, 195] width 155 height 21
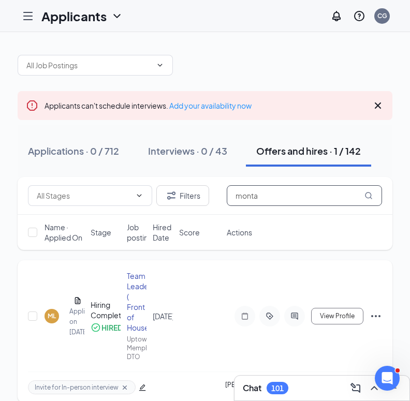
type input "monta"
click at [46, 317] on div "ML" at bounding box center [52, 316] width 14 height 14
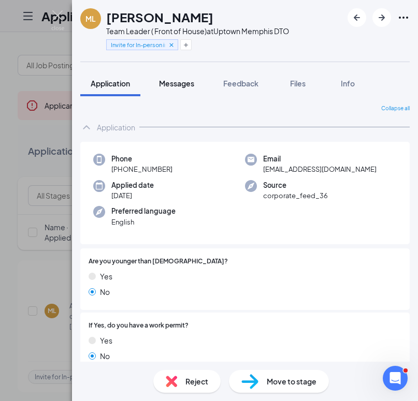
click at [177, 93] on button "Messages" at bounding box center [177, 83] width 56 height 26
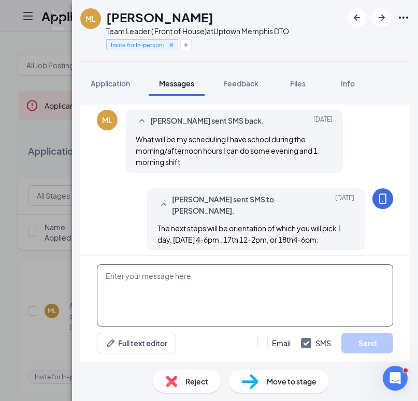
click at [181, 286] on textarea at bounding box center [245, 296] width 296 height 62
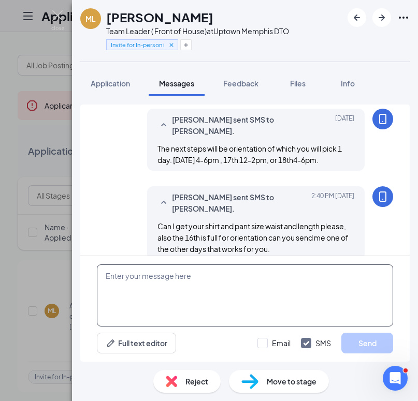
scroll to position [393, 0]
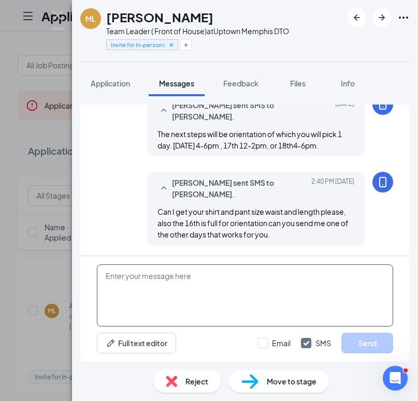
paste textarea "We look forward to seeing you at your scheduled [DEMOGRAPHIC_DATA]-fil-A Orient…"
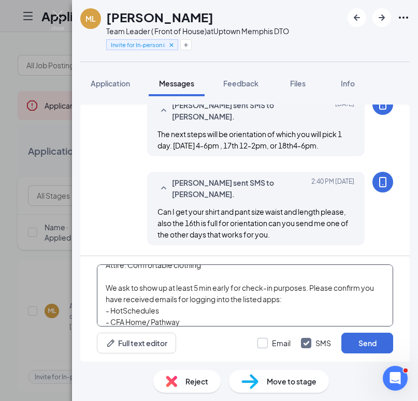
type textarea "We look forward to seeing you at your scheduled [DEMOGRAPHIC_DATA]-fil-A Orient…"
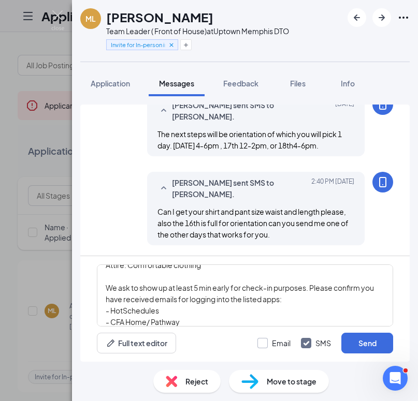
click at [261, 345] on input "Email" at bounding box center [273, 343] width 33 height 10
checkbox input "true"
click at [350, 345] on button "Send" at bounding box center [367, 343] width 52 height 21
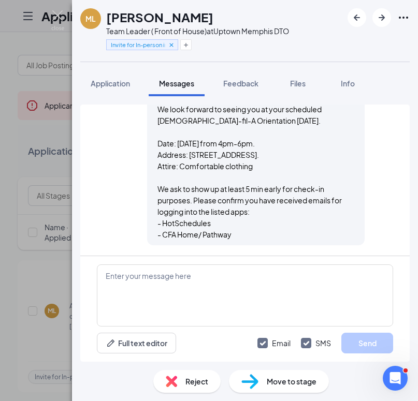
scroll to position [776, 0]
click at [58, 15] on img at bounding box center [57, 20] width 13 height 20
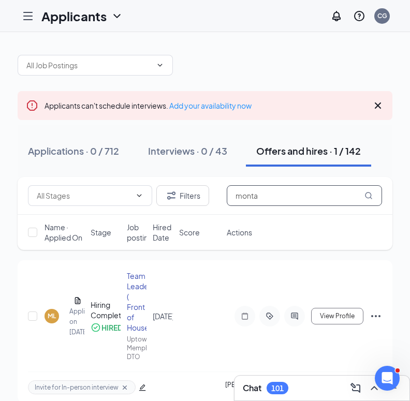
click at [262, 198] on input "monta" at bounding box center [304, 195] width 155 height 21
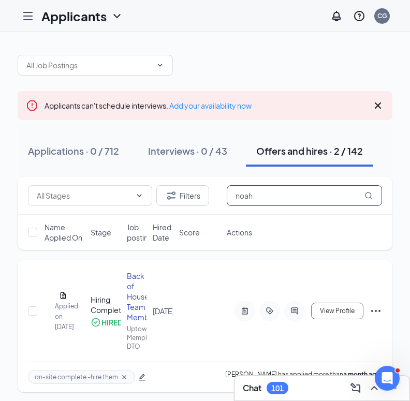
type input "noah"
click at [49, 311] on div "NP" at bounding box center [44, 310] width 9 height 9
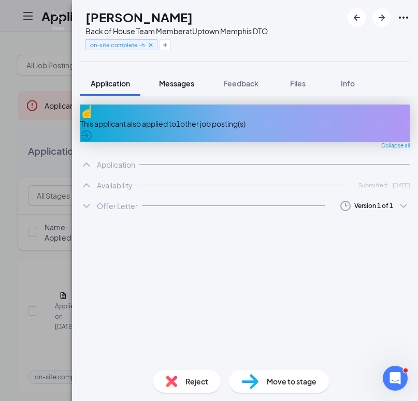
click at [186, 86] on span "Messages" at bounding box center [176, 83] width 35 height 9
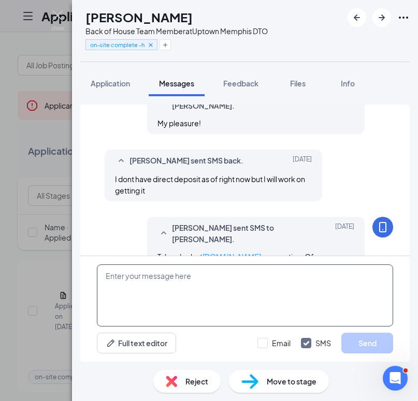
click at [205, 274] on textarea at bounding box center [245, 296] width 296 height 62
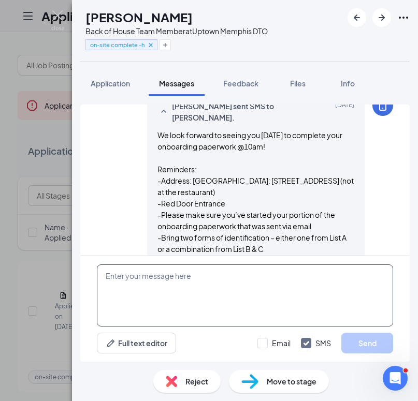
scroll to position [825, 0]
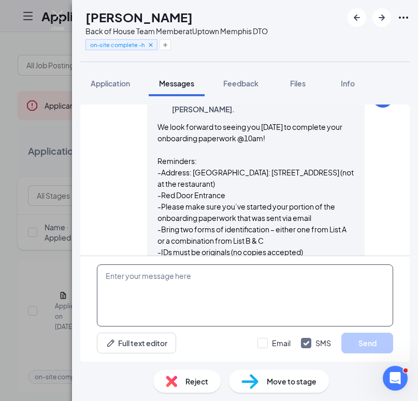
paste textarea "We look forward to seeing you at your scheduled [DEMOGRAPHIC_DATA]-fil-A Orient…"
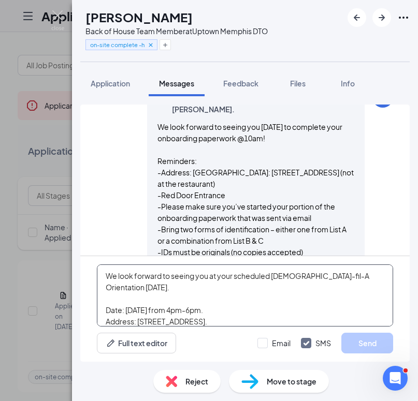
scroll to position [68, 0]
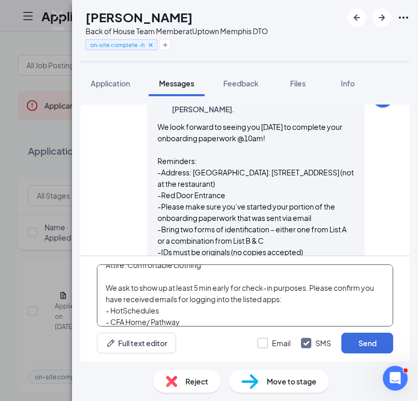
type textarea "We look forward to seeing you at your scheduled [DEMOGRAPHIC_DATA]-fil-A Orient…"
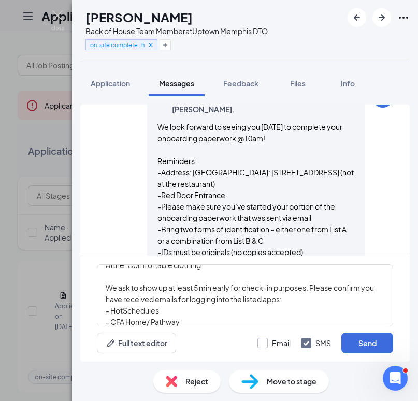
click at [262, 344] on input "Email" at bounding box center [273, 343] width 33 height 10
checkbox input "true"
click at [369, 344] on button "Send" at bounding box center [367, 343] width 52 height 21
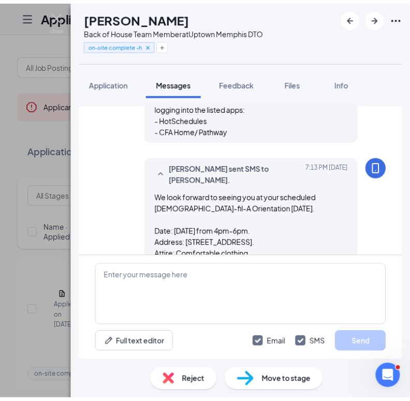
scroll to position [1187, 0]
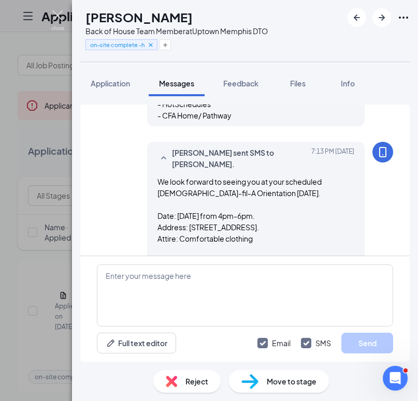
click at [57, 17] on img at bounding box center [57, 20] width 13 height 20
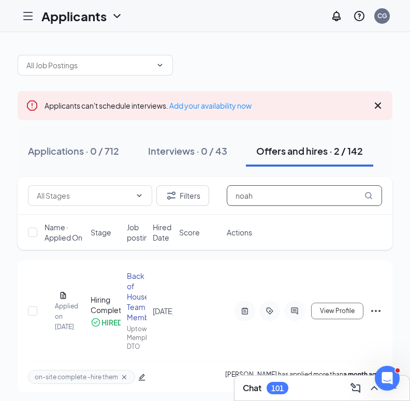
click at [259, 195] on input "noah" at bounding box center [304, 195] width 155 height 21
click at [257, 195] on input "noah" at bounding box center [304, 195] width 155 height 21
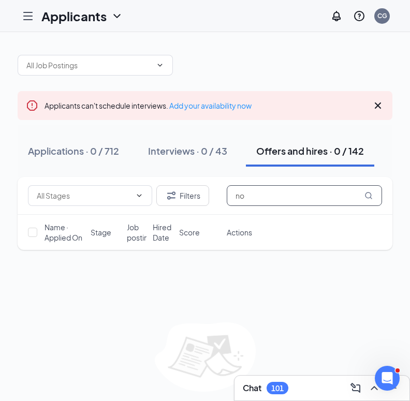
type input "n"
type input "r"
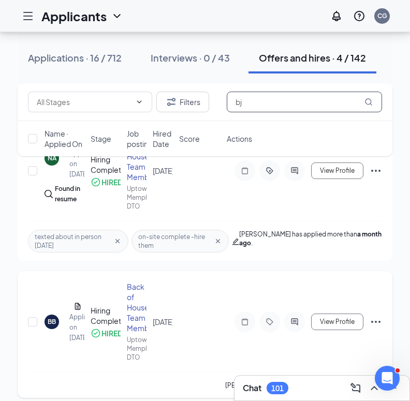
scroll to position [299, 0]
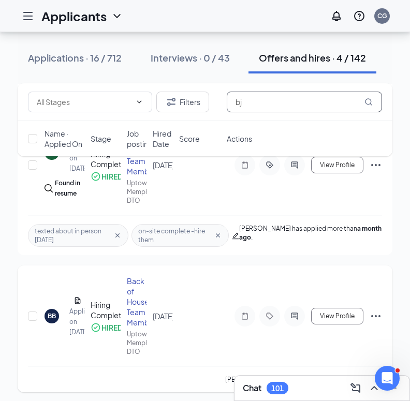
type input "bj"
click at [52, 316] on div "BB" at bounding box center [52, 316] width 8 height 9
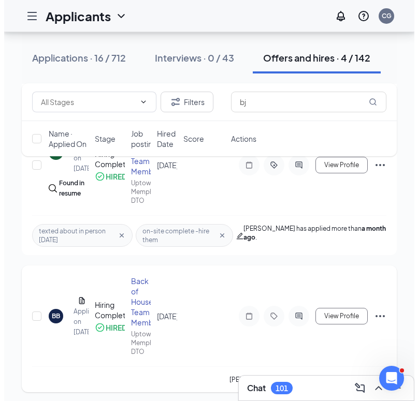
scroll to position [294, 0]
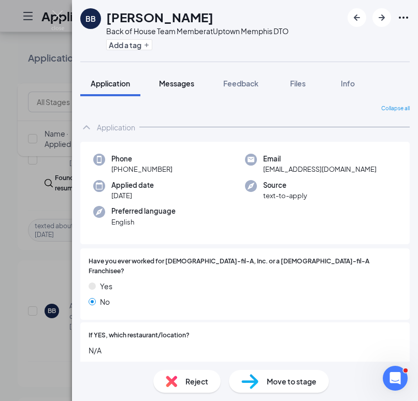
click at [189, 82] on span "Messages" at bounding box center [176, 83] width 35 height 9
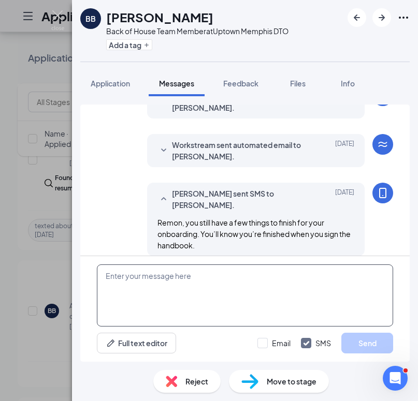
scroll to position [215, 0]
click at [175, 281] on textarea at bounding box center [245, 296] width 296 height 62
paste textarea "We look forward to seeing you at your scheduled [DEMOGRAPHIC_DATA]-fil-A Orient…"
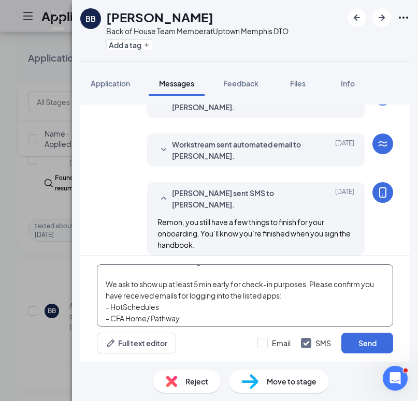
scroll to position [75, 0]
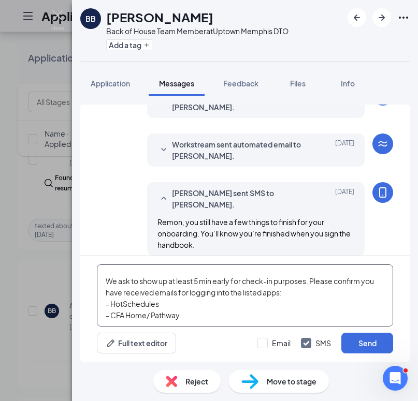
type textarea "We look forward to seeing you at your scheduled [DEMOGRAPHIC_DATA]-fil-A Orient…"
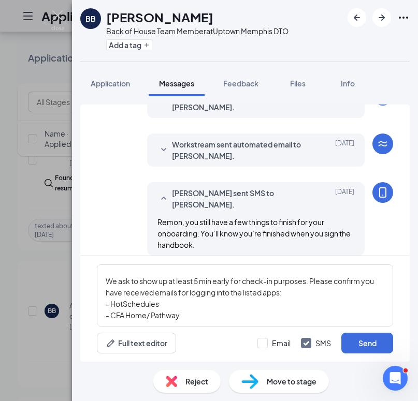
click at [262, 338] on div "Email SMS Send" at bounding box center [325, 343] width 136 height 21
click at [264, 343] on input "Email" at bounding box center [273, 343] width 33 height 10
checkbox input "true"
click at [356, 341] on button "Send" at bounding box center [367, 343] width 52 height 21
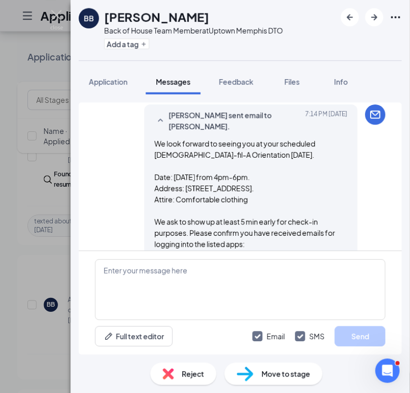
scroll to position [578, 0]
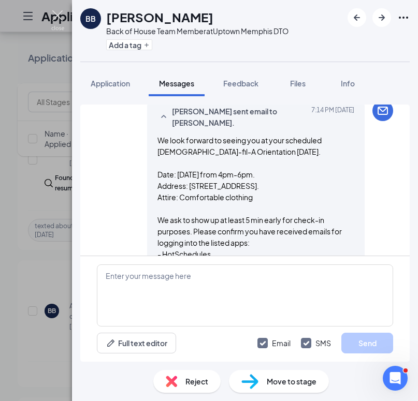
click at [57, 17] on img at bounding box center [57, 20] width 13 height 20
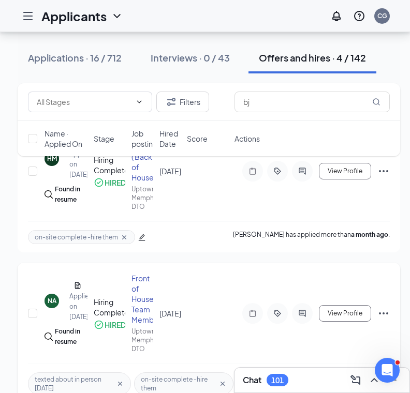
scroll to position [133, 0]
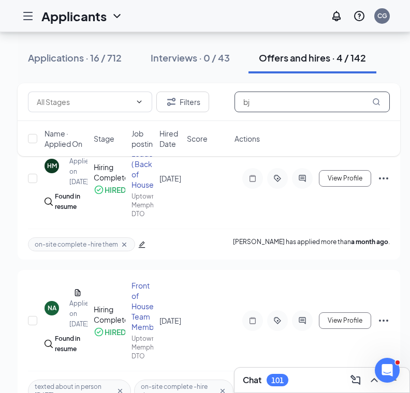
click at [258, 103] on input "bj" at bounding box center [311, 102] width 155 height 21
click at [257, 105] on input "bj" at bounding box center [311, 102] width 155 height 21
click at [256, 102] on input "bj" at bounding box center [311, 102] width 155 height 21
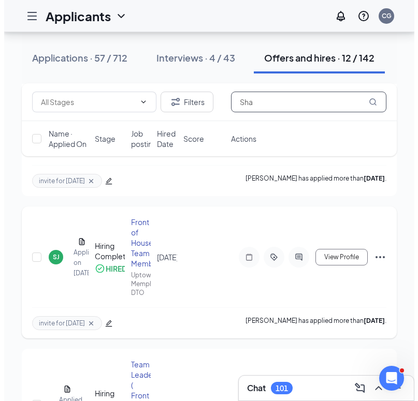
scroll to position [377, 0]
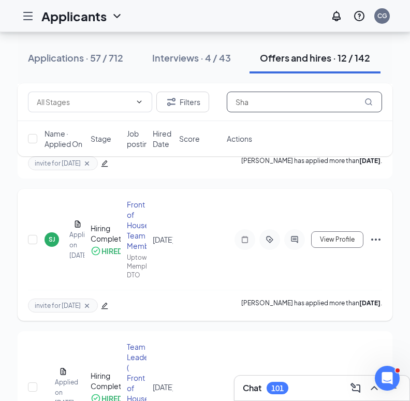
type input "Sha"
click at [53, 239] on div "SJ" at bounding box center [52, 239] width 7 height 9
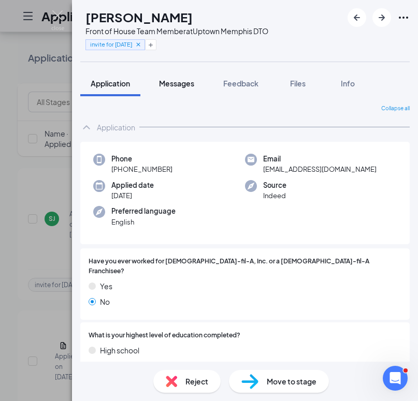
click at [184, 81] on span "Messages" at bounding box center [176, 83] width 35 height 9
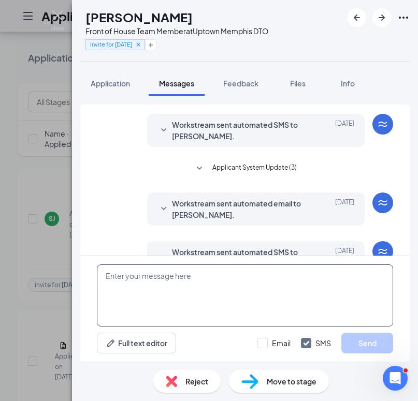
click at [192, 282] on textarea at bounding box center [245, 296] width 296 height 62
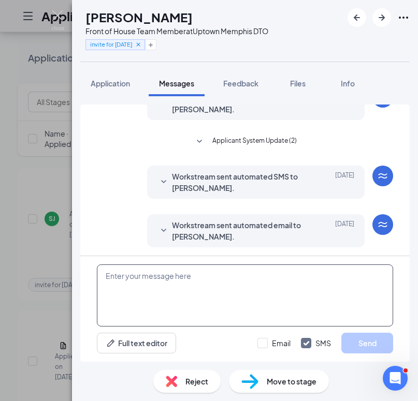
scroll to position [185, 0]
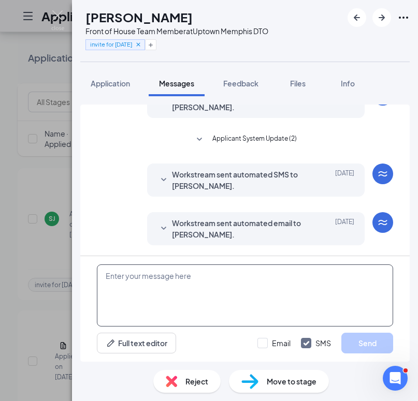
paste textarea "We look forward to seeing you at your scheduled [DEMOGRAPHIC_DATA]-fil-A Orient…"
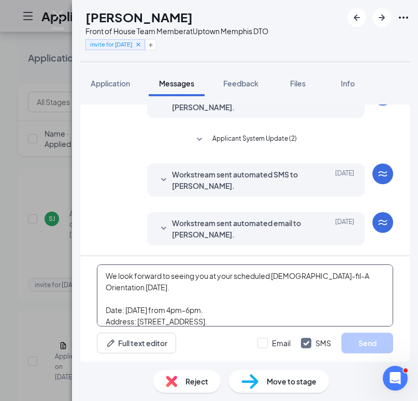
scroll to position [68, 0]
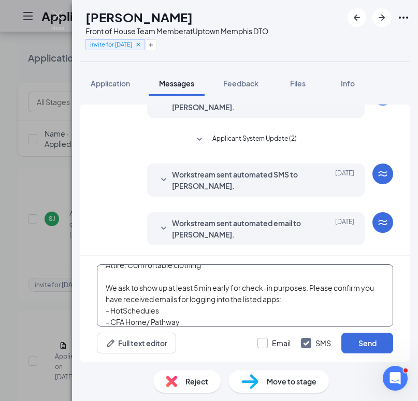
type textarea "We look forward to seeing you at your scheduled [DEMOGRAPHIC_DATA]-fil-A Orient…"
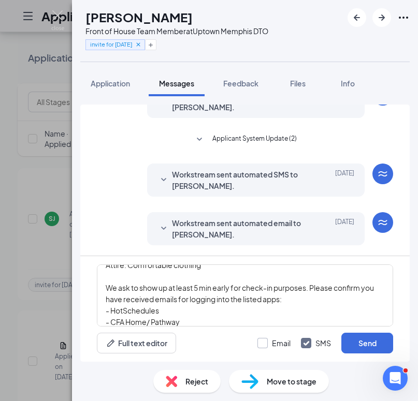
click at [265, 341] on input "Email" at bounding box center [273, 343] width 33 height 10
checkbox input "true"
click at [355, 342] on button "Send" at bounding box center [367, 343] width 52 height 21
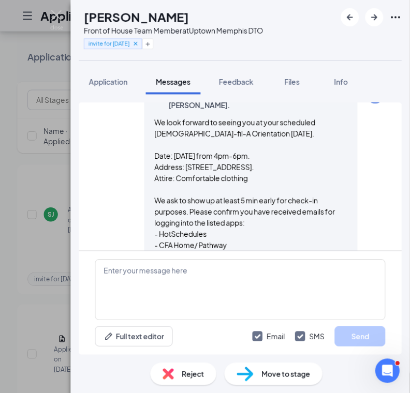
scroll to position [568, 0]
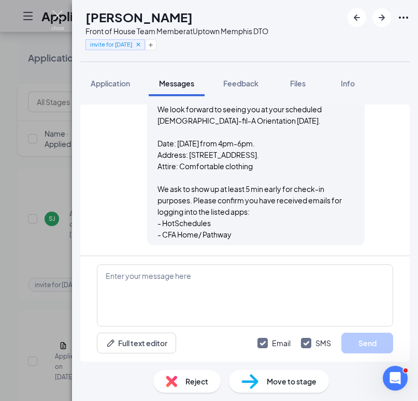
click at [58, 15] on img at bounding box center [57, 20] width 13 height 20
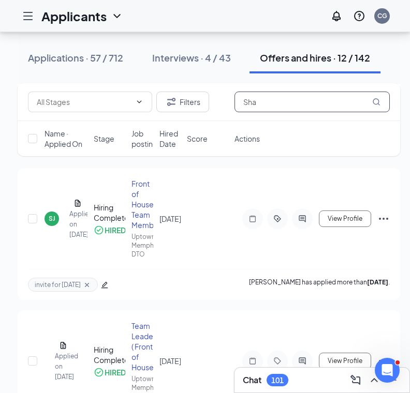
click at [253, 101] on input "Sha" at bounding box center [311, 102] width 155 height 21
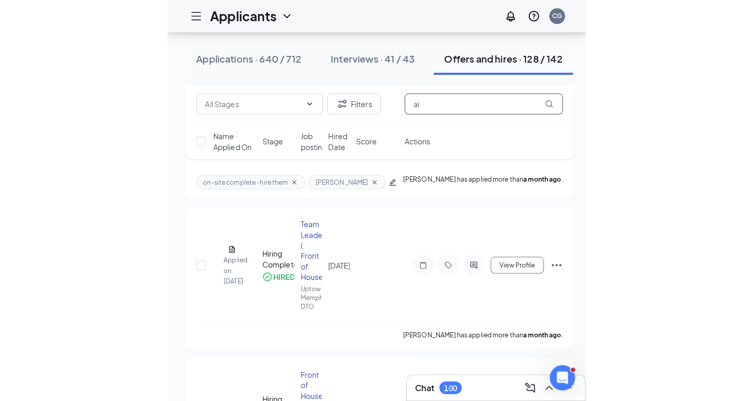
scroll to position [7665, 0]
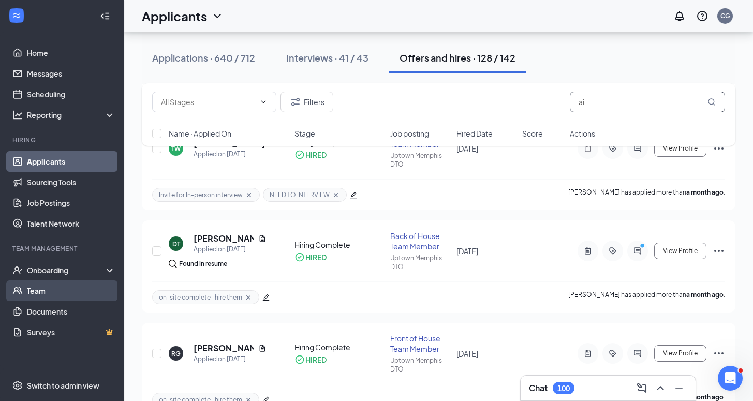
type input "ai"
click at [39, 287] on link "Team" at bounding box center [71, 291] width 89 height 21
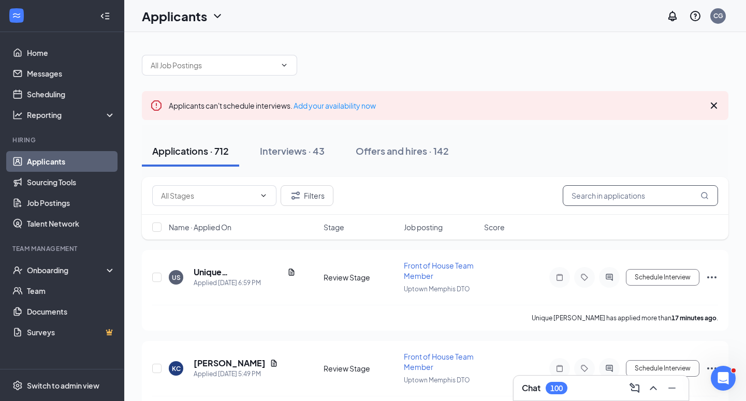
click at [575, 196] on input "text" at bounding box center [640, 195] width 155 height 21
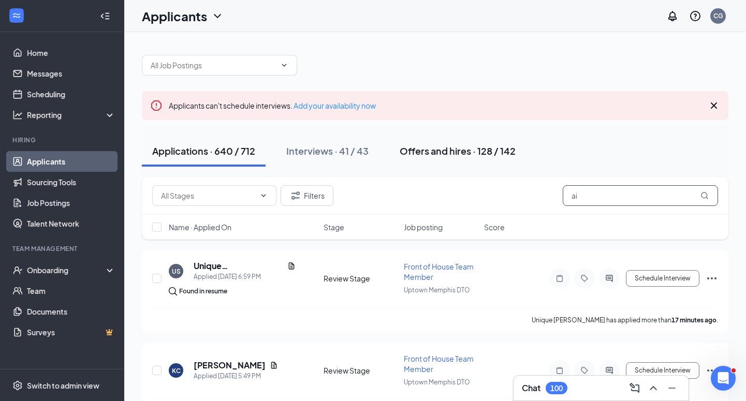
type input "ai"
click at [433, 155] on div "Offers and hires · 128 / 142" at bounding box center [458, 150] width 116 height 13
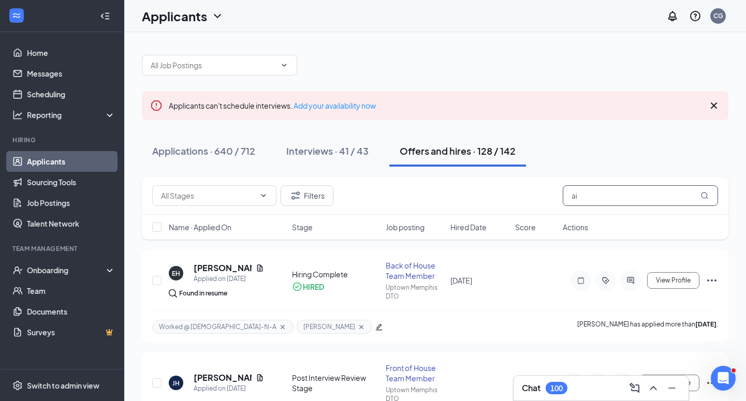
click at [644, 196] on input "ai" at bounding box center [640, 195] width 155 height 21
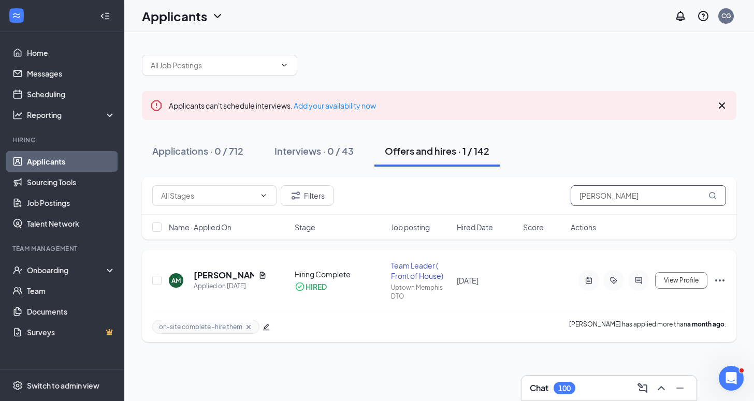
type input "aida"
click at [178, 282] on div "AM" at bounding box center [175, 280] width 9 height 9
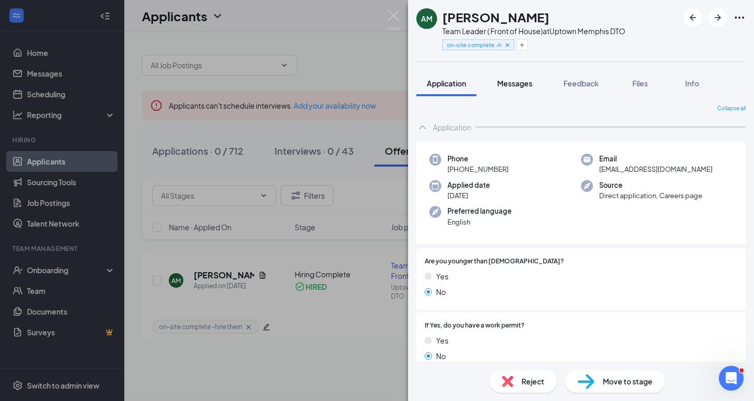
click at [520, 85] on span "Messages" at bounding box center [514, 83] width 35 height 9
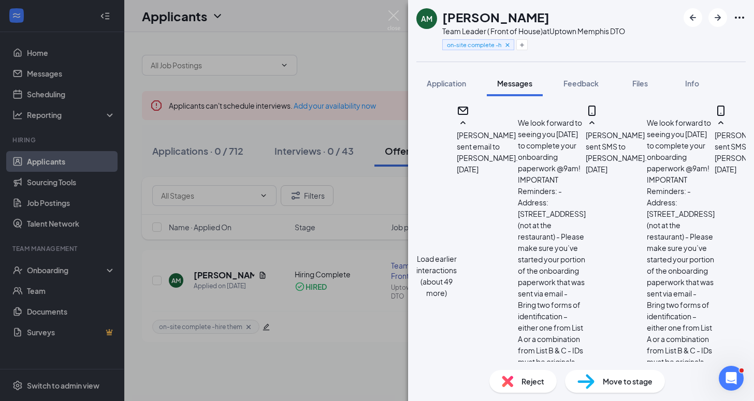
scroll to position [867, 0]
paste textarea "We look forward to seeing you at your scheduled [DEMOGRAPHIC_DATA]-fil-A Orient…"
type textarea "We look forward to seeing you at your scheduled [DEMOGRAPHIC_DATA]-fil-A Orient…"
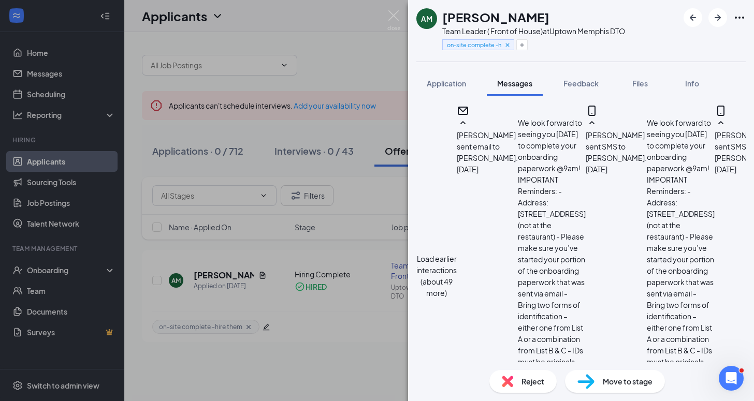
checkbox input "true"
click at [393, 14] on img at bounding box center [393, 20] width 13 height 20
